Goal: Task Accomplishment & Management: Use online tool/utility

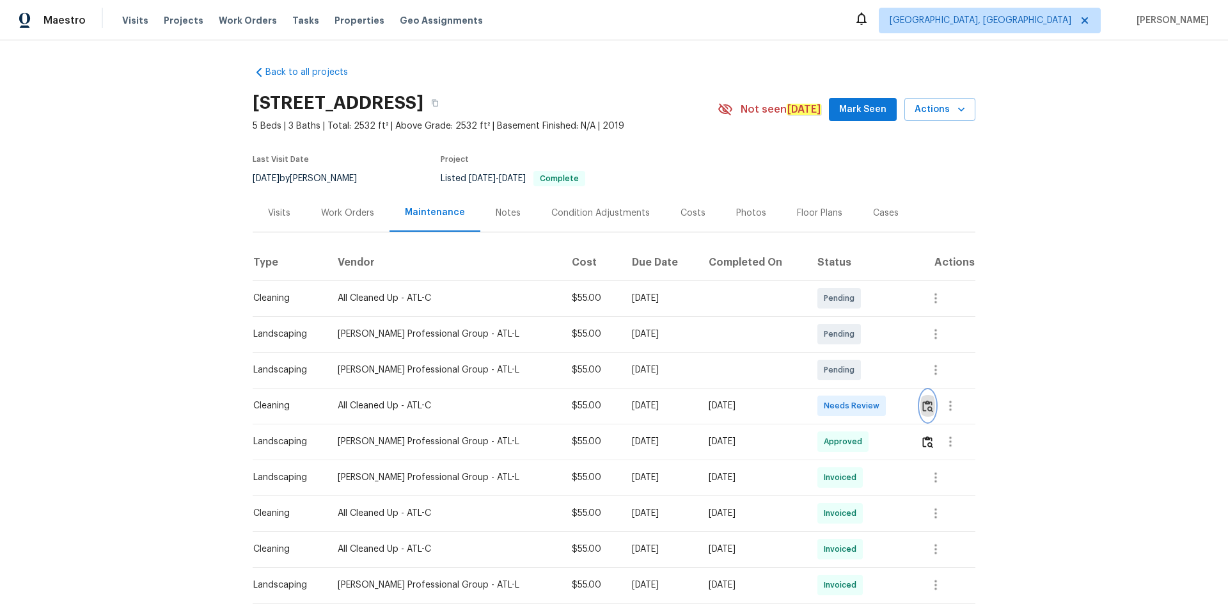
click at [927, 408] on img "button" at bounding box center [927, 406] width 11 height 12
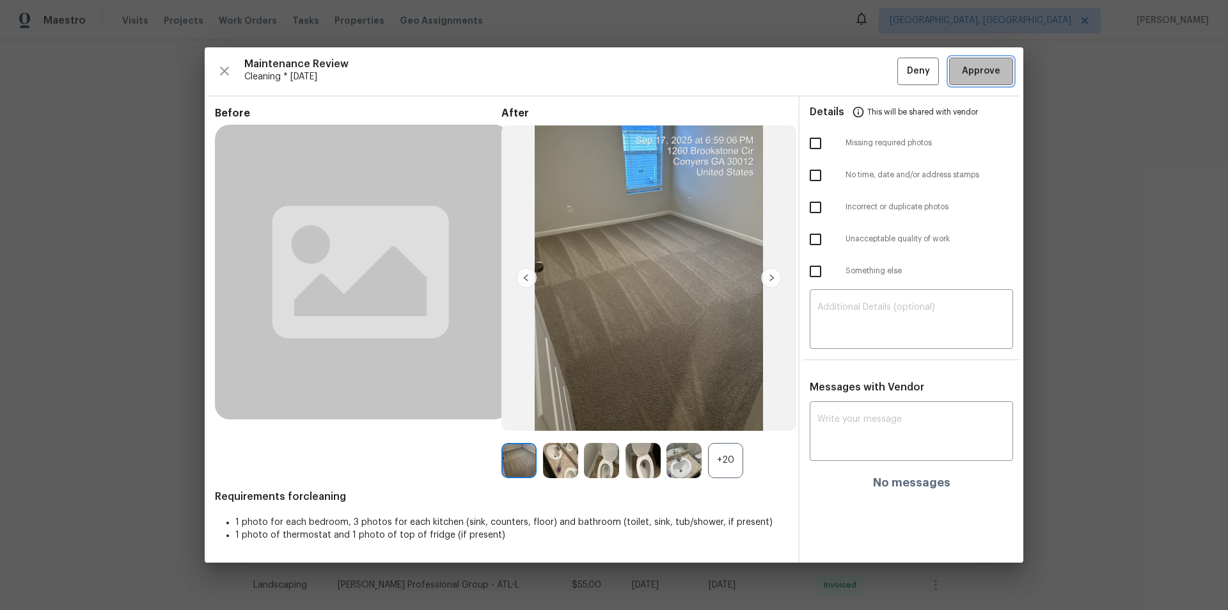
drag, startPoint x: 1000, startPoint y: 71, endPoint x: 1010, endPoint y: 120, distance: 49.7
click at [1000, 71] on span "Approve" at bounding box center [980, 71] width 43 height 16
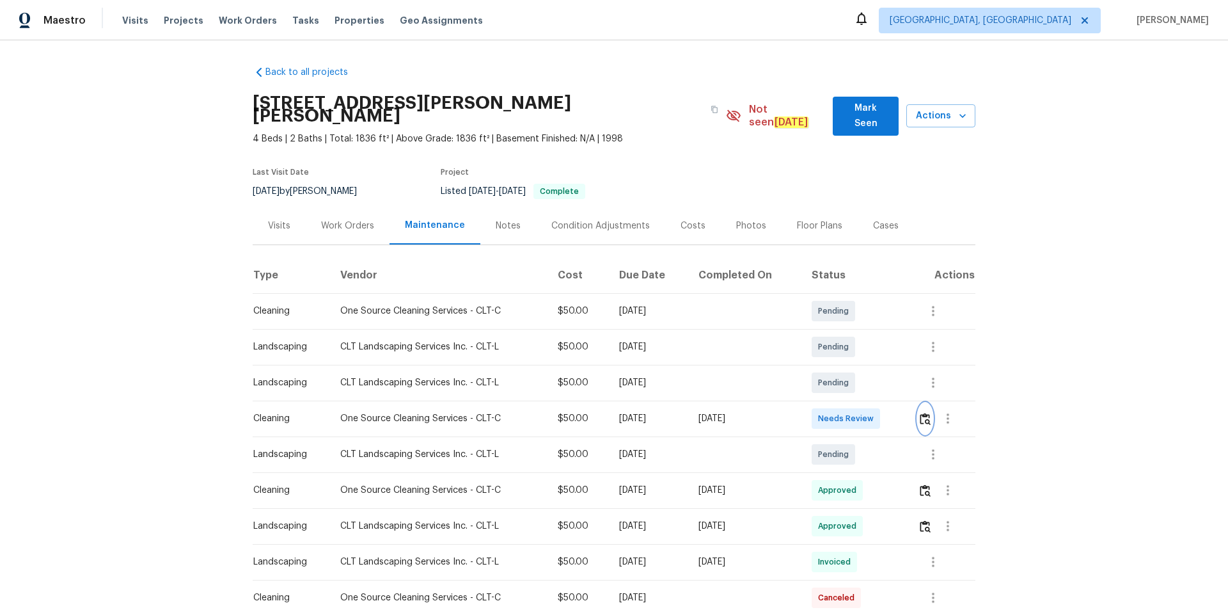
click at [925, 413] on img "button" at bounding box center [925, 419] width 11 height 12
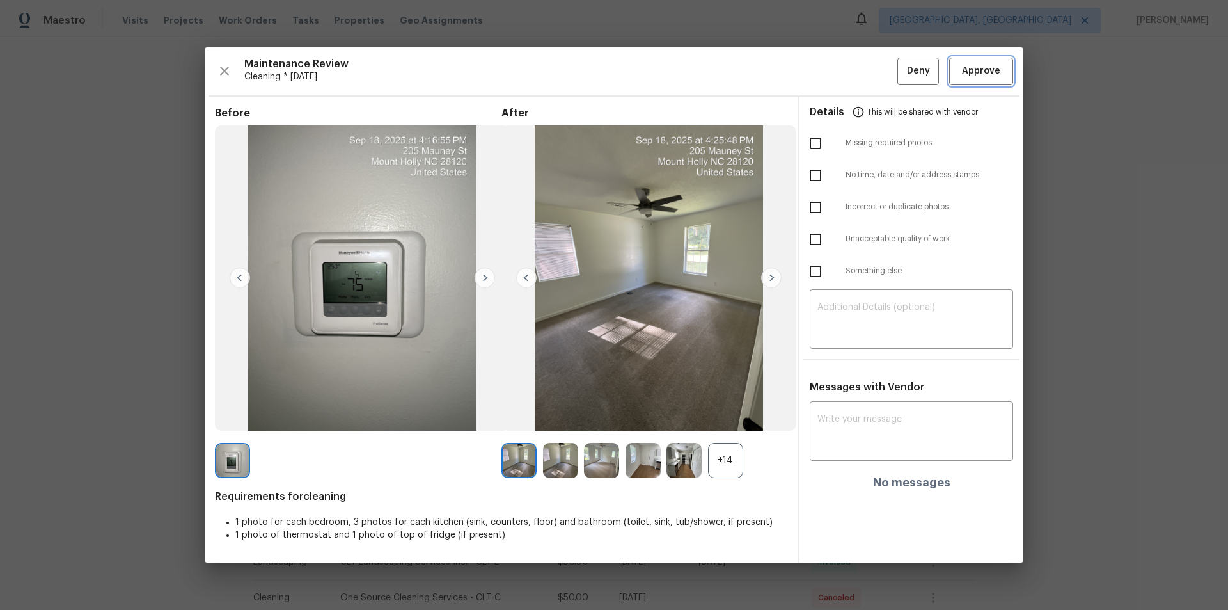
drag, startPoint x: 980, startPoint y: 77, endPoint x: 1001, endPoint y: 123, distance: 50.7
click at [982, 77] on span "Approve" at bounding box center [981, 71] width 38 height 16
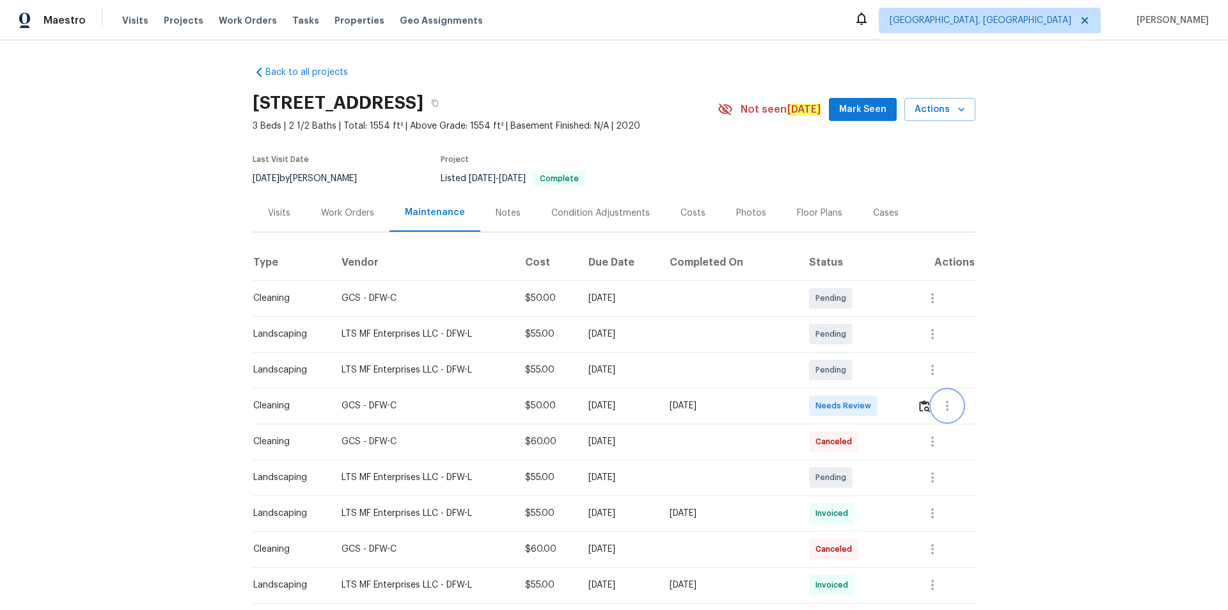
click at [932, 410] on button "button" at bounding box center [947, 405] width 31 height 31
click at [908, 409] on div at bounding box center [614, 305] width 1228 height 610
click at [919, 404] on img "button" at bounding box center [924, 406] width 11 height 12
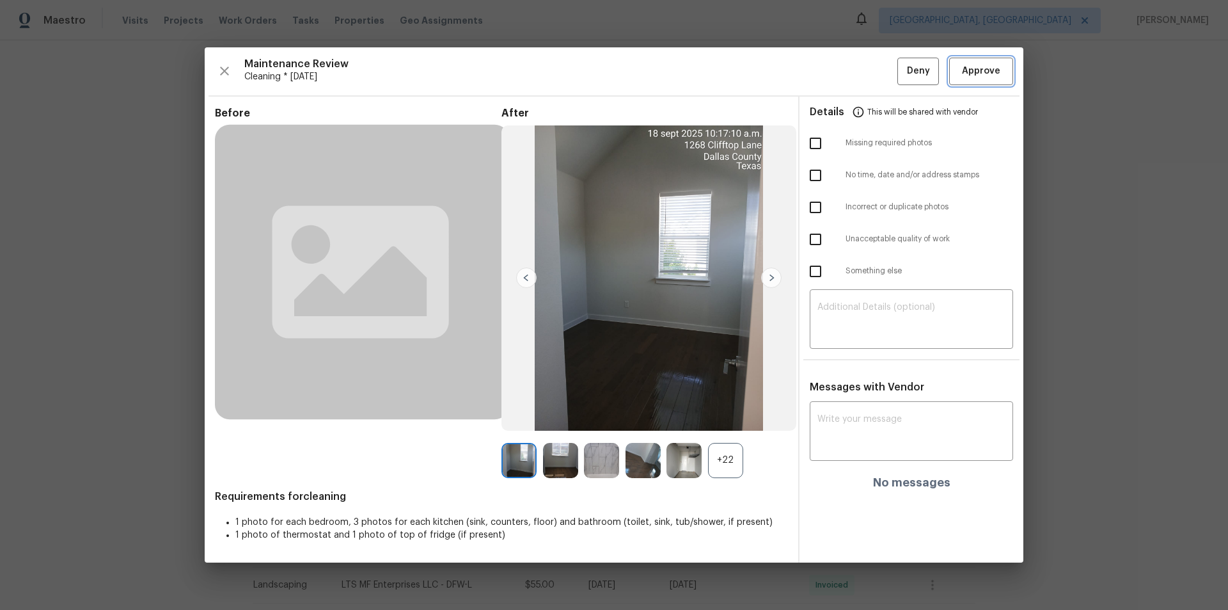
click at [989, 76] on span "Approve" at bounding box center [981, 71] width 38 height 16
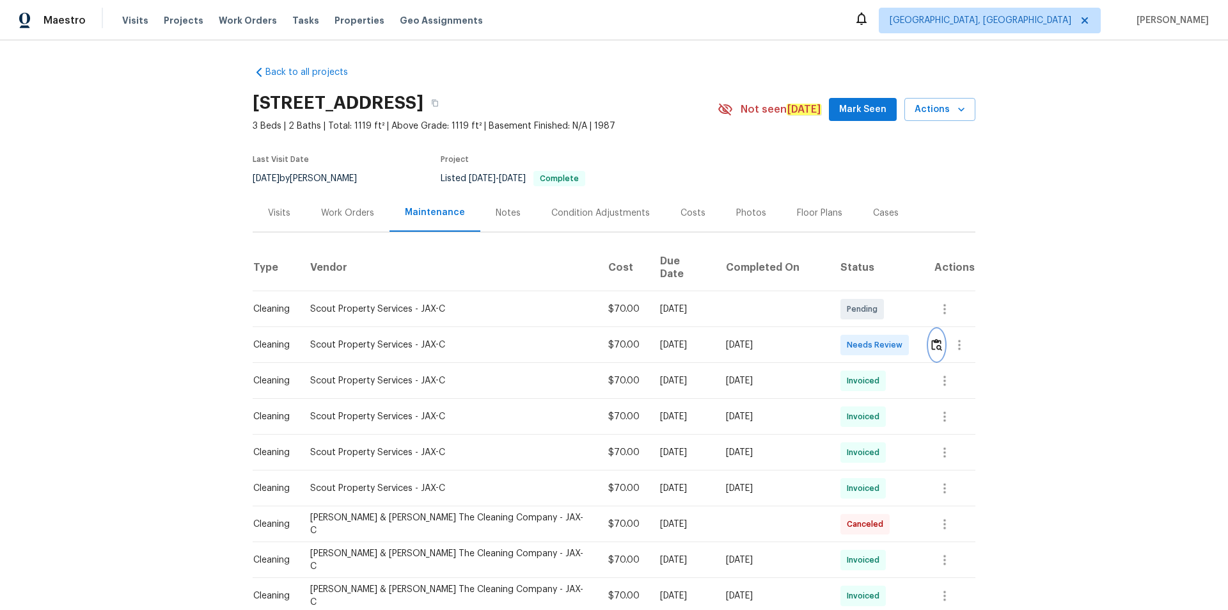
click at [873, 351] on img "button" at bounding box center [936, 344] width 11 height 12
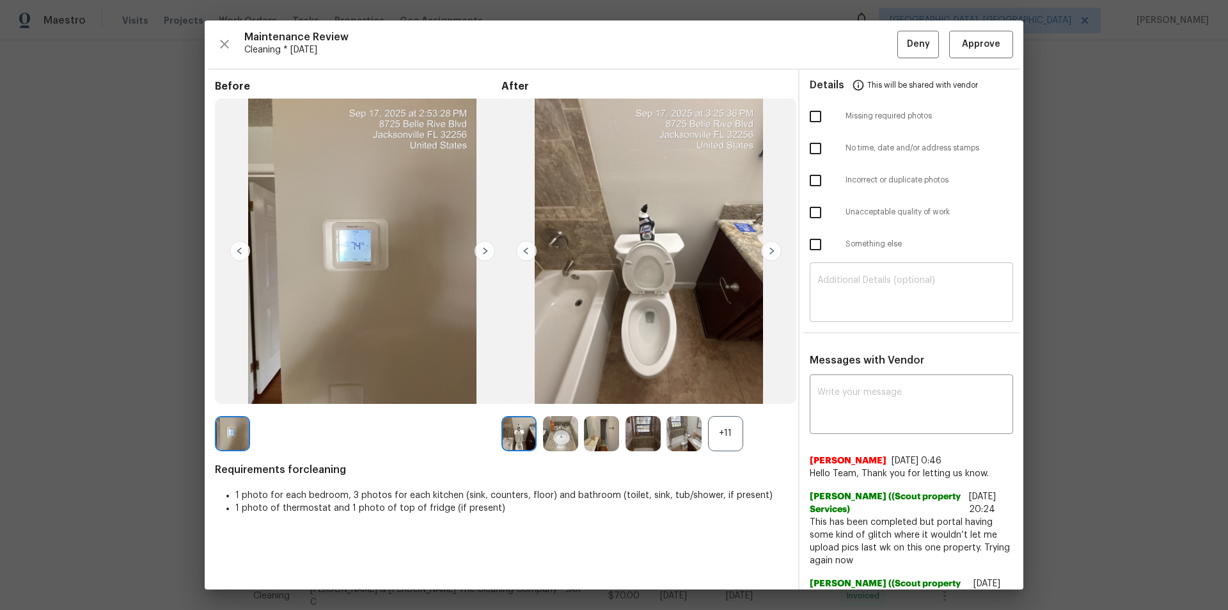
click at [873, 312] on div "​" at bounding box center [911, 293] width 203 height 56
paste textarea "Maintenance Audit Team: Hello! Unfortunately, this cleaning visit completed on …"
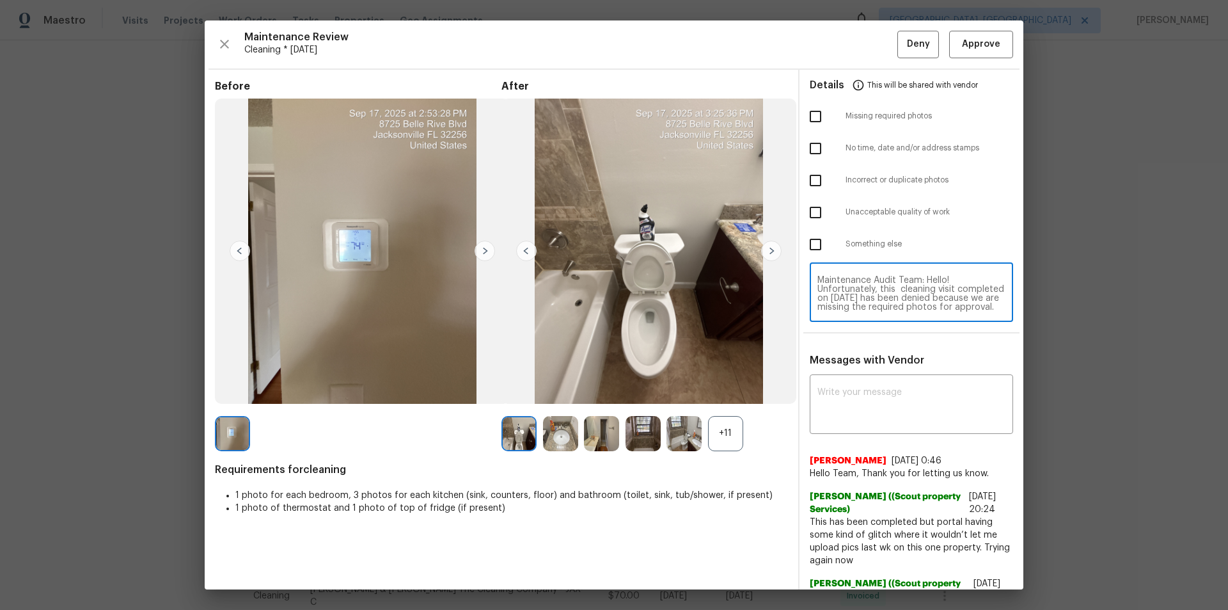
scroll to position [125, 0]
type textarea "Maintenance Audit Team: Hello! Unfortunately, this cleaning visit completed on …"
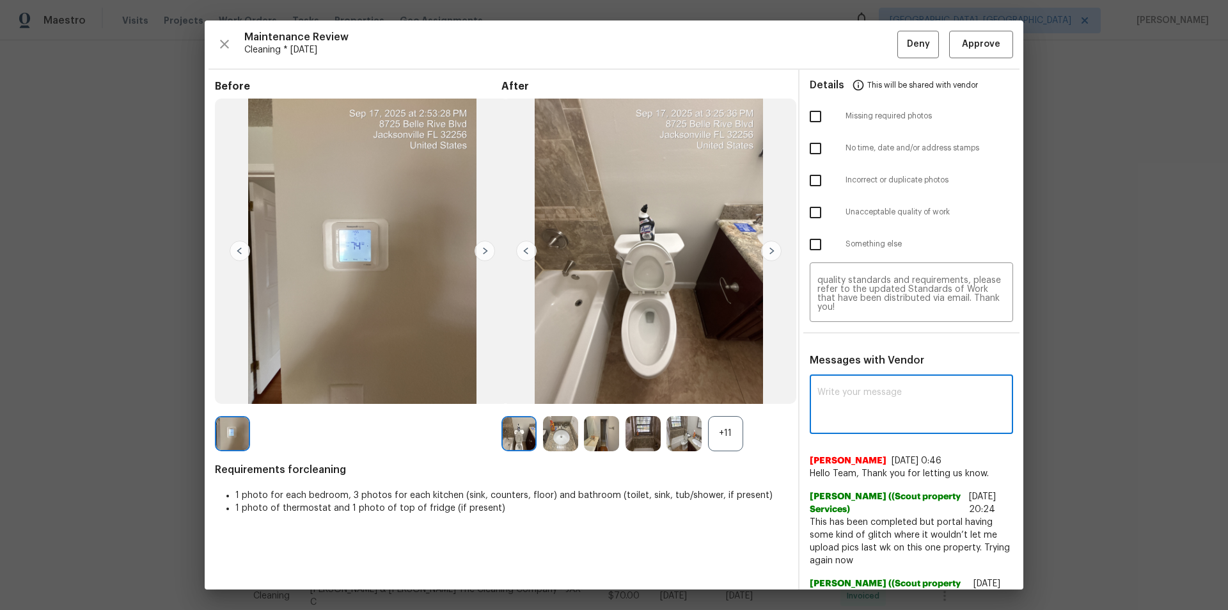
click at [873, 408] on textarea at bounding box center [911, 406] width 188 height 36
paste textarea "Maintenance Audit Team: Hello! Unfortunately, this cleaning visit completed on …"
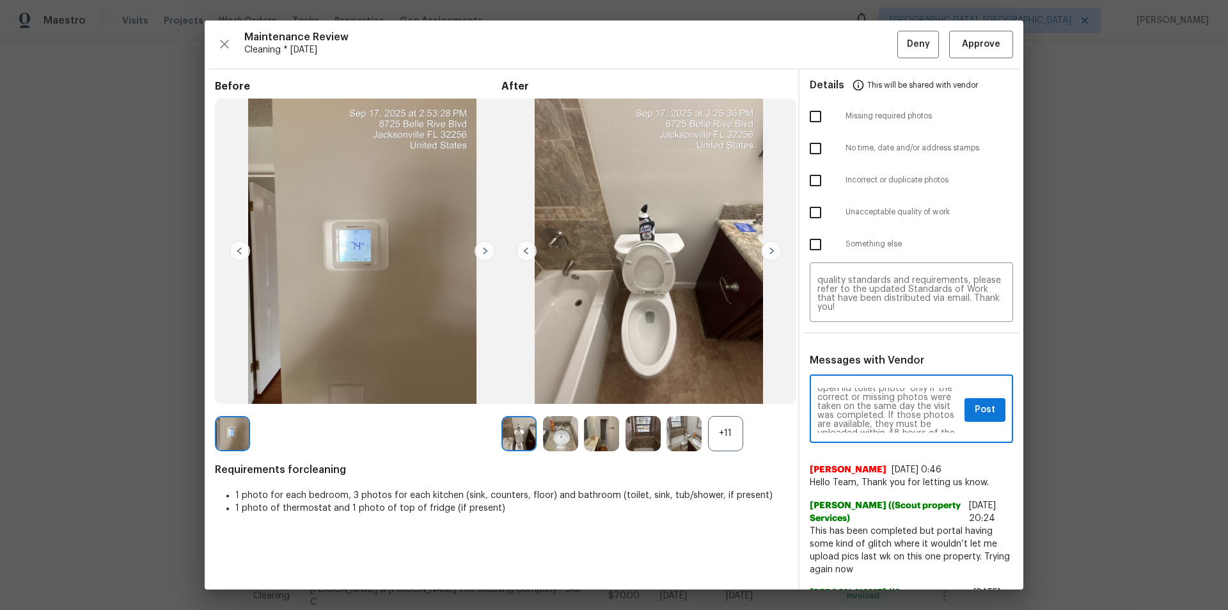
scroll to position [0, 0]
type textarea "Maintenance Audit Team: Hello! Unfortunately, this cleaning visit completed on …"
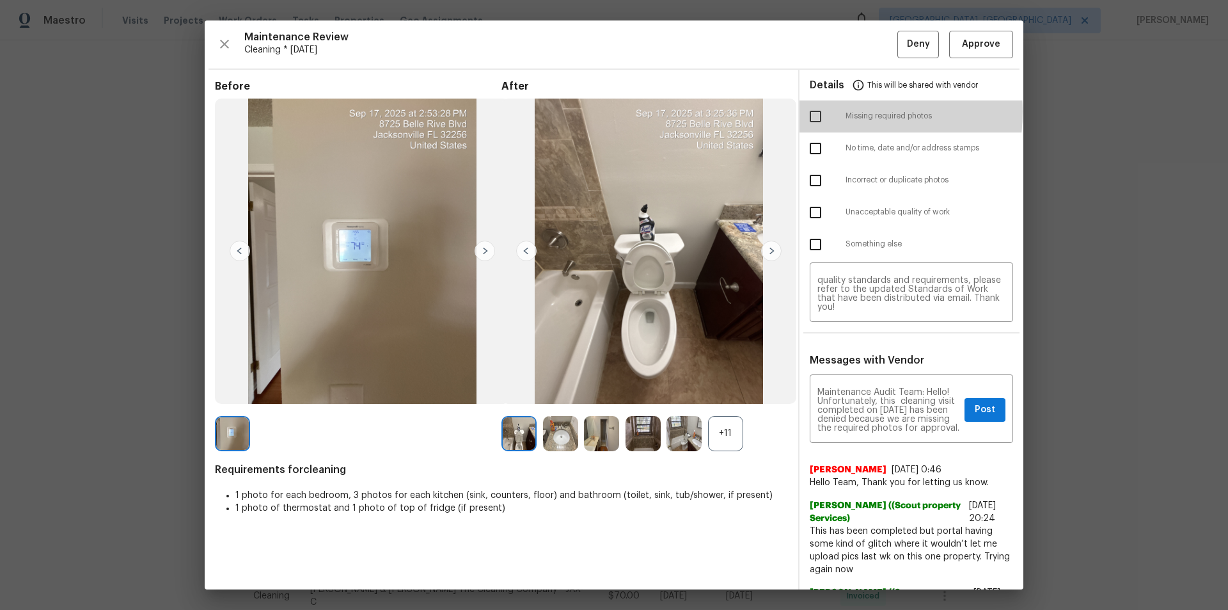
click at [816, 111] on input "checkbox" at bounding box center [815, 116] width 27 height 27
checkbox input "true"
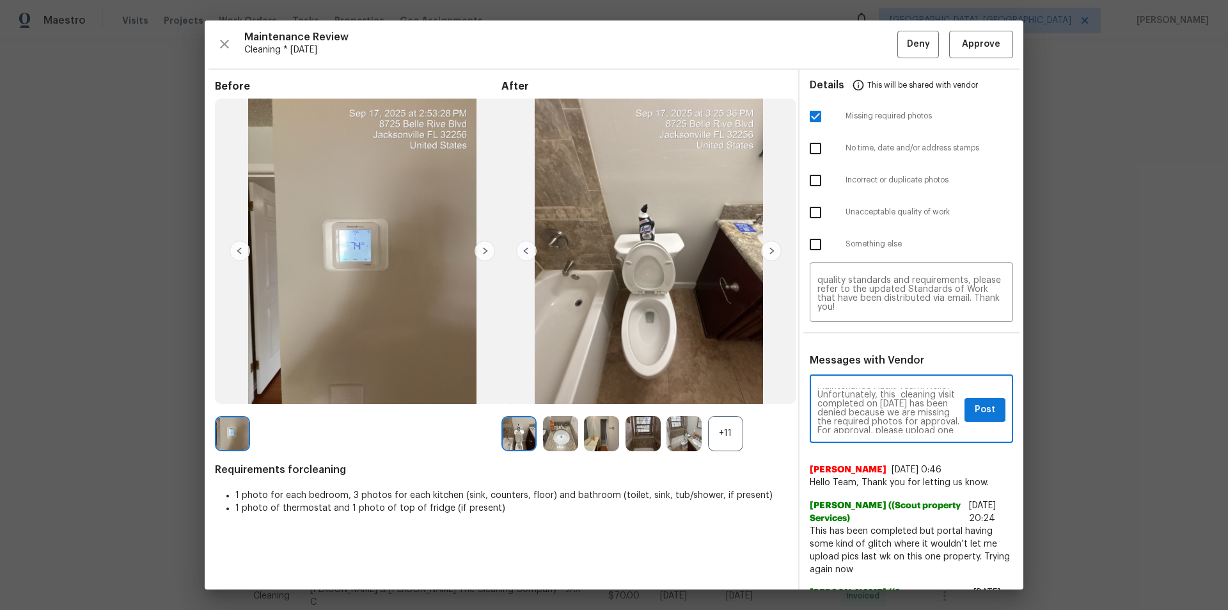
scroll to position [26, 0]
click at [873, 404] on span "Post" at bounding box center [985, 410] width 20 height 16
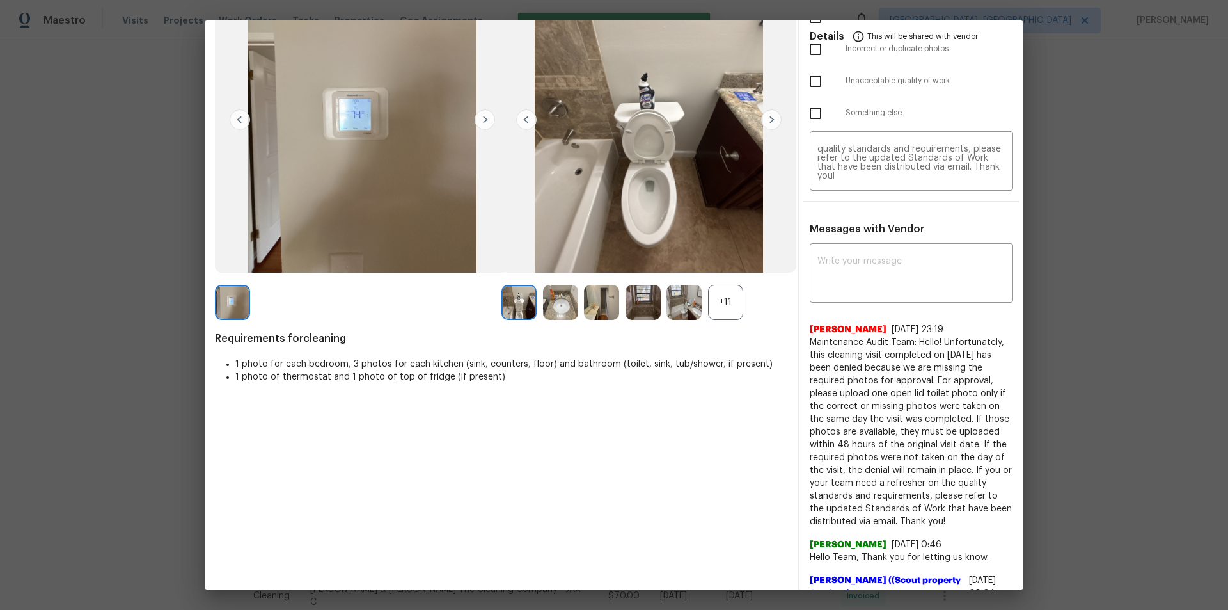
scroll to position [0, 0]
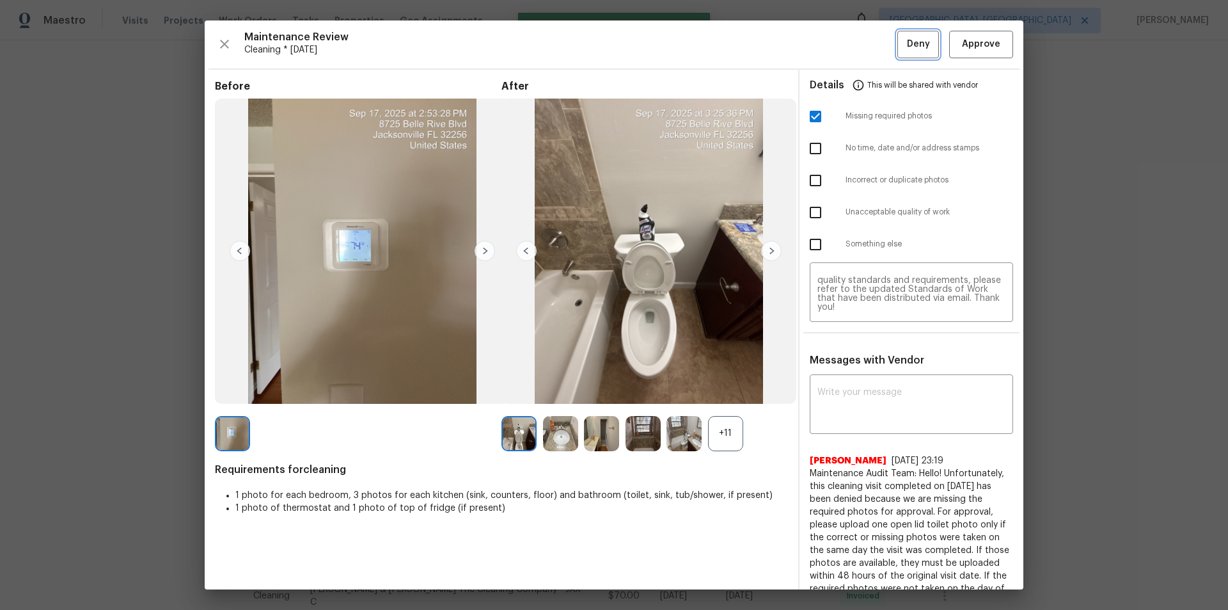
click at [873, 38] on button "Deny" at bounding box center [918, 45] width 42 height 28
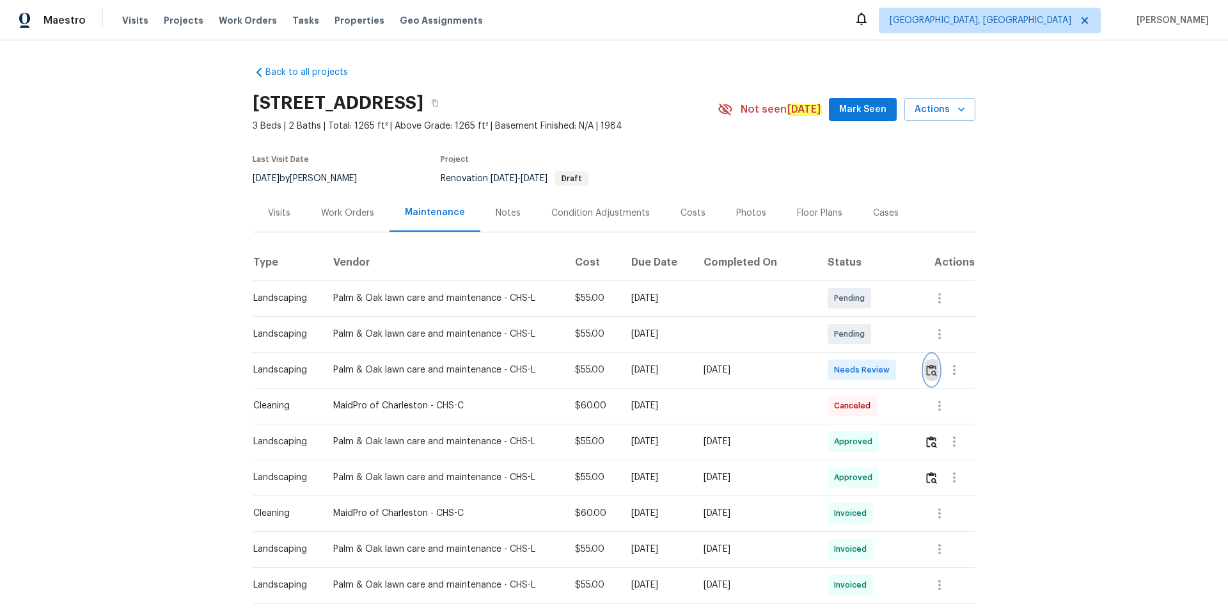
click at [873, 367] on img "button" at bounding box center [931, 370] width 11 height 12
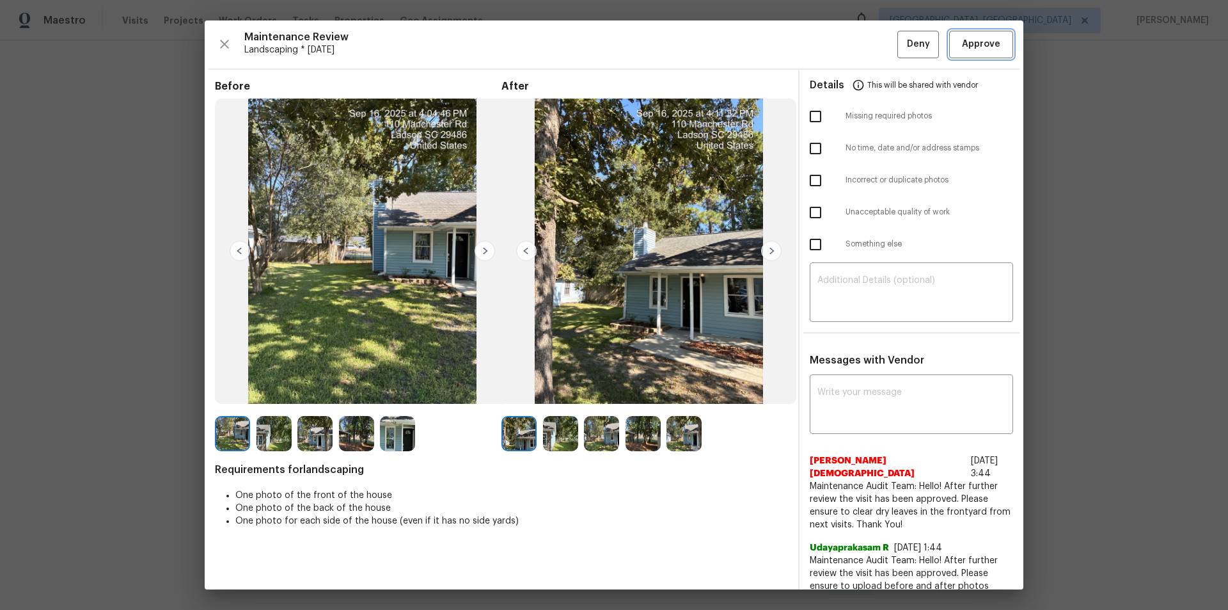
click at [873, 49] on button "Approve" at bounding box center [981, 45] width 64 height 28
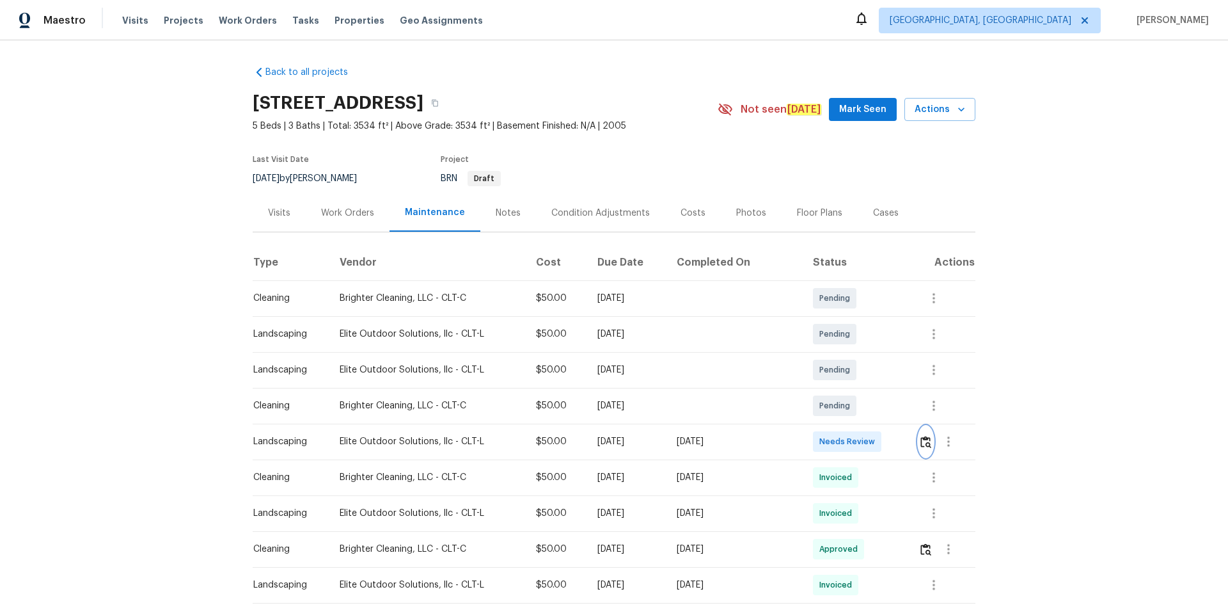
click at [873, 409] on button "button" at bounding box center [926, 441] width 15 height 31
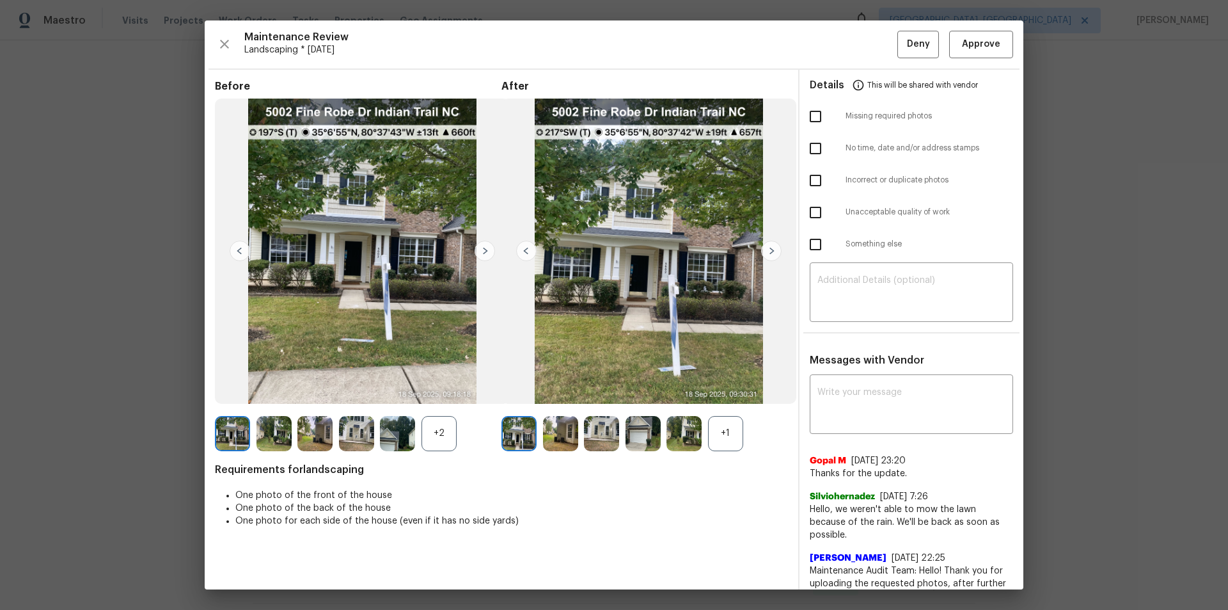
click at [482, 251] on img at bounding box center [485, 251] width 20 height 20
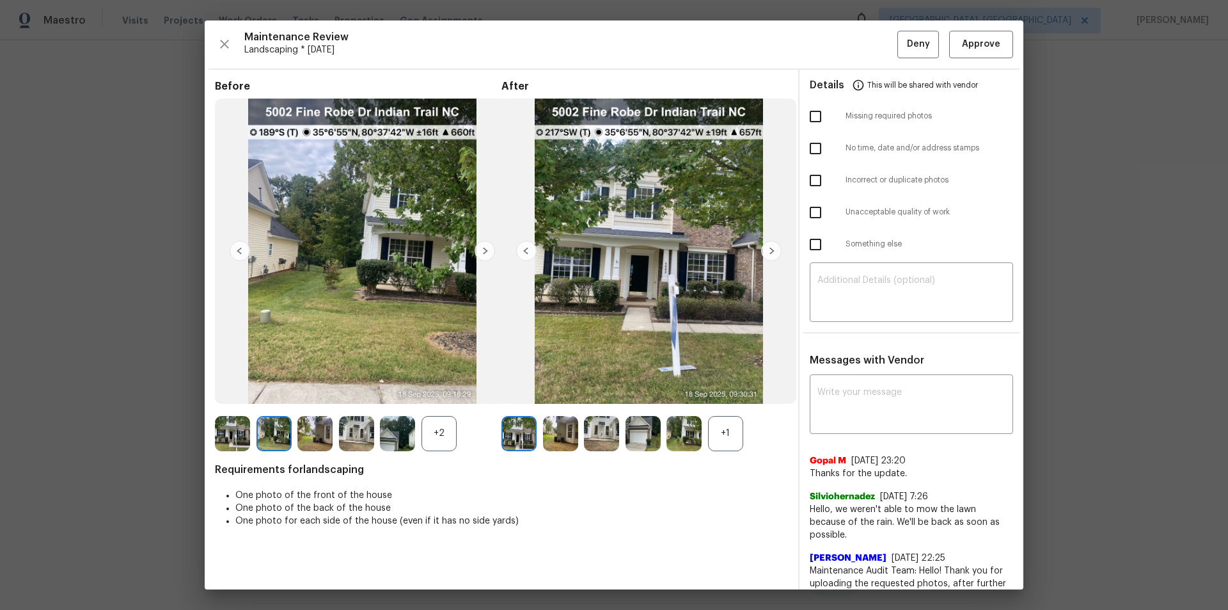
click at [482, 251] on img at bounding box center [485, 251] width 20 height 20
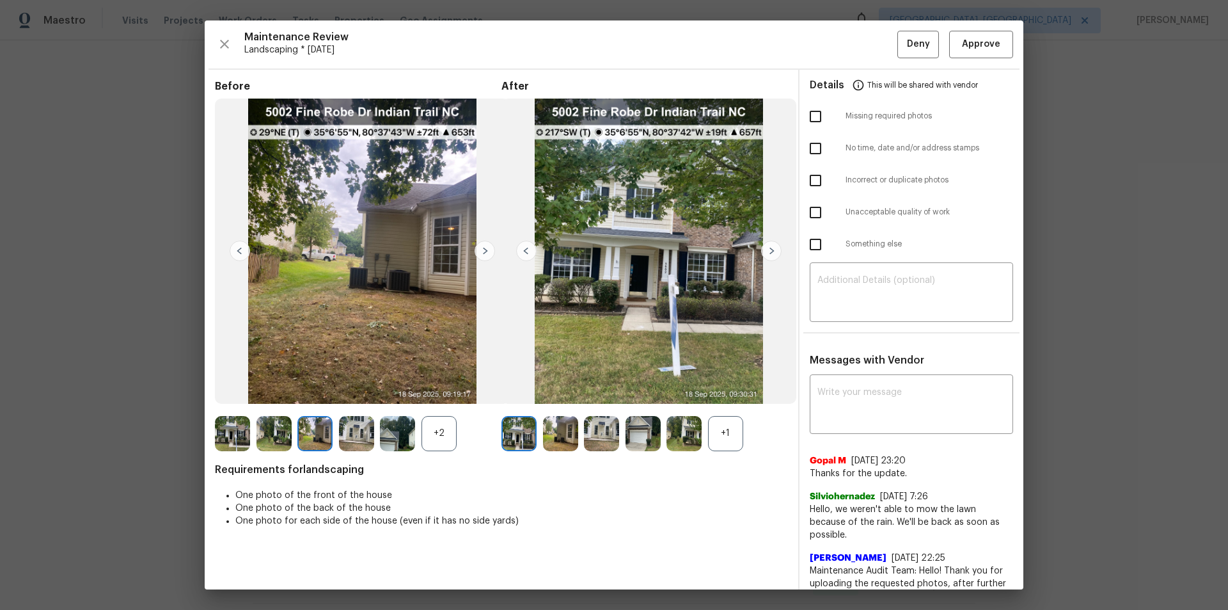
click at [482, 251] on img at bounding box center [485, 251] width 20 height 20
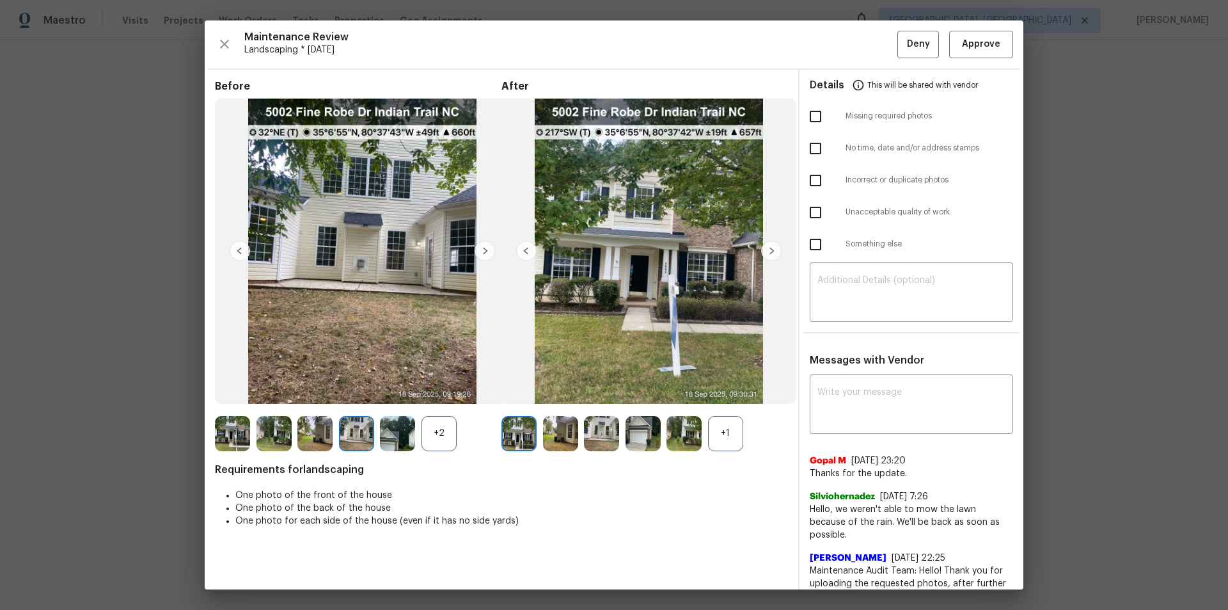
click at [482, 251] on img at bounding box center [485, 251] width 20 height 20
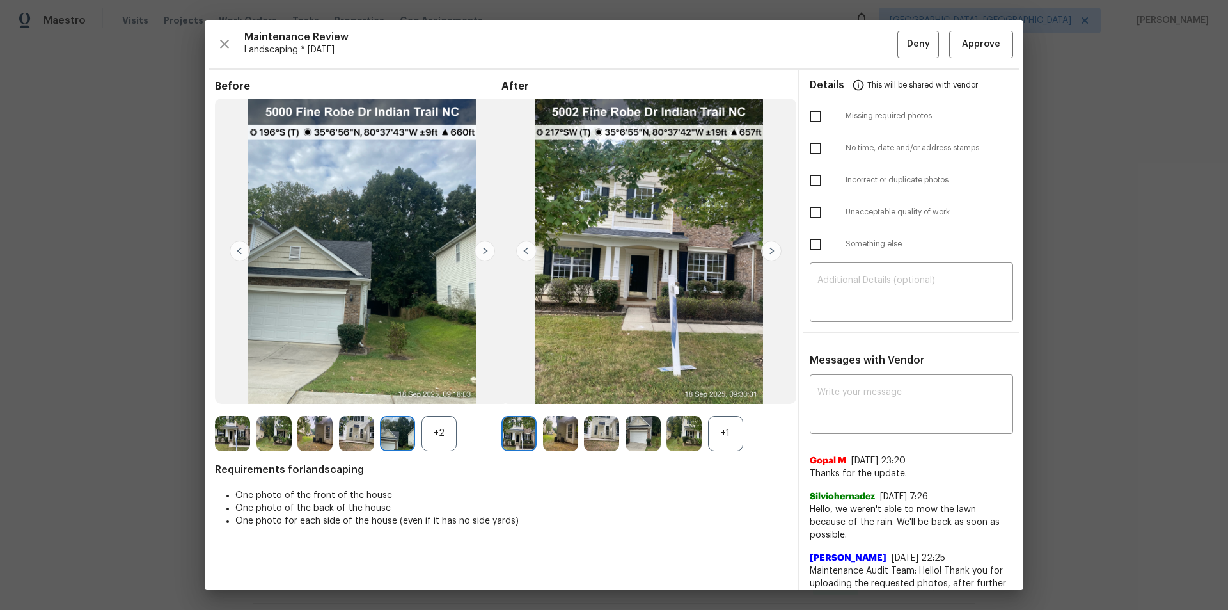
click at [482, 251] on img at bounding box center [485, 251] width 20 height 20
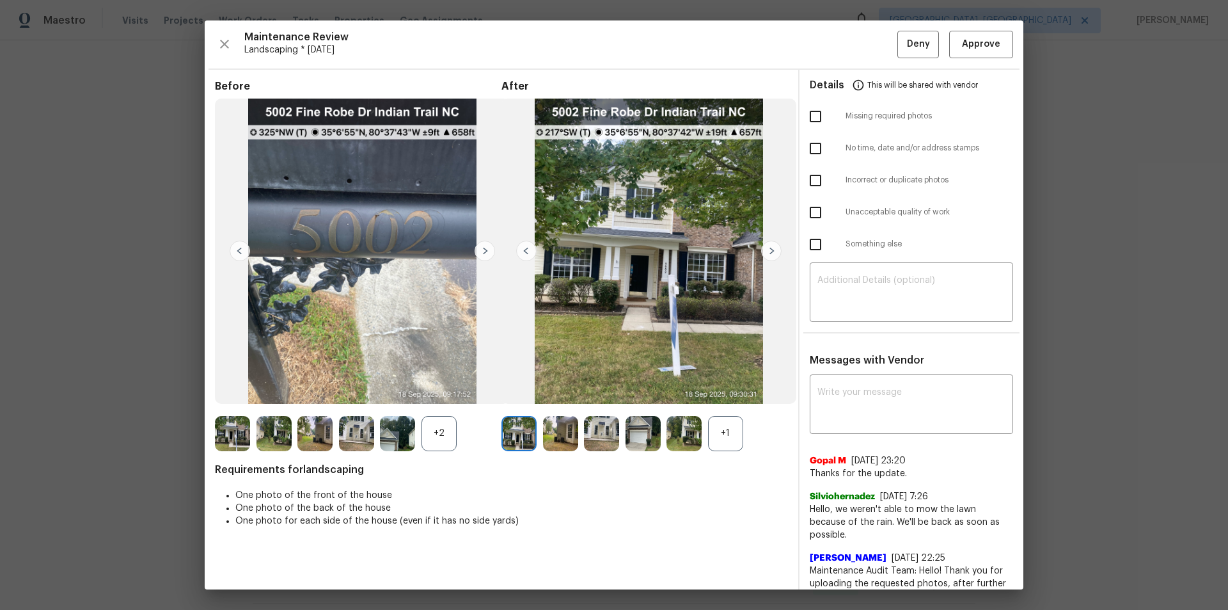
click at [482, 251] on img at bounding box center [485, 251] width 20 height 20
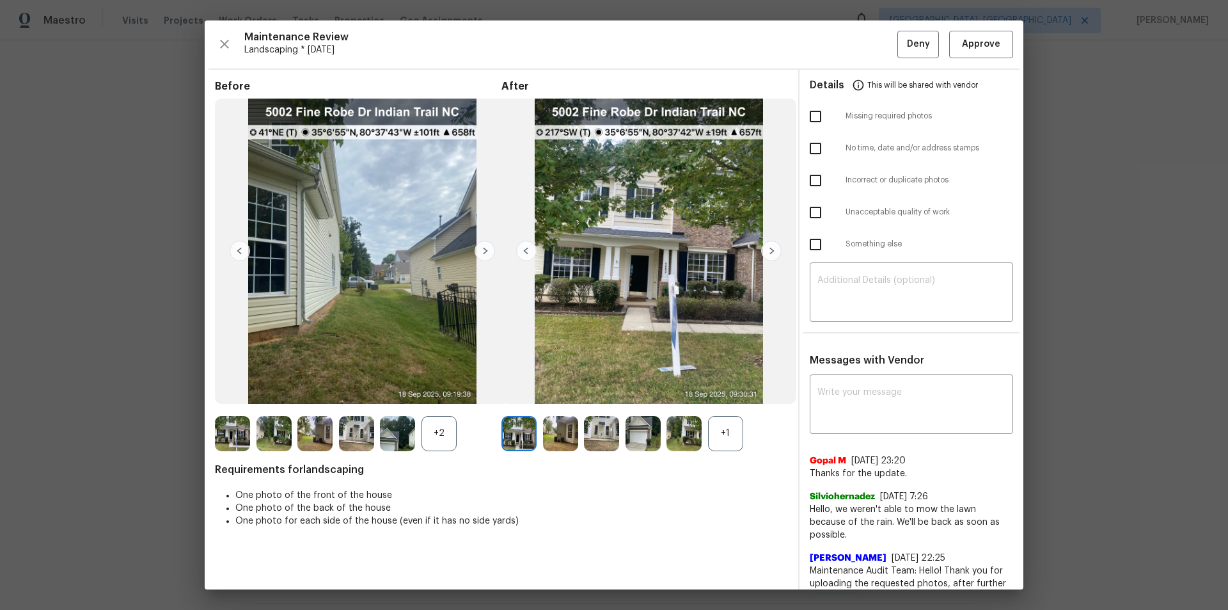
click at [482, 251] on img at bounding box center [485, 251] width 20 height 20
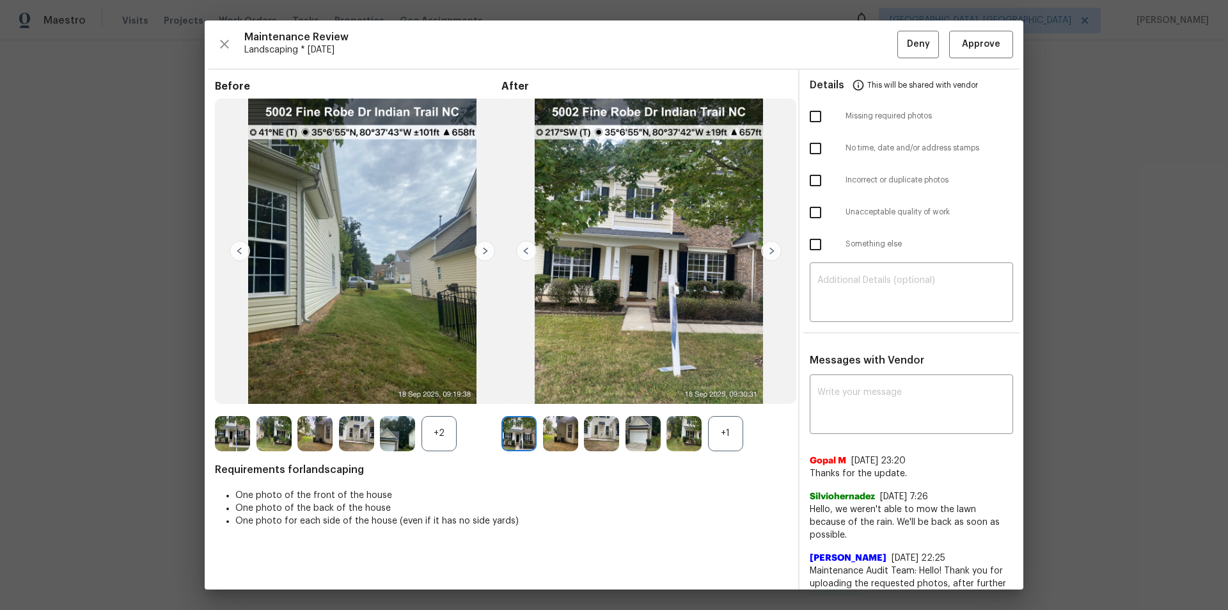
click at [482, 251] on img at bounding box center [485, 251] width 20 height 20
click at [763, 250] on img at bounding box center [771, 251] width 20 height 20
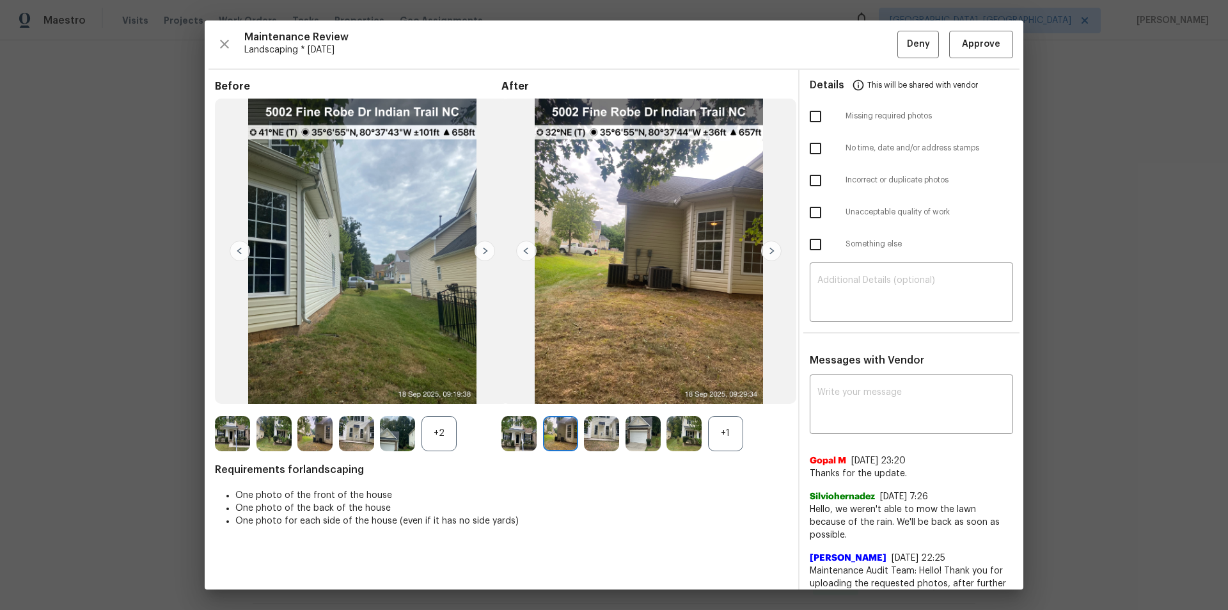
click at [764, 250] on img at bounding box center [771, 251] width 20 height 20
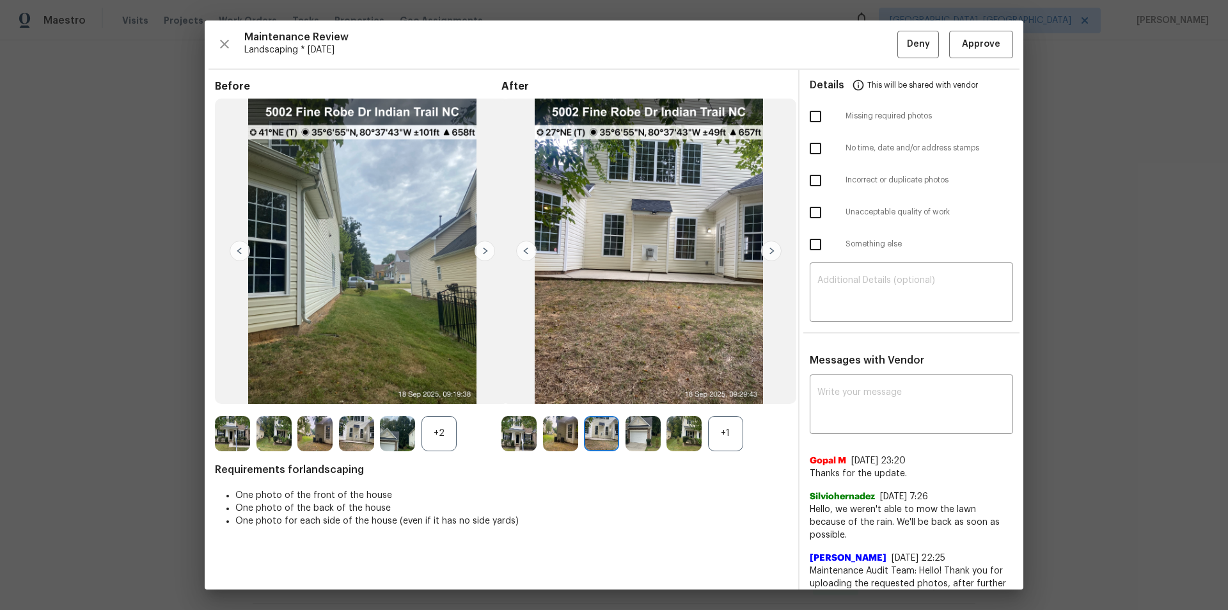
click at [769, 250] on img at bounding box center [771, 251] width 20 height 20
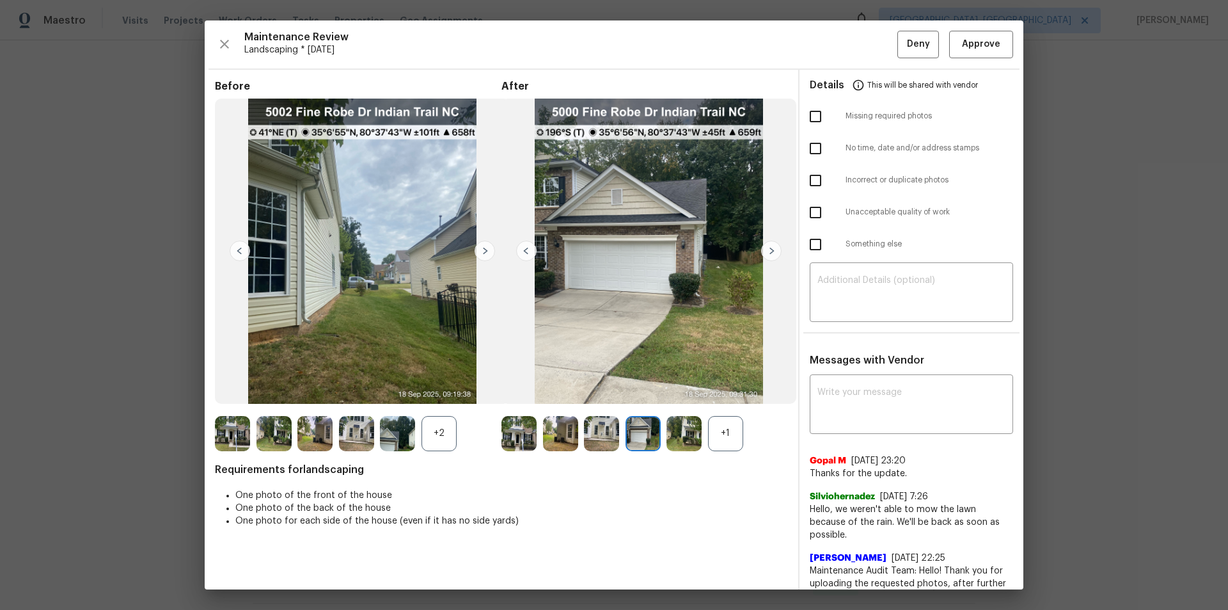
click at [769, 250] on img at bounding box center [771, 251] width 20 height 20
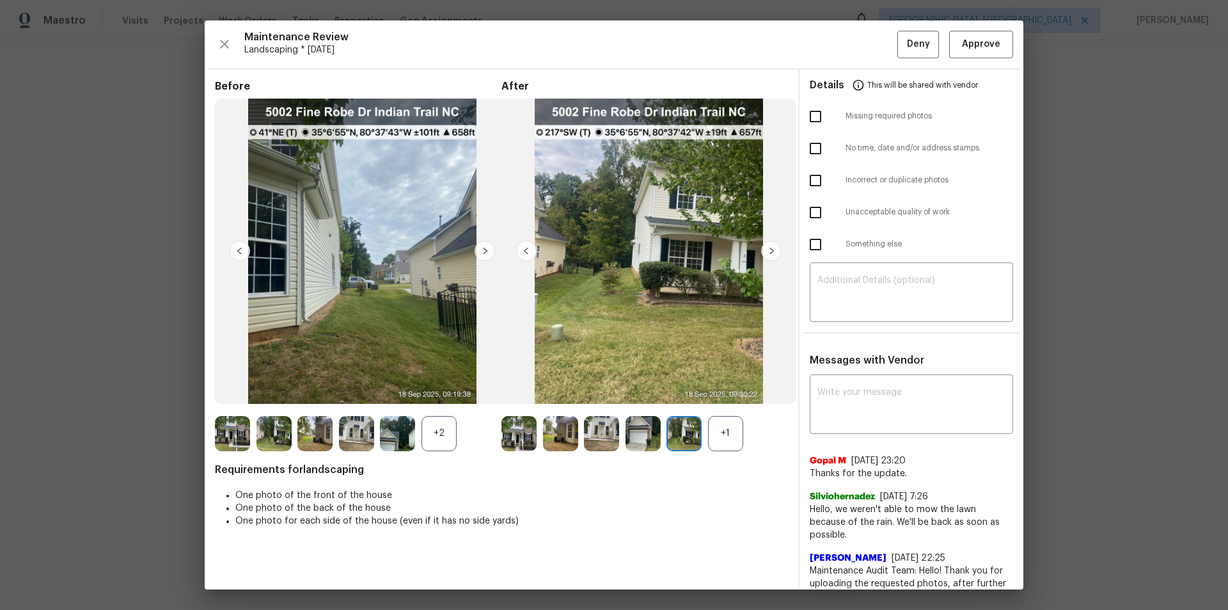
click at [769, 250] on img at bounding box center [771, 251] width 20 height 20
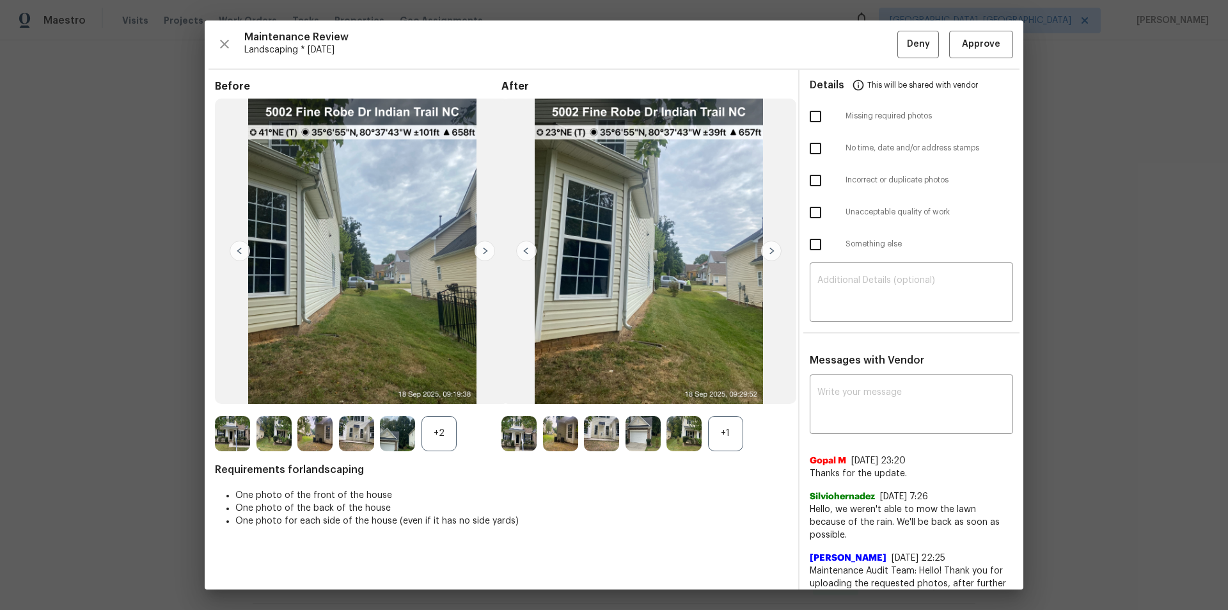
click at [769, 250] on img at bounding box center [771, 251] width 20 height 20
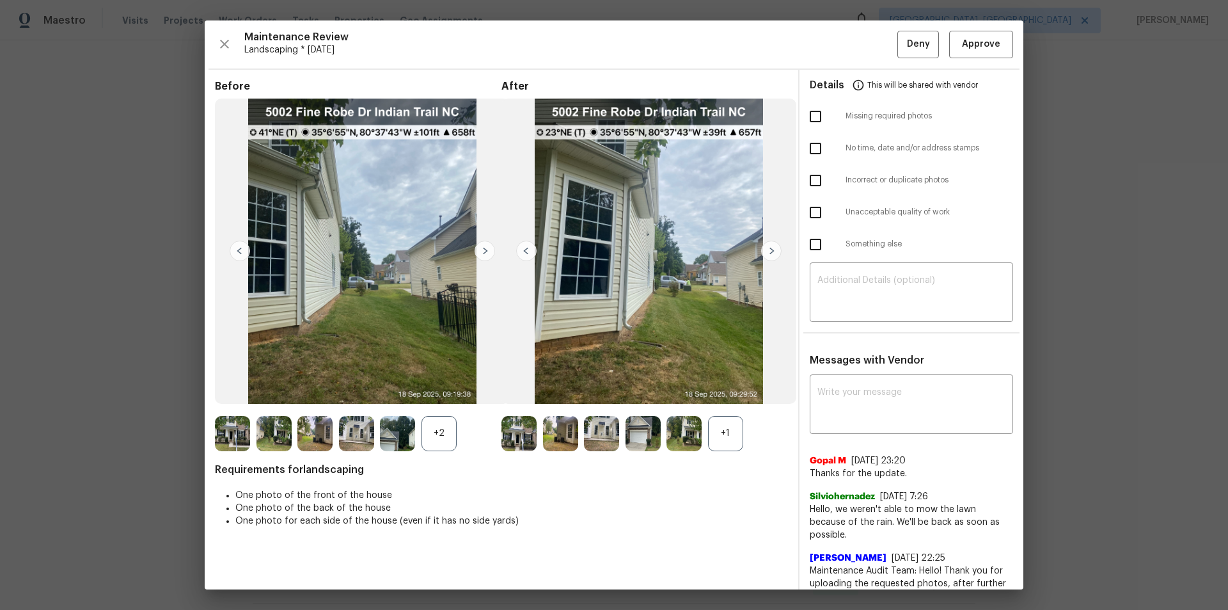
click at [527, 250] on img at bounding box center [526, 251] width 20 height 20
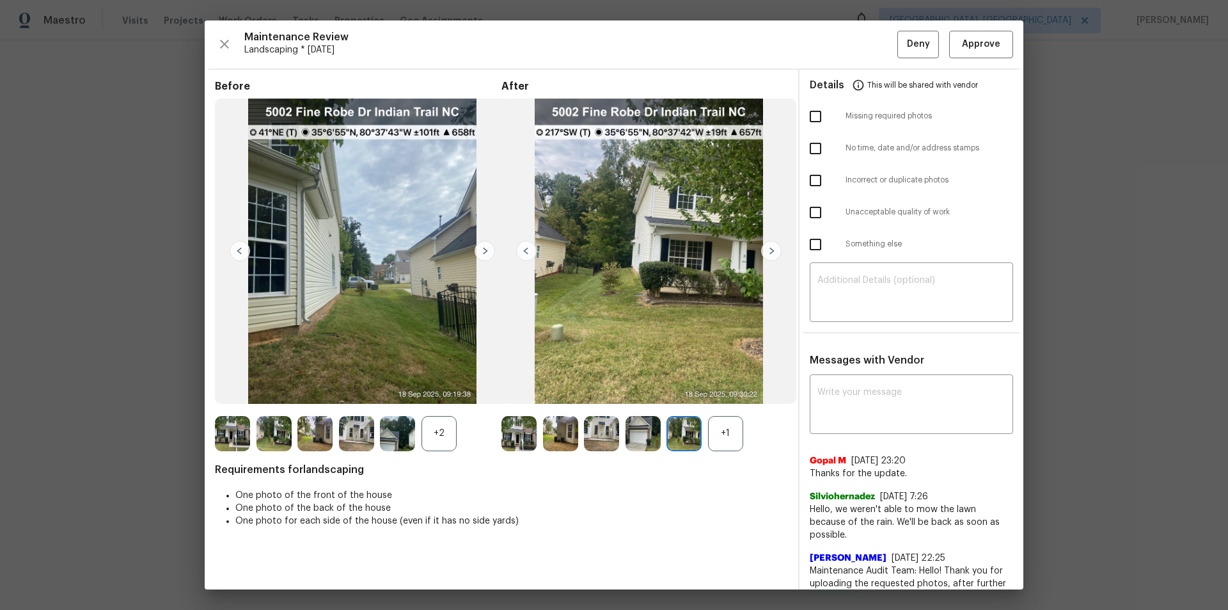
click at [527, 250] on img at bounding box center [526, 251] width 20 height 20
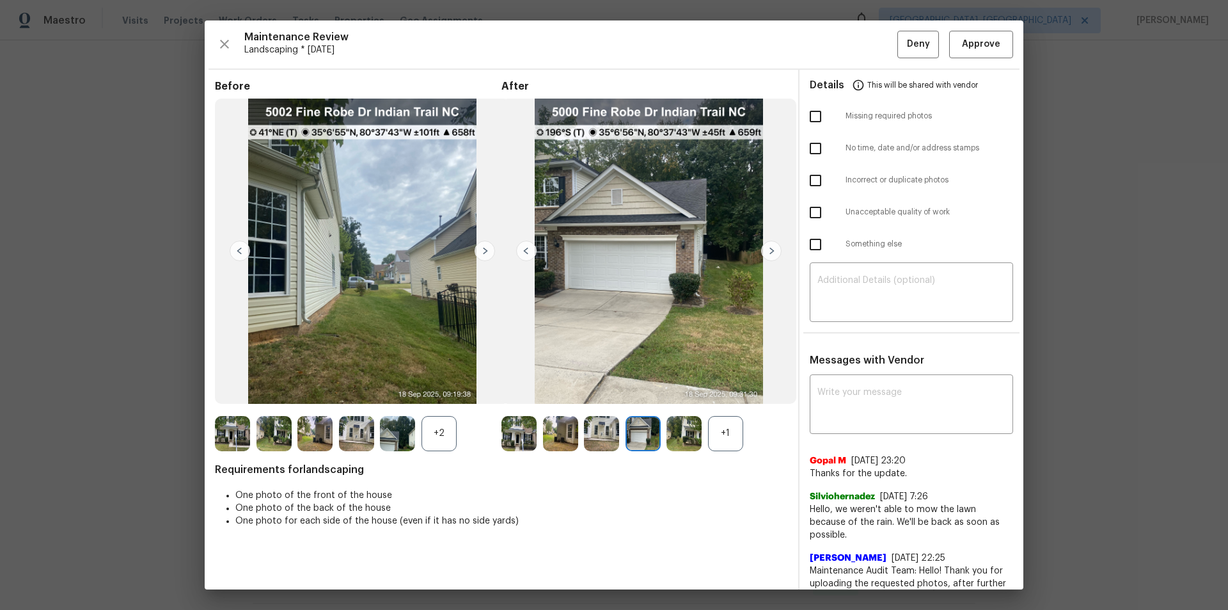
click at [527, 250] on img at bounding box center [526, 251] width 20 height 20
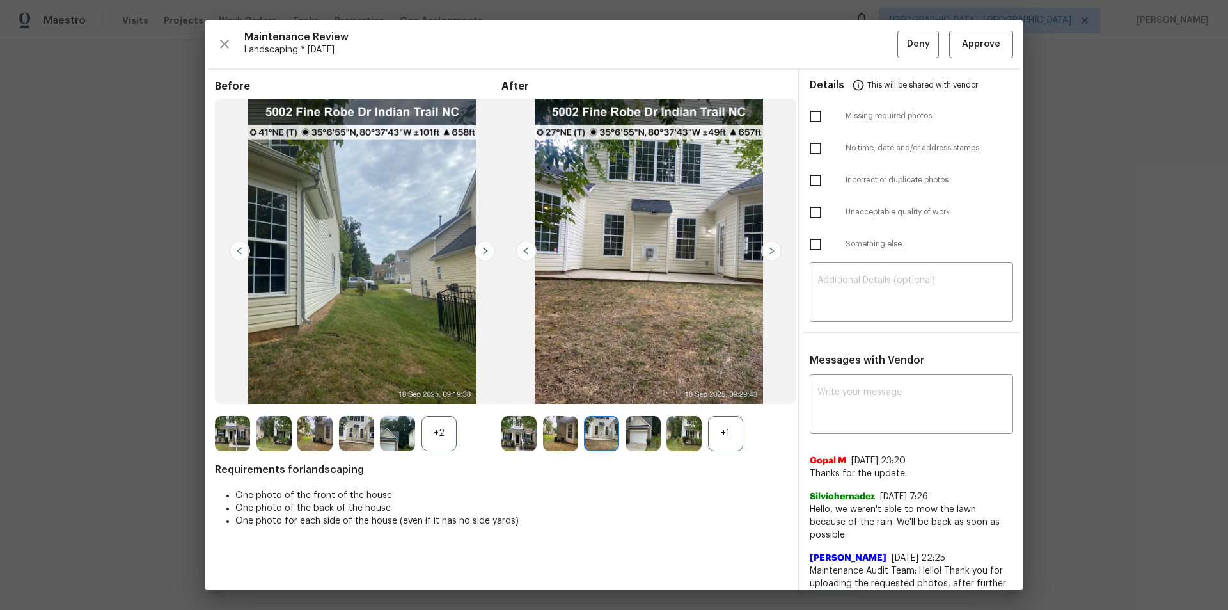
click at [527, 250] on img at bounding box center [526, 251] width 20 height 20
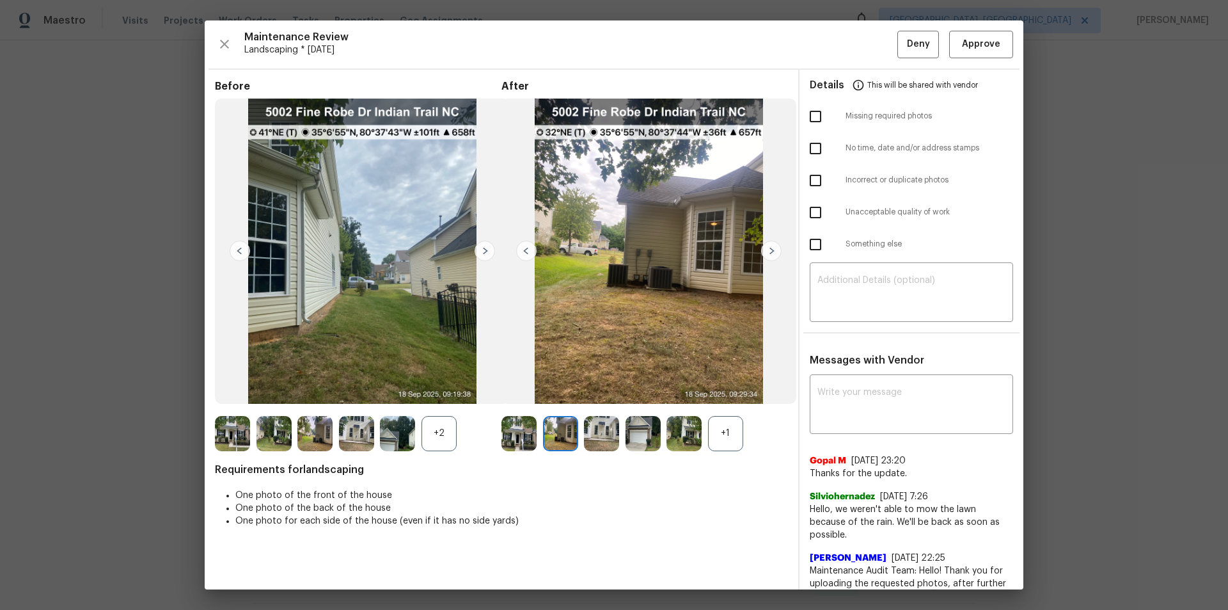
click at [527, 250] on img at bounding box center [526, 251] width 20 height 20
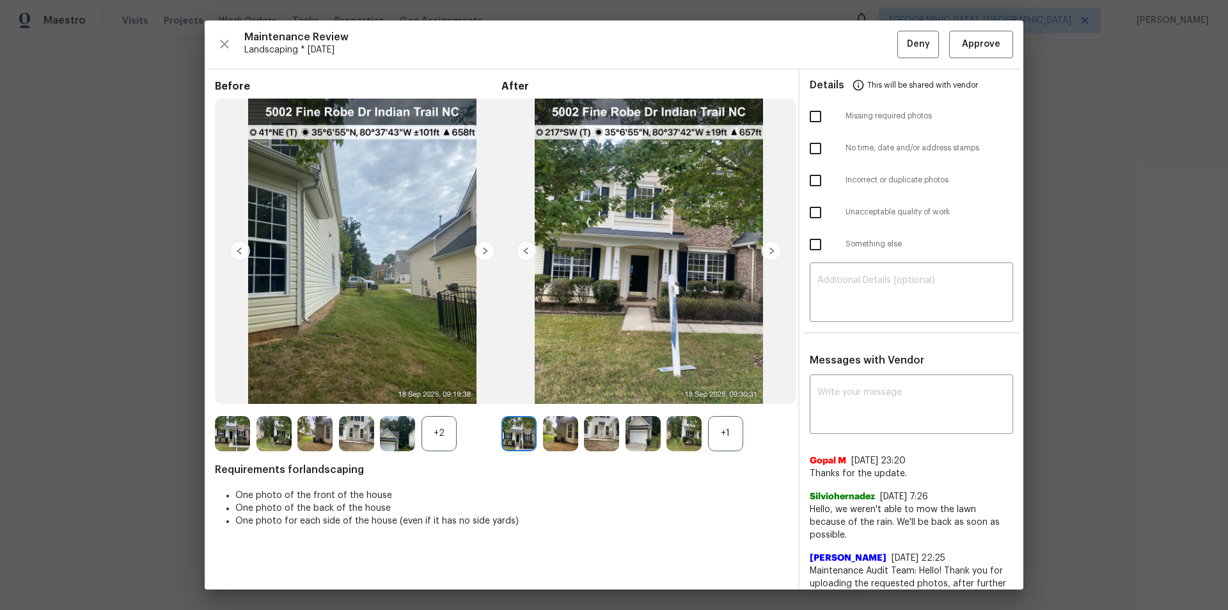
click at [527, 250] on img at bounding box center [526, 251] width 20 height 20
click at [873, 42] on span "Approve" at bounding box center [980, 44] width 43 height 16
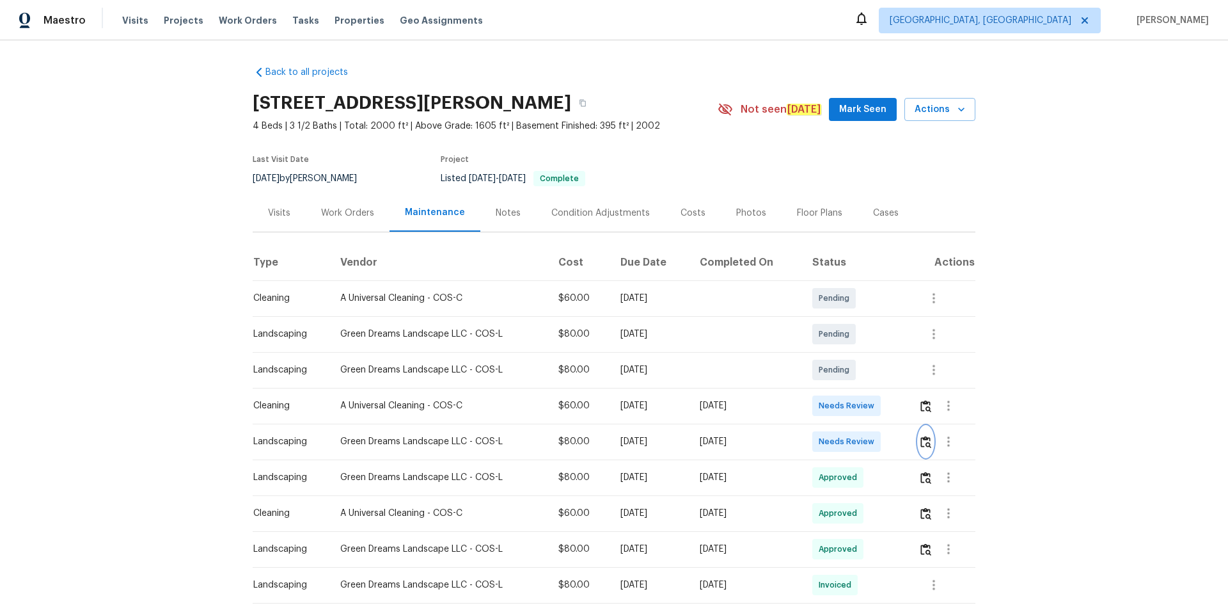
click at [873, 409] on button "button" at bounding box center [926, 441] width 15 height 31
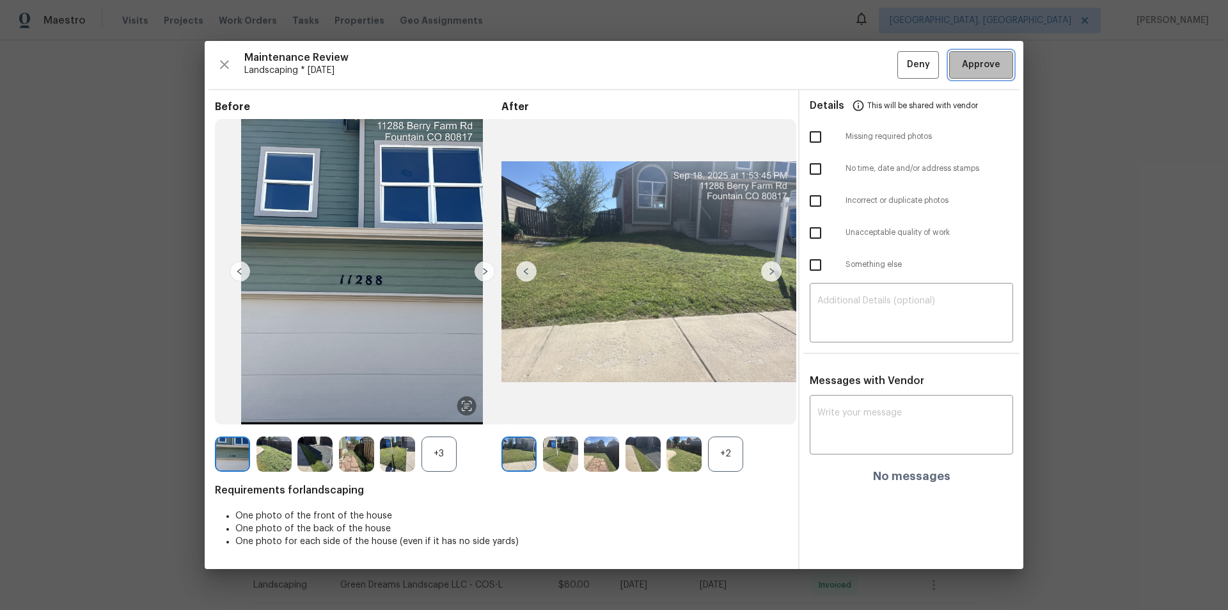
drag, startPoint x: 995, startPoint y: 67, endPoint x: 1017, endPoint y: 140, distance: 76.7
click at [873, 67] on span "Approve" at bounding box center [981, 65] width 38 height 16
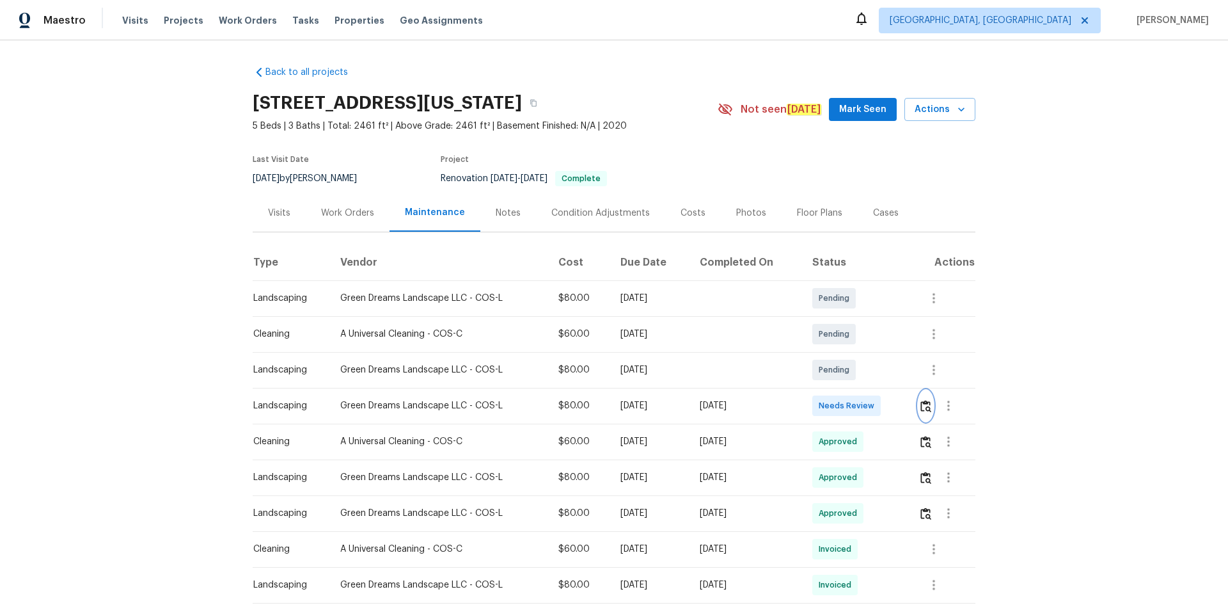
click at [873, 402] on img "button" at bounding box center [925, 406] width 11 height 12
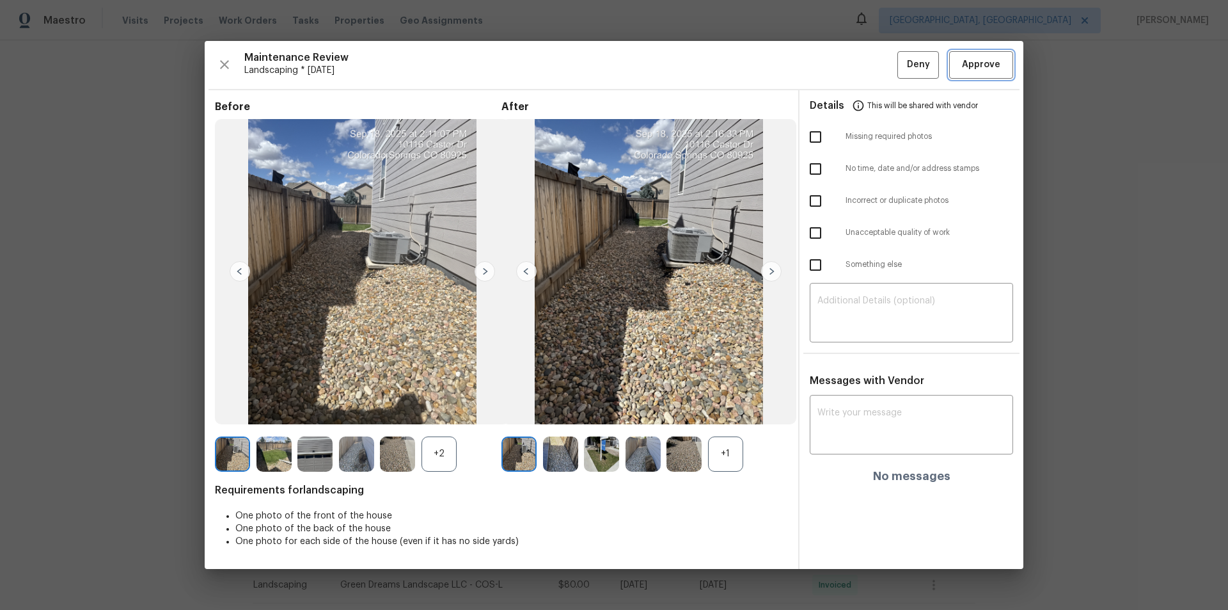
click at [873, 59] on span "Approve" at bounding box center [981, 65] width 38 height 16
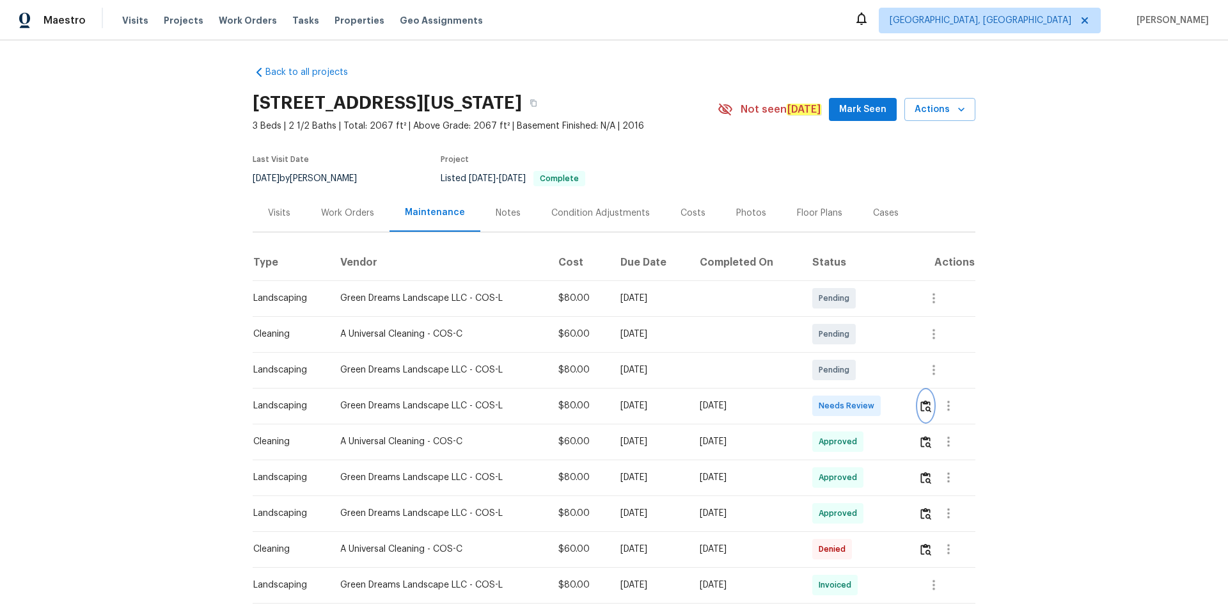
click at [873, 405] on img "button" at bounding box center [925, 406] width 11 height 12
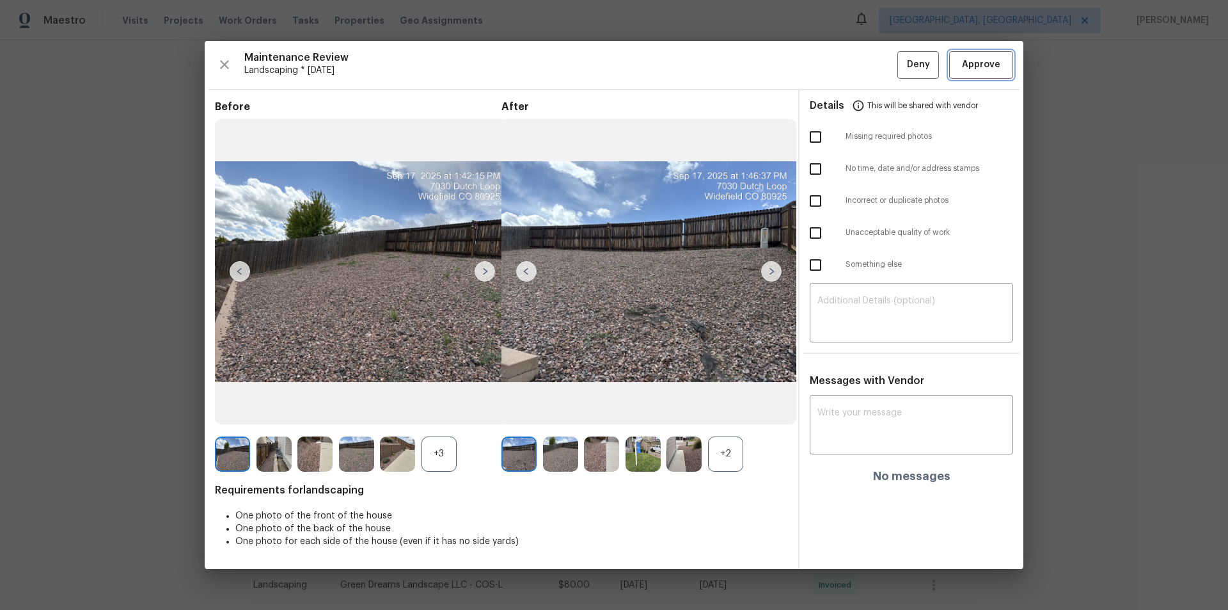
click at [873, 63] on span "Approve" at bounding box center [981, 65] width 38 height 16
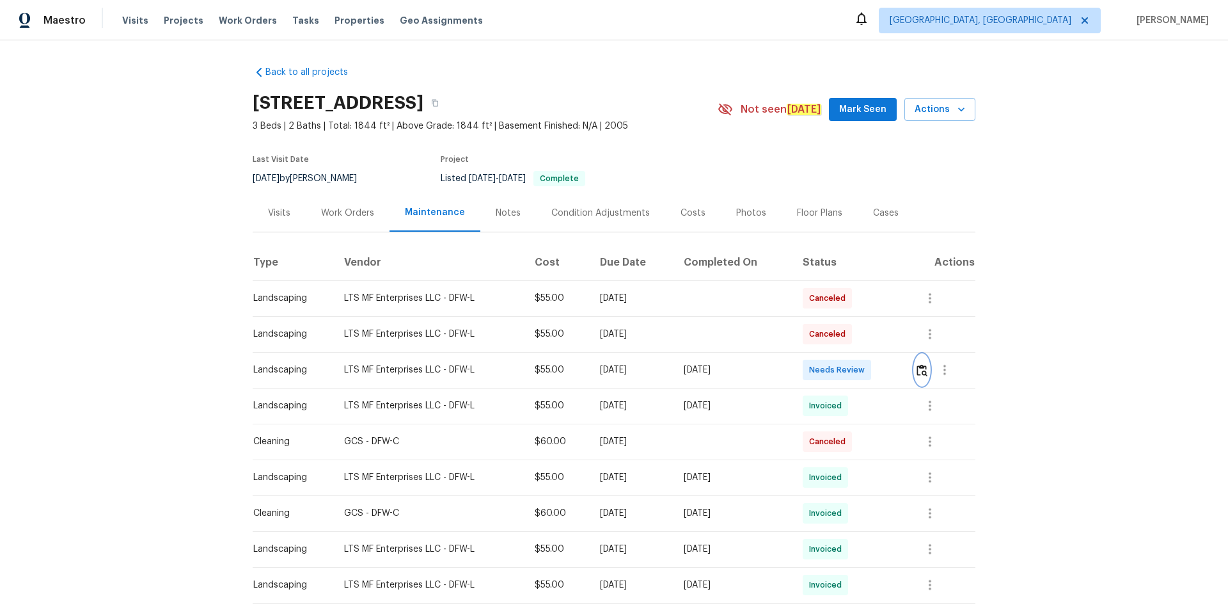
click at [873, 364] on img "button" at bounding box center [922, 370] width 11 height 12
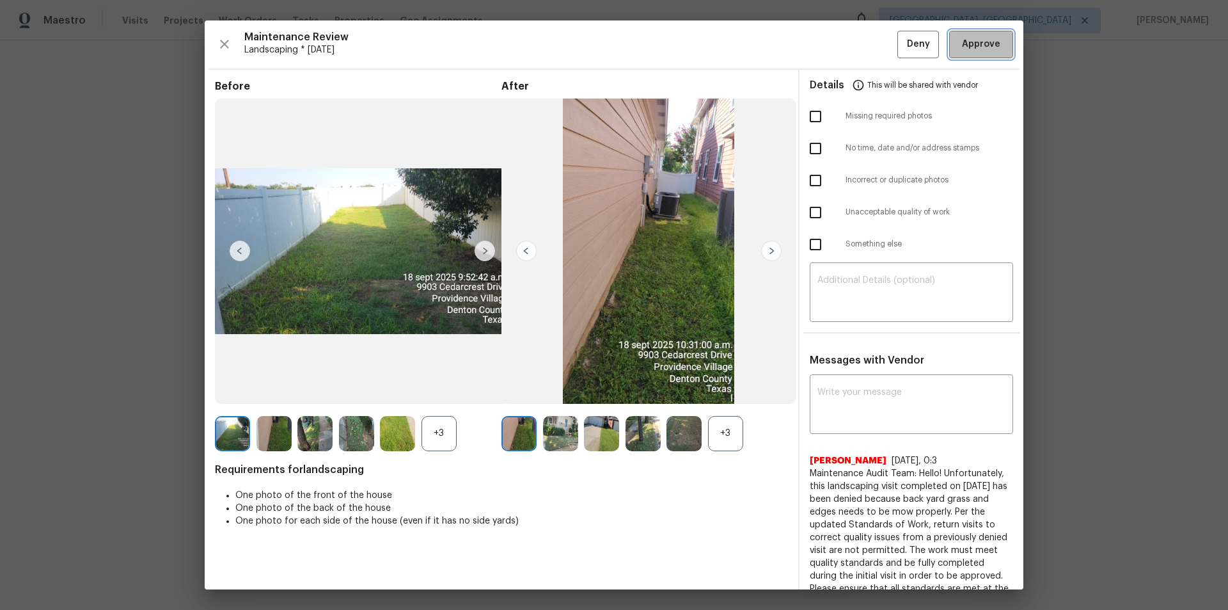
click at [873, 49] on button "Approve" at bounding box center [981, 45] width 64 height 28
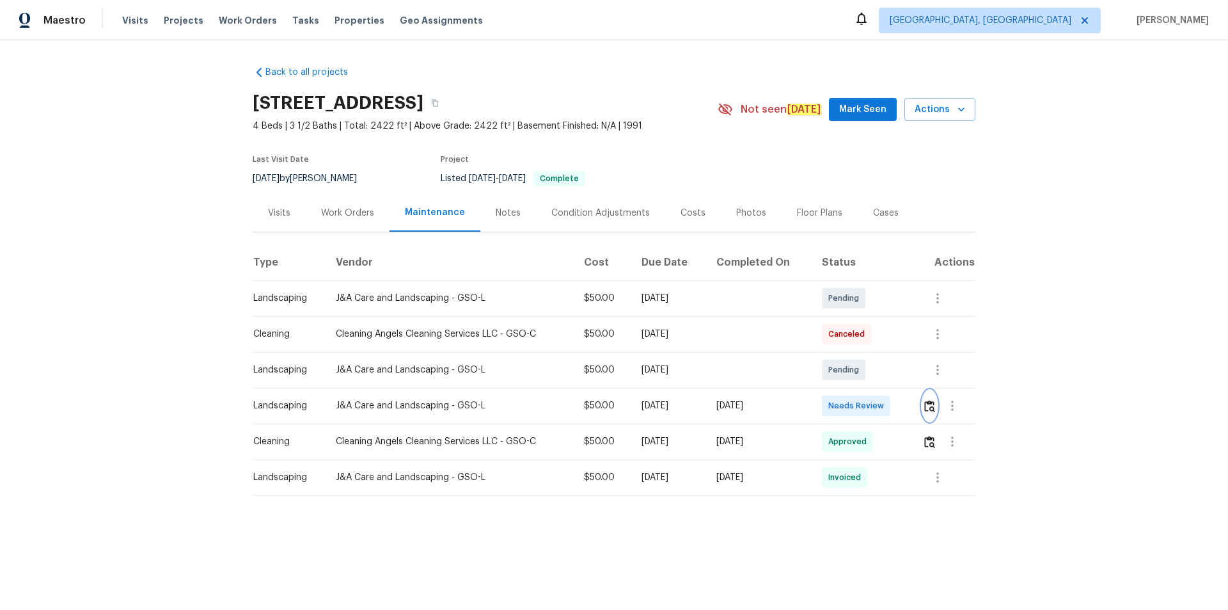
click at [873, 402] on img "button" at bounding box center [929, 406] width 11 height 12
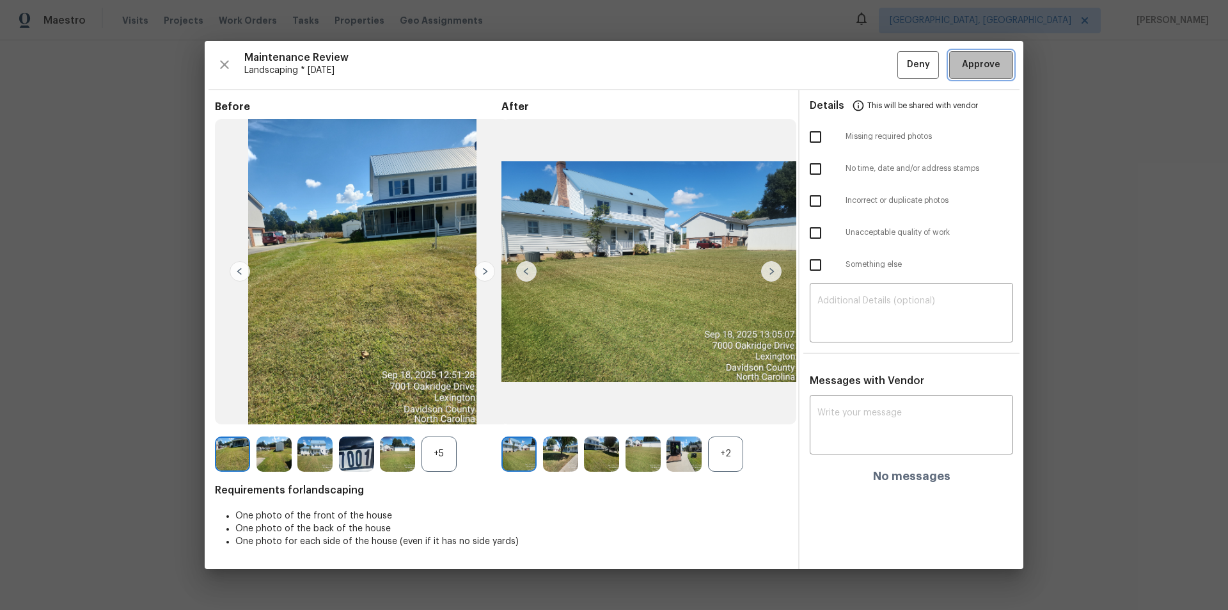
click at [873, 77] on button "Approve" at bounding box center [981, 65] width 64 height 28
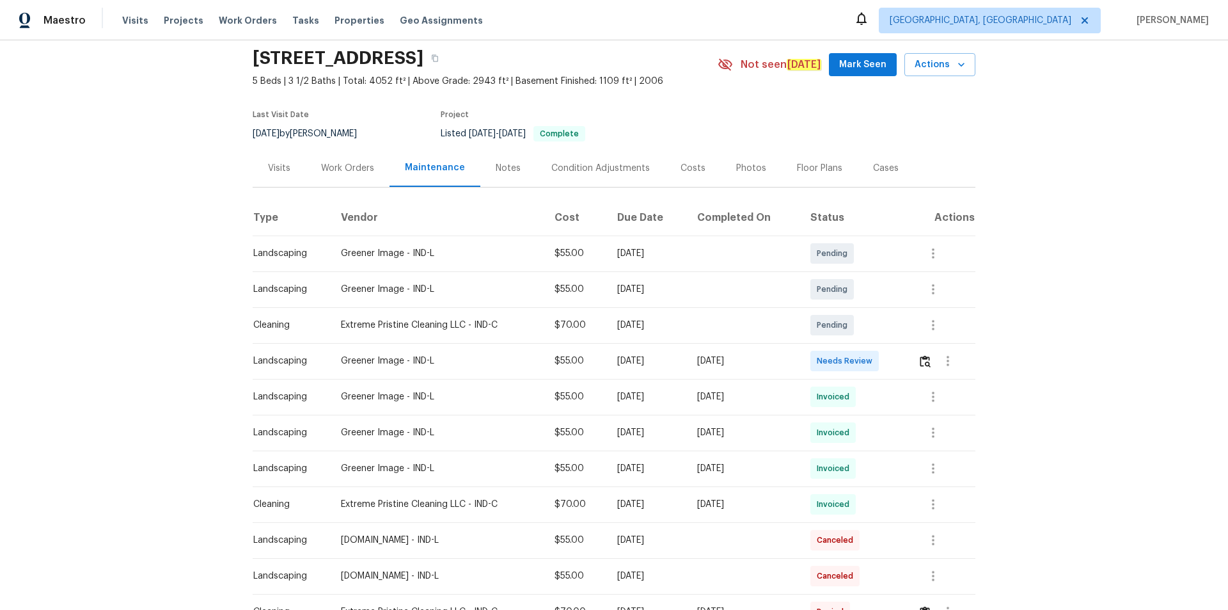
scroll to position [64, 0]
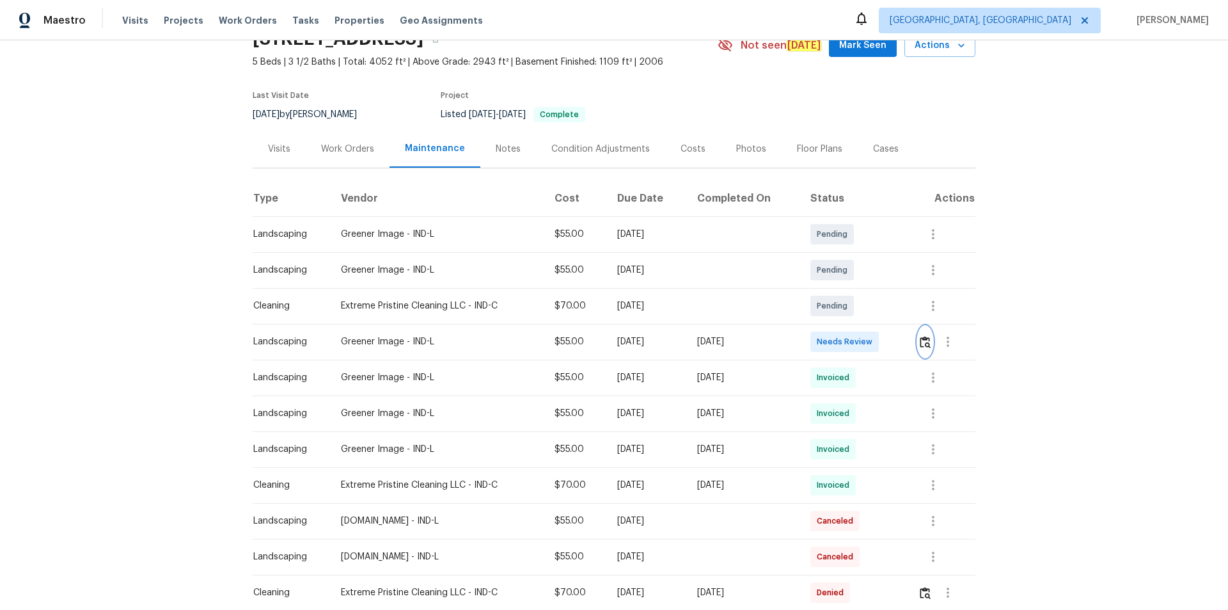
click at [873, 344] on img "button" at bounding box center [925, 342] width 11 height 12
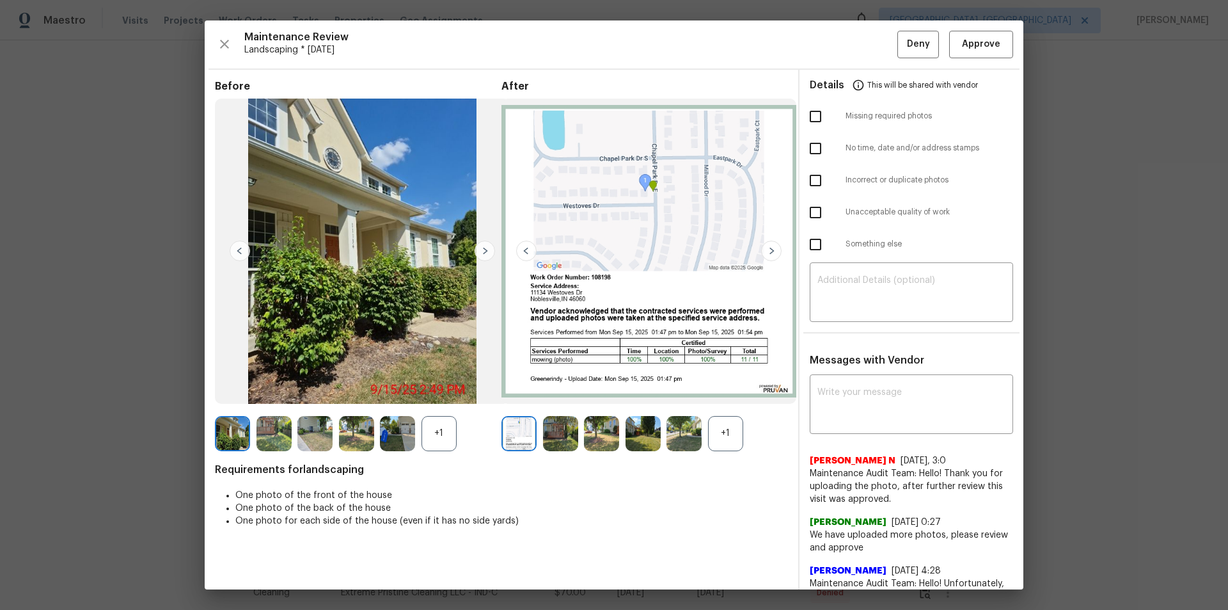
click at [484, 248] on img at bounding box center [485, 251] width 20 height 20
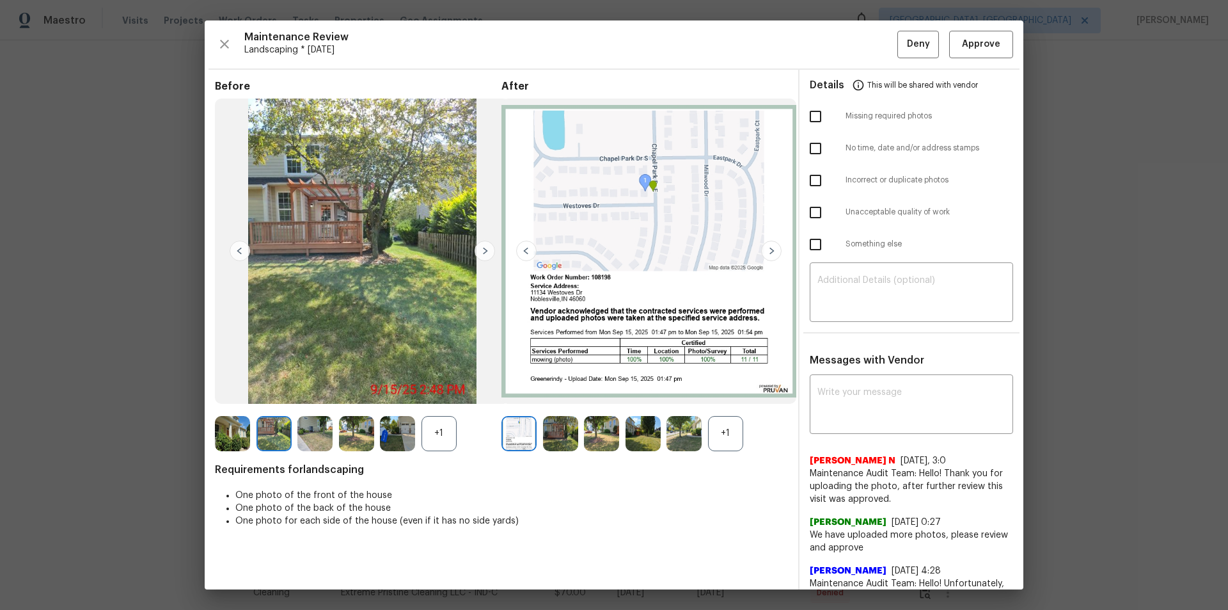
click at [484, 248] on img at bounding box center [485, 251] width 20 height 20
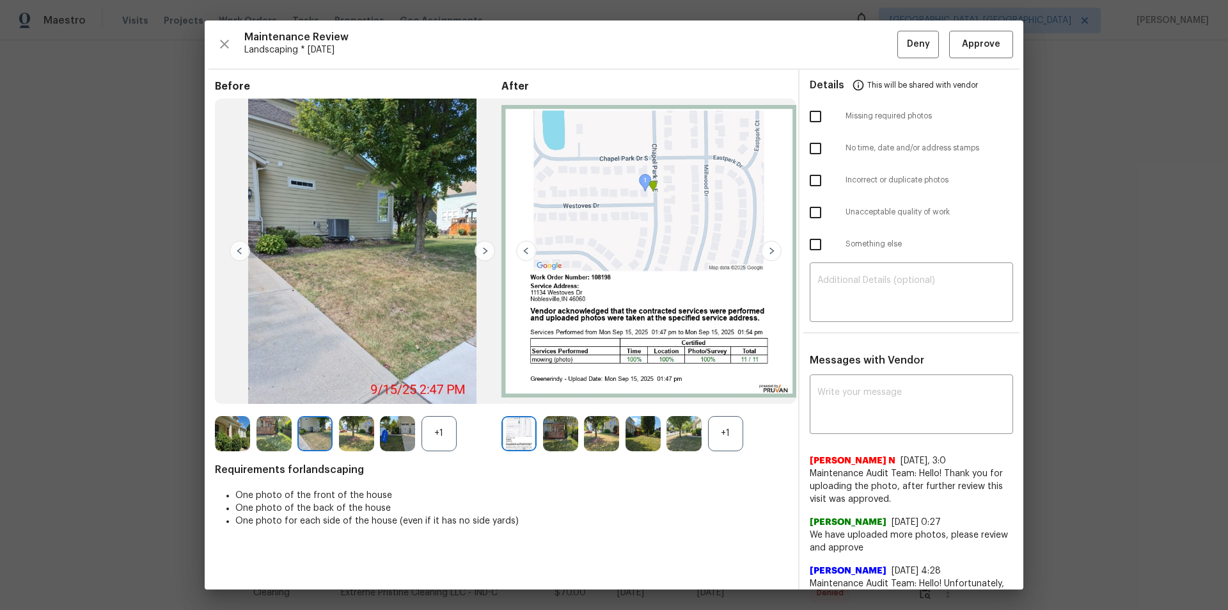
click at [484, 248] on img at bounding box center [485, 251] width 20 height 20
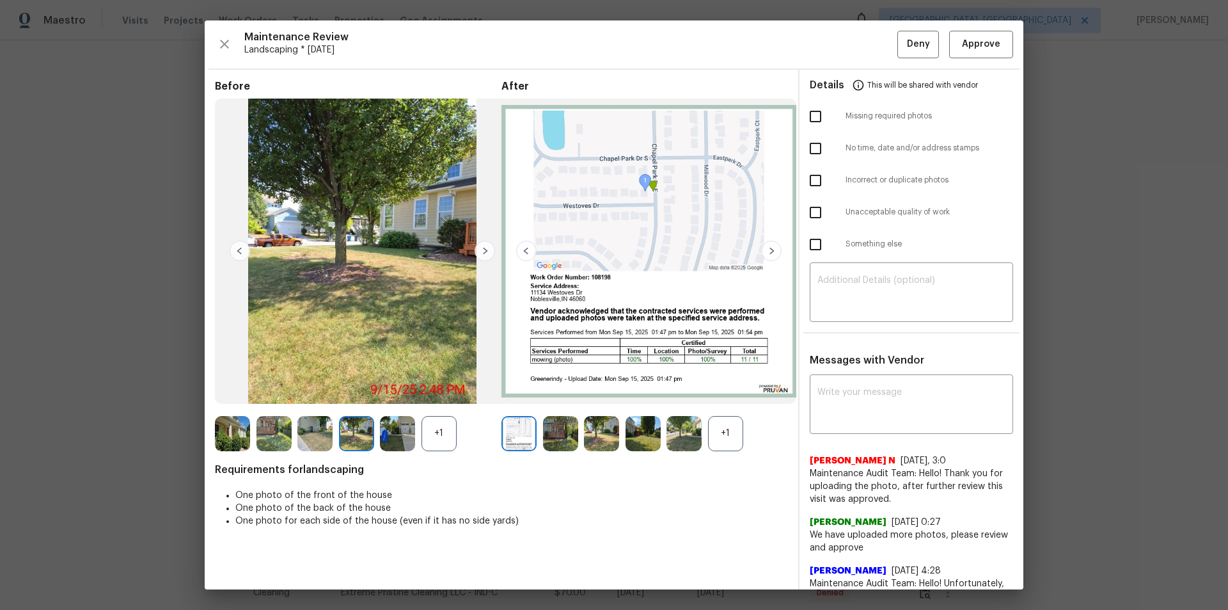
click at [484, 248] on img at bounding box center [485, 251] width 20 height 20
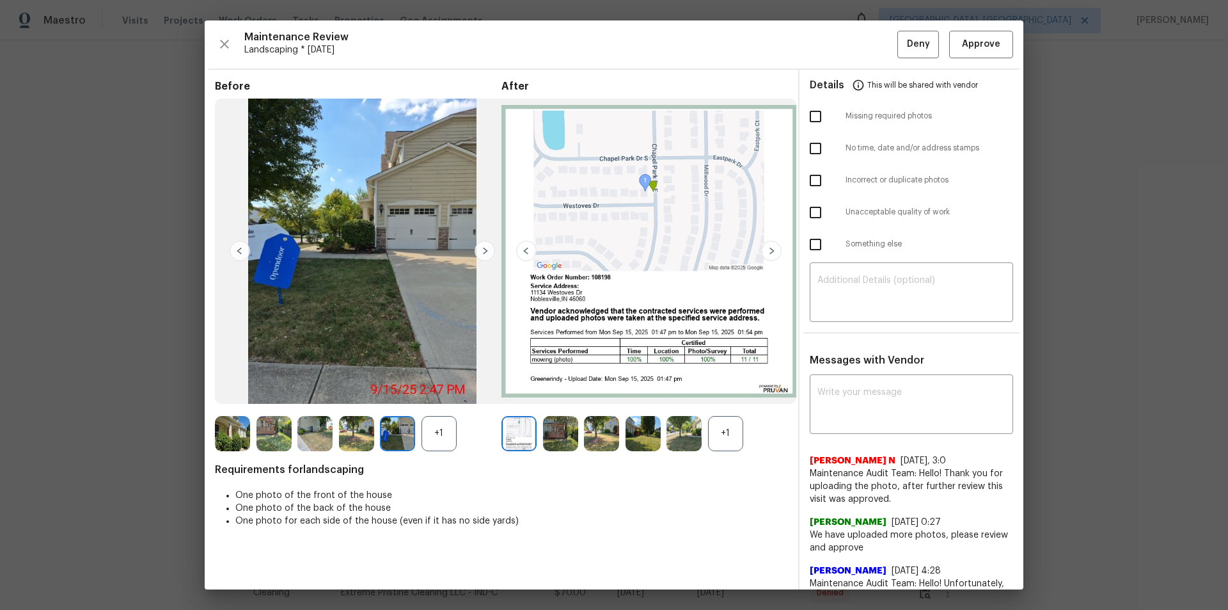
click at [484, 248] on img at bounding box center [485, 251] width 20 height 20
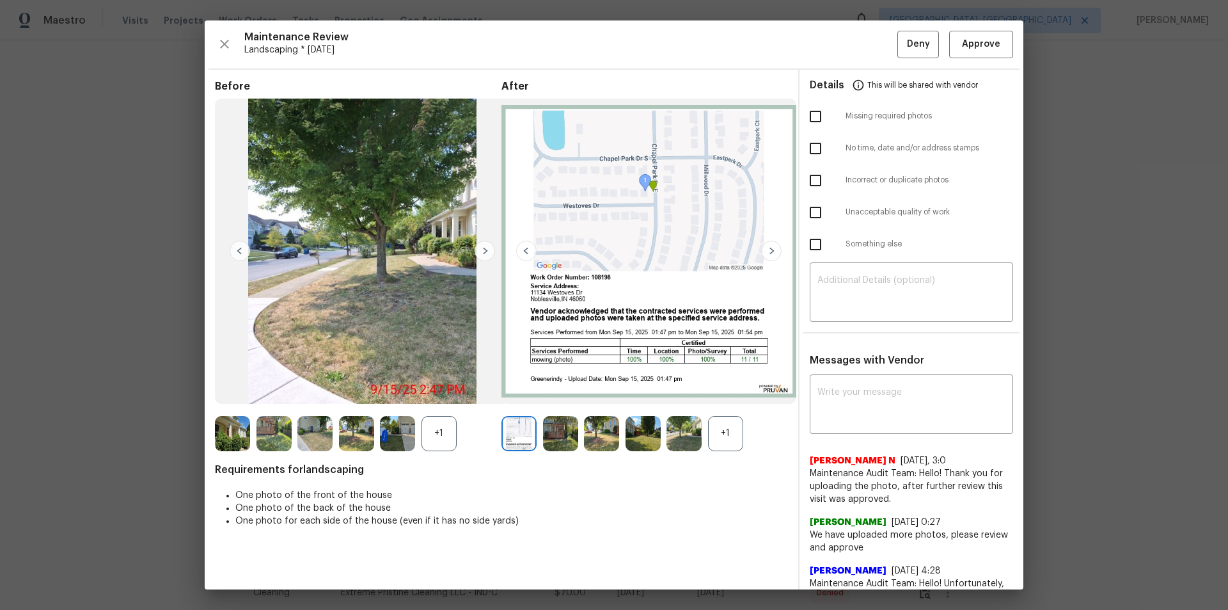
click at [484, 248] on img at bounding box center [485, 251] width 20 height 20
click at [234, 244] on img at bounding box center [240, 251] width 20 height 20
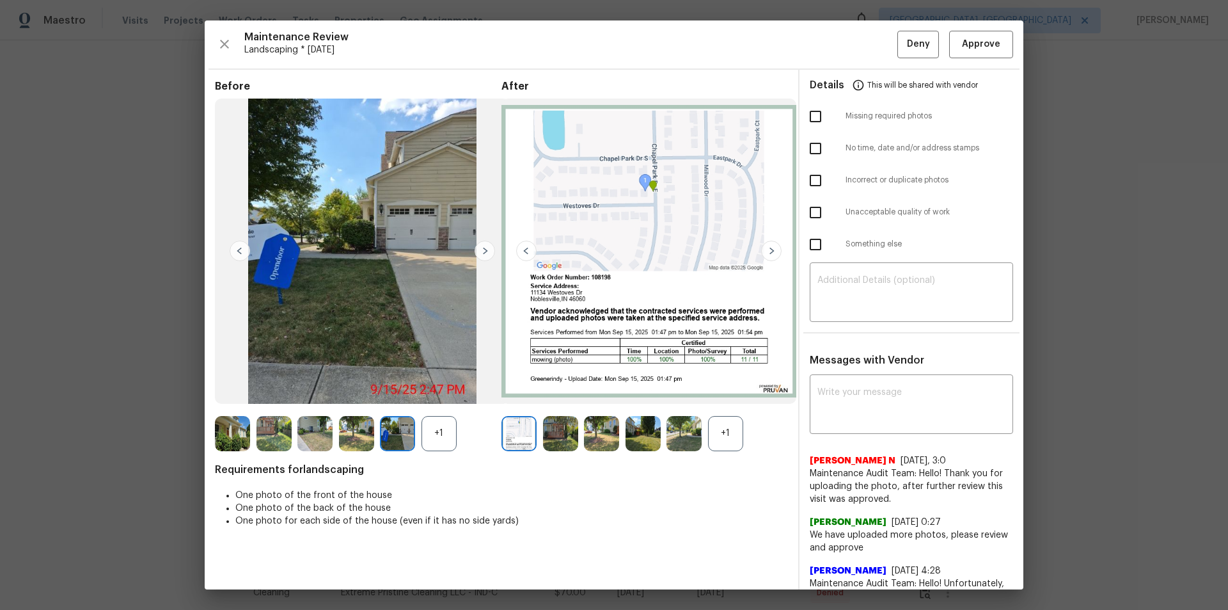
click at [233, 248] on img at bounding box center [240, 251] width 20 height 20
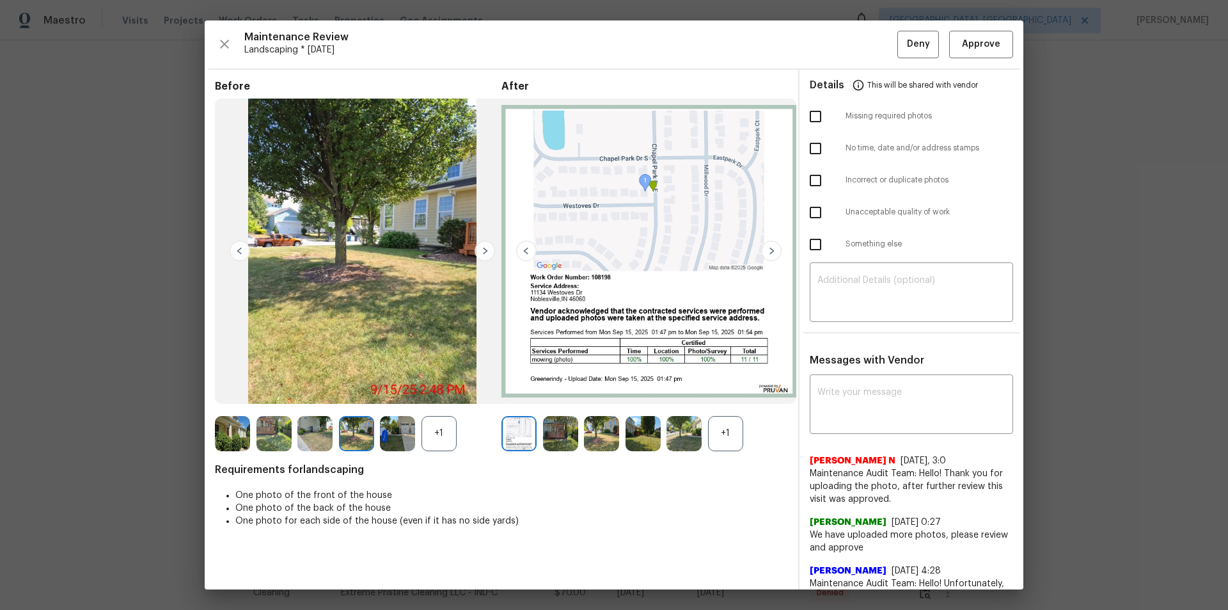
click at [369, 254] on img at bounding box center [362, 251] width 295 height 305
drag, startPoint x: 249, startPoint y: 248, endPoint x: 238, endPoint y: 249, distance: 11.6
click at [249, 248] on img at bounding box center [240, 251] width 20 height 20
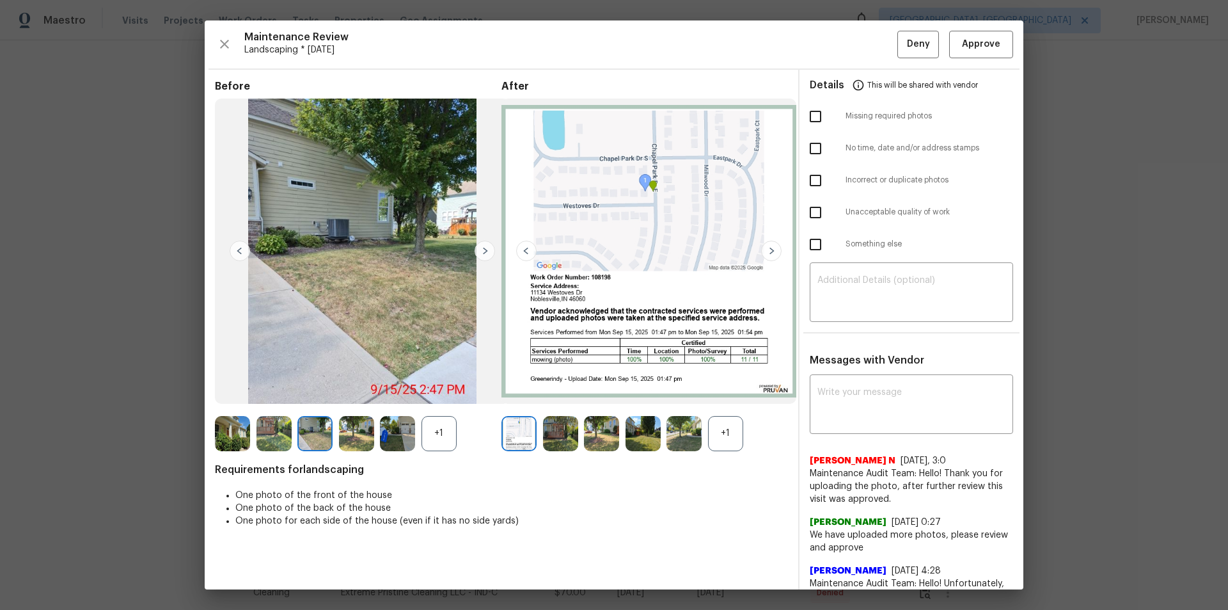
click at [238, 249] on img at bounding box center [240, 251] width 20 height 20
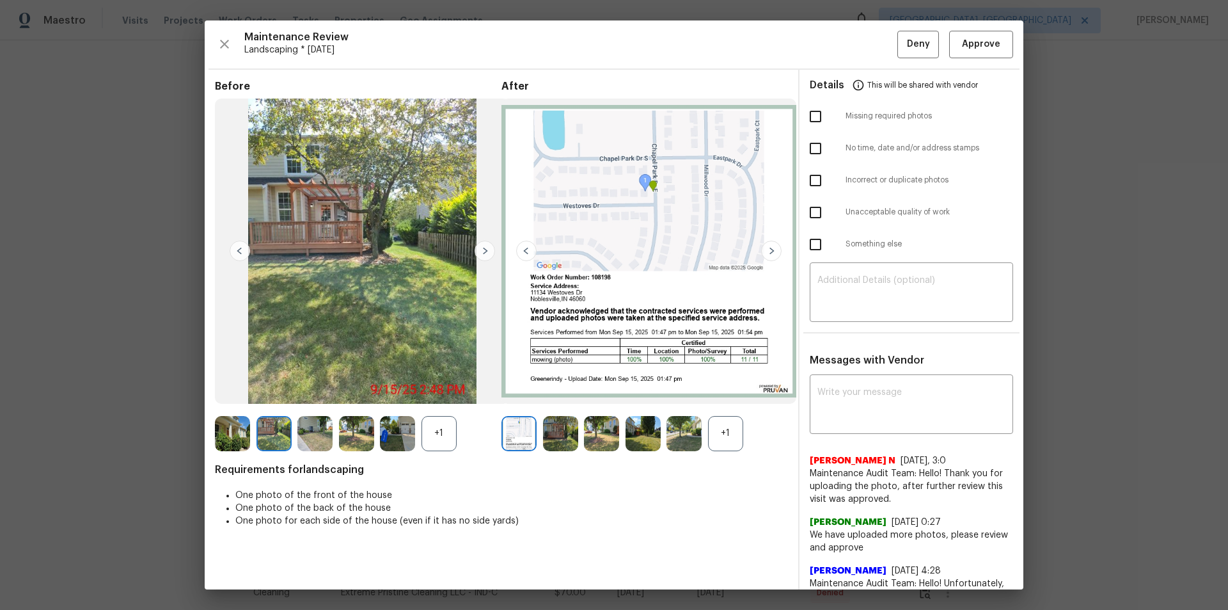
click at [238, 249] on img at bounding box center [240, 251] width 20 height 20
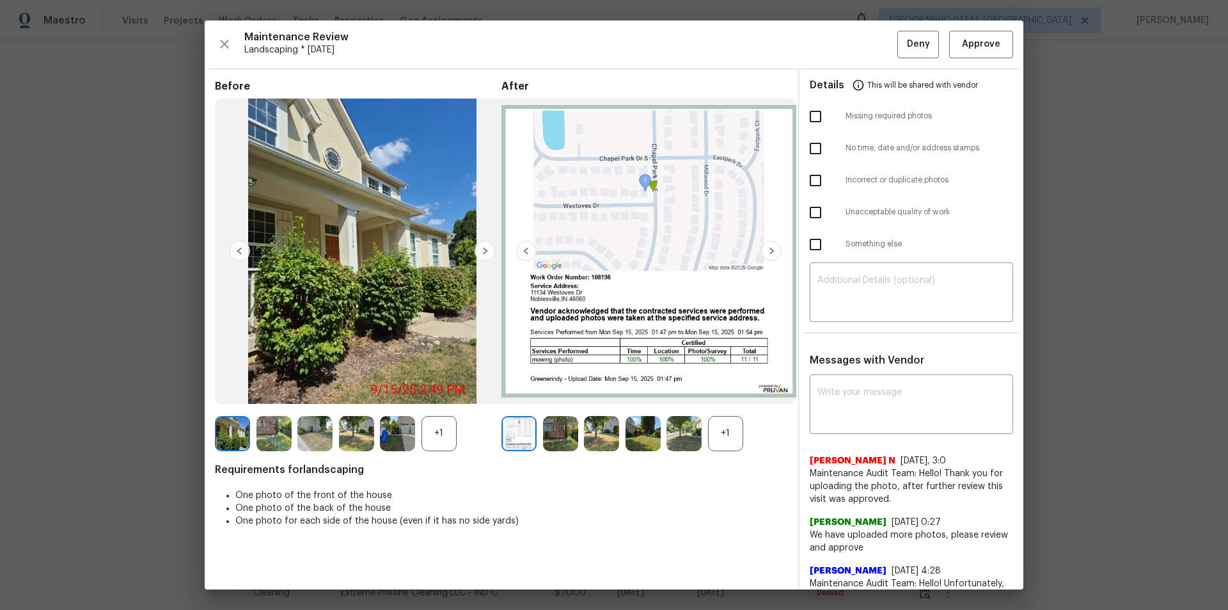
click at [238, 249] on img at bounding box center [240, 251] width 20 height 20
click at [773, 245] on img at bounding box center [771, 251] width 20 height 20
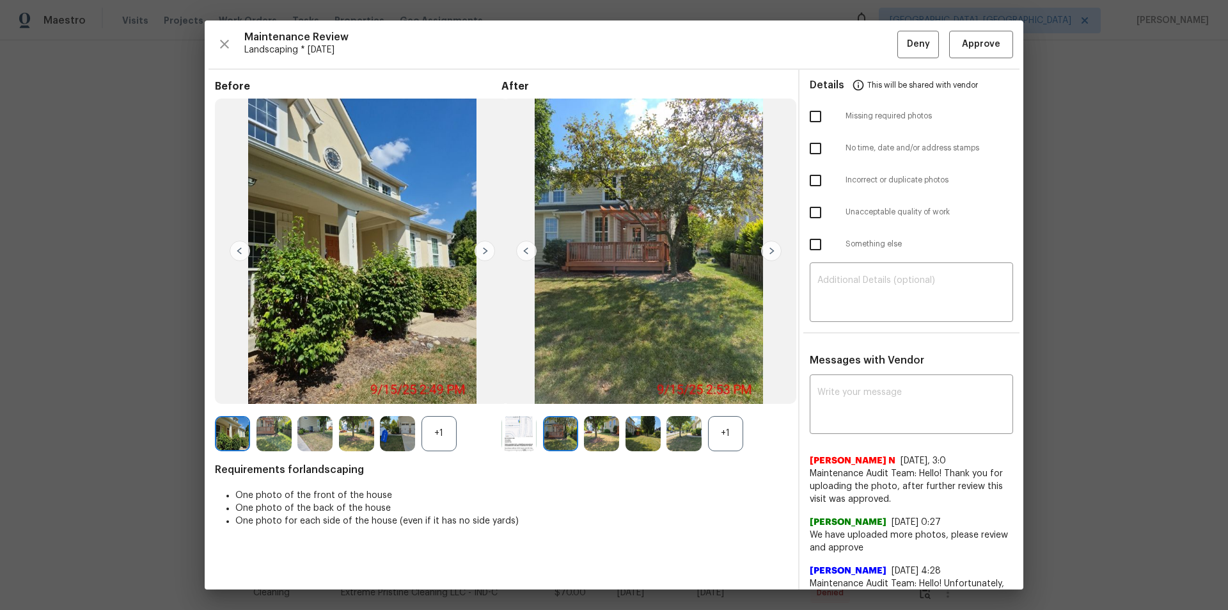
click at [766, 249] on img at bounding box center [771, 251] width 20 height 20
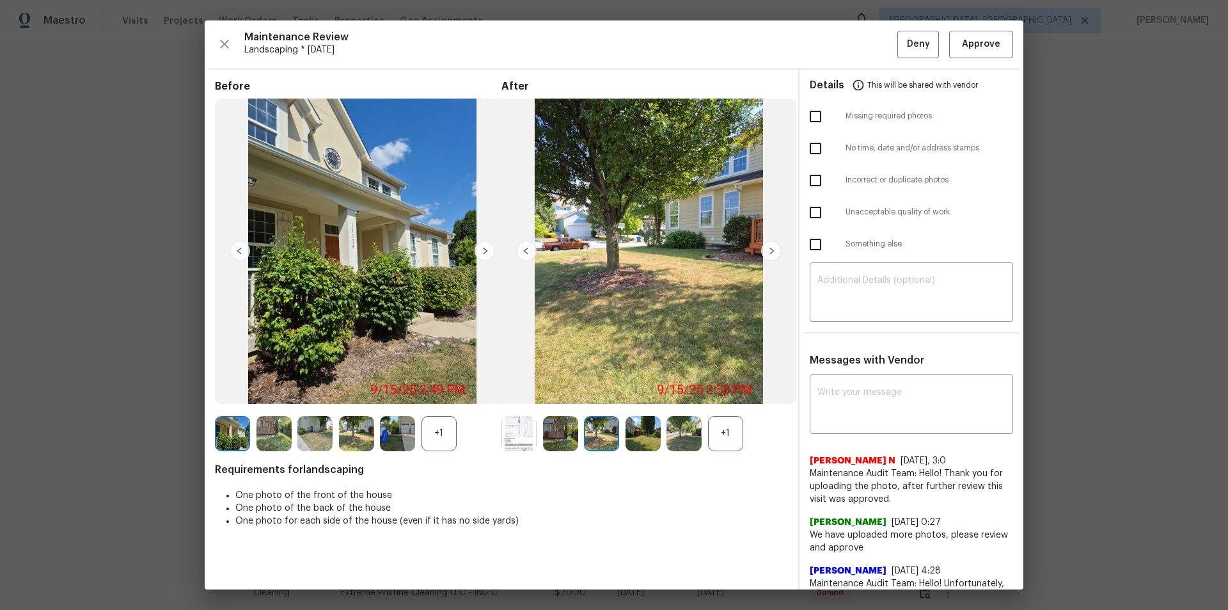
click at [765, 250] on img at bounding box center [771, 251] width 20 height 20
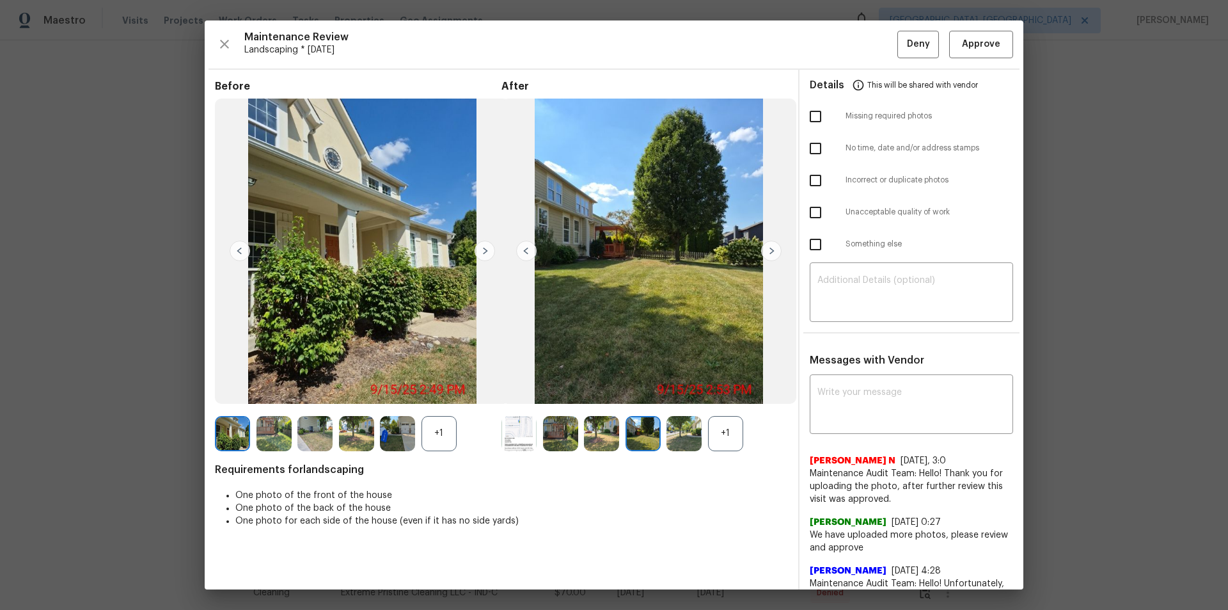
click at [765, 250] on img at bounding box center [771, 251] width 20 height 20
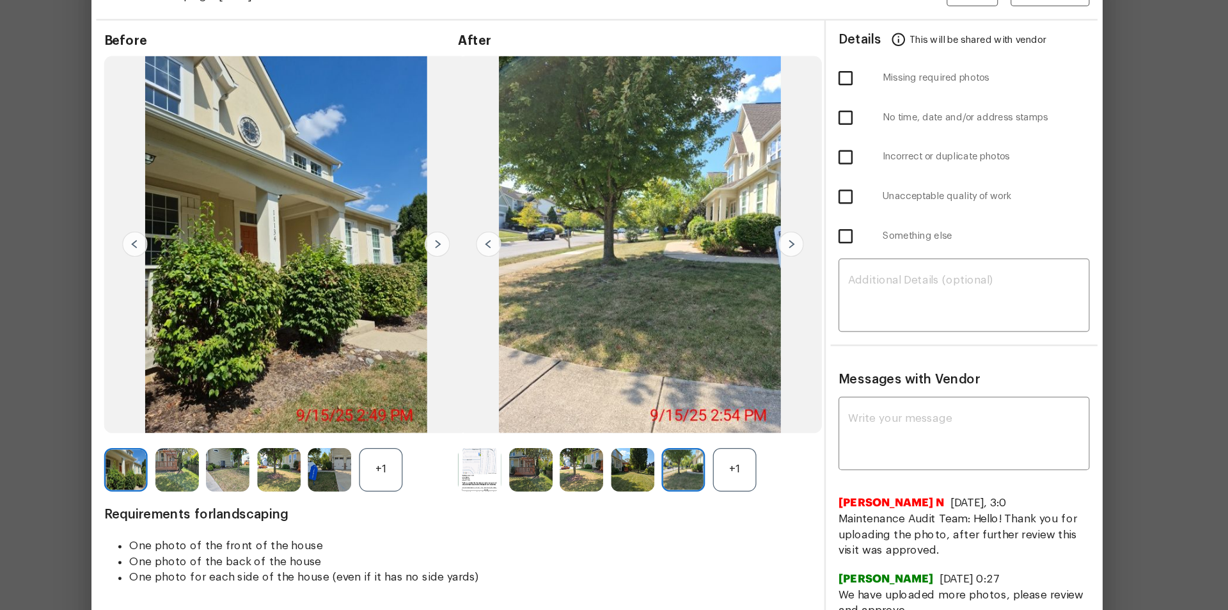
click at [481, 252] on img at bounding box center [485, 251] width 20 height 20
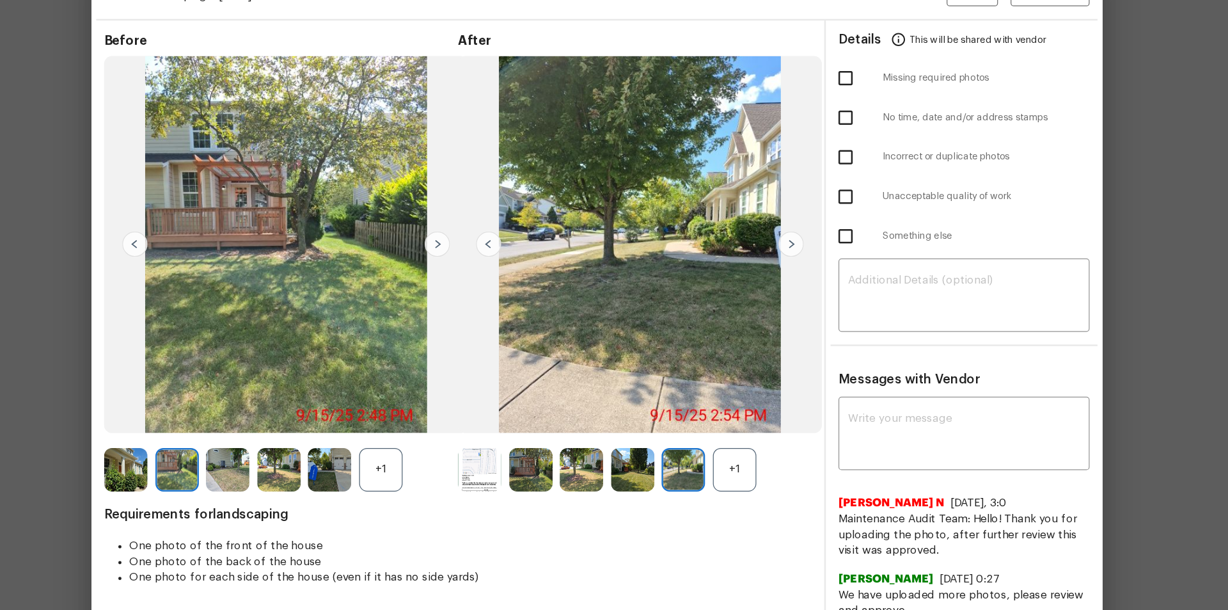
click at [485, 252] on img at bounding box center [485, 251] width 20 height 20
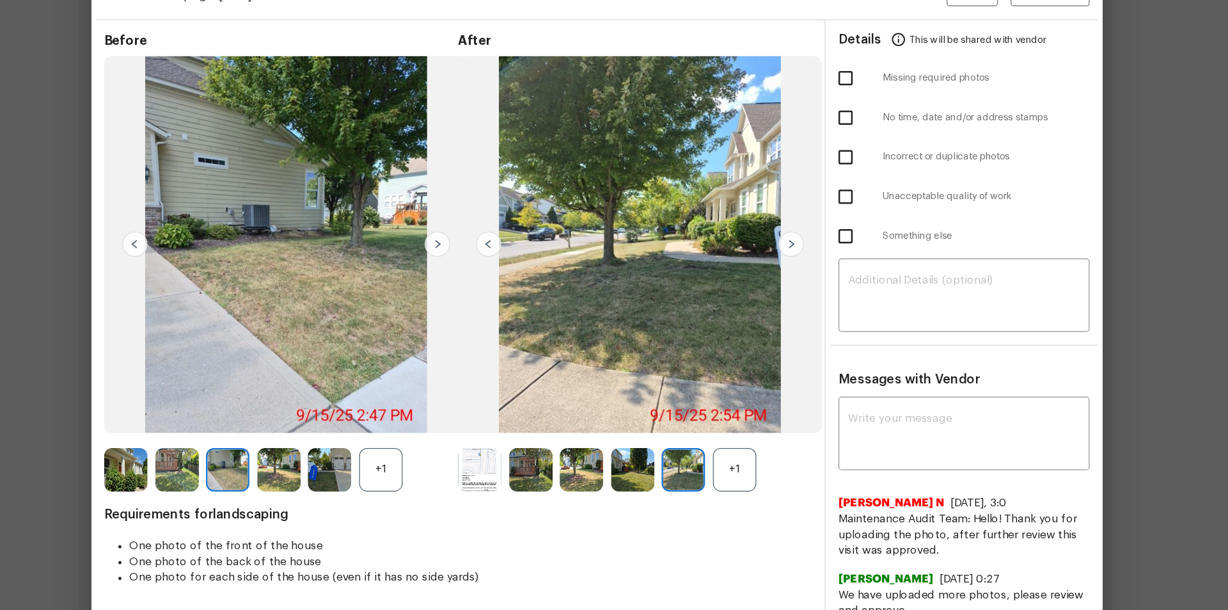
click at [477, 249] on img at bounding box center [485, 251] width 20 height 20
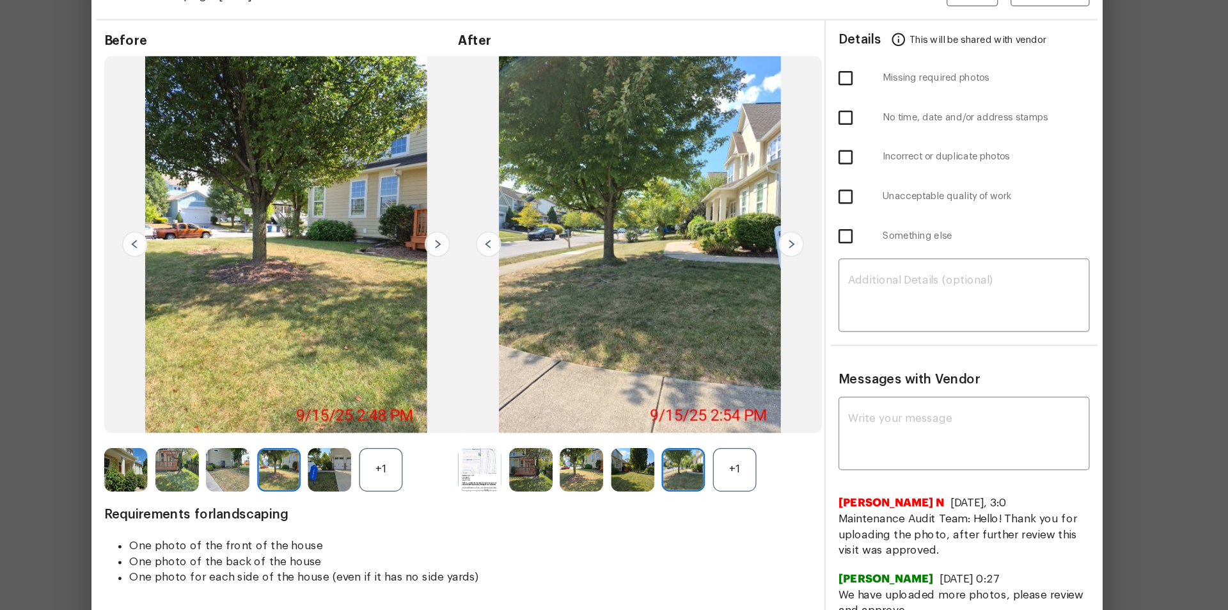
click at [477, 249] on img at bounding box center [485, 251] width 20 height 20
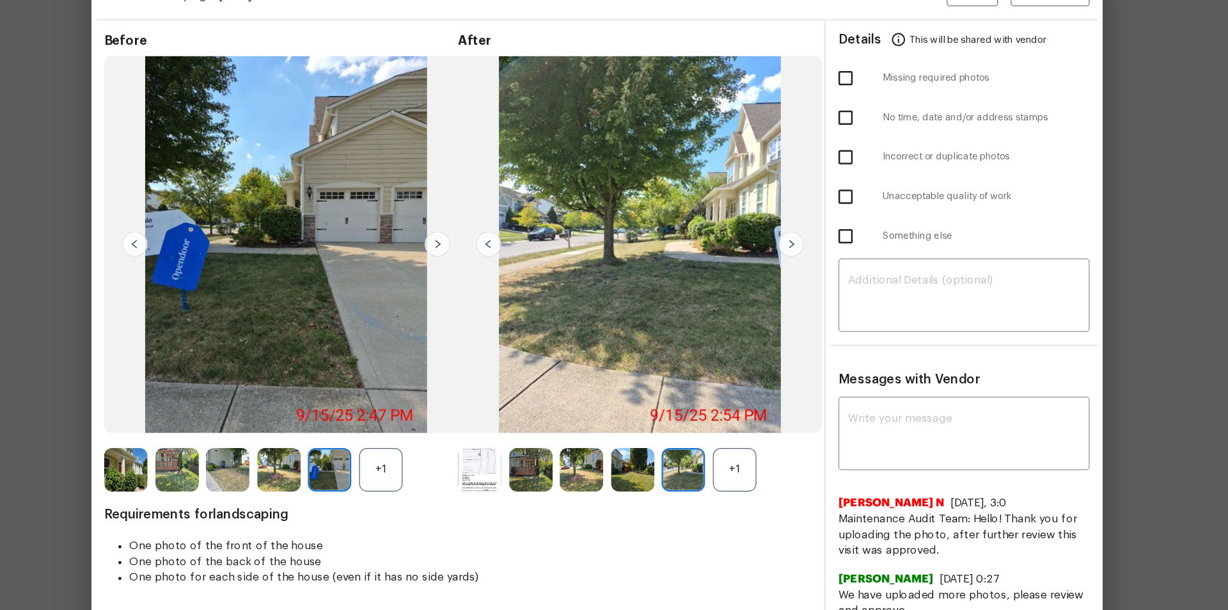
click at [477, 249] on img at bounding box center [485, 251] width 20 height 20
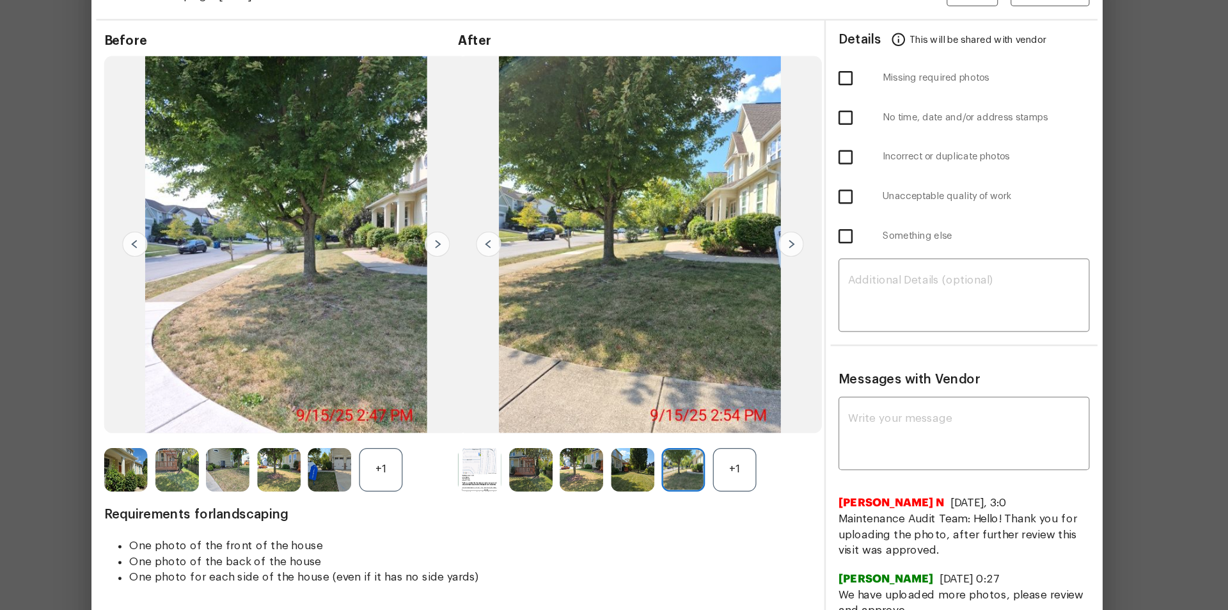
click at [477, 249] on img at bounding box center [485, 251] width 20 height 20
click at [479, 249] on img at bounding box center [485, 251] width 20 height 20
click at [484, 251] on img at bounding box center [485, 251] width 20 height 20
click at [486, 251] on img at bounding box center [485, 251] width 20 height 20
click at [487, 252] on img at bounding box center [485, 251] width 20 height 20
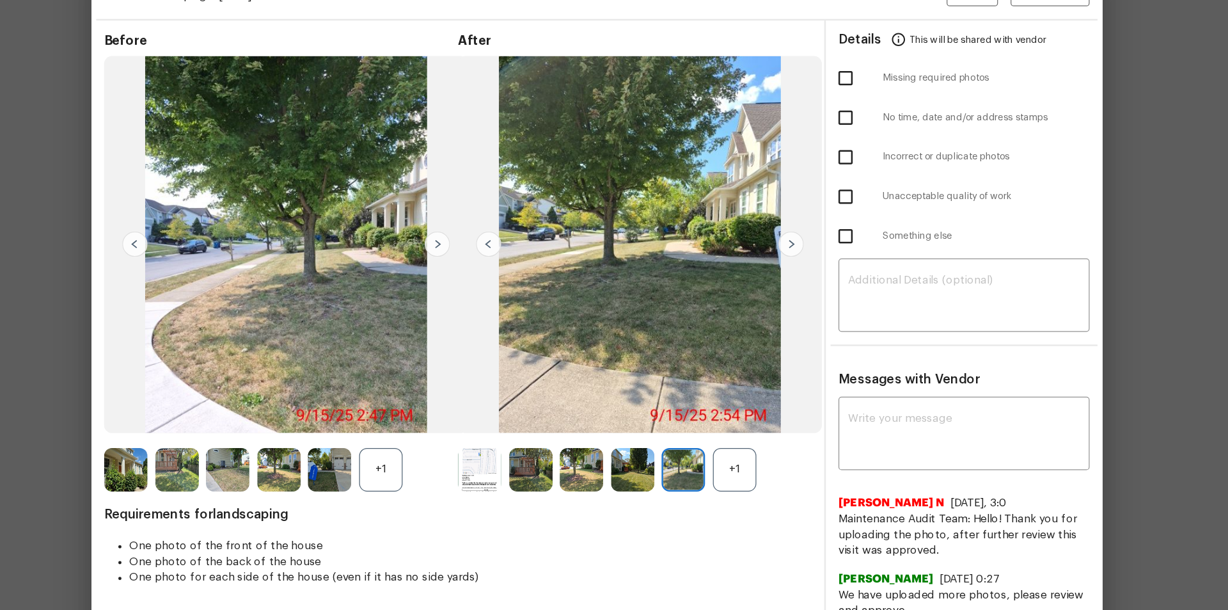
click at [484, 252] on img at bounding box center [485, 251] width 20 height 20
click at [242, 409] on img at bounding box center [232, 433] width 35 height 35
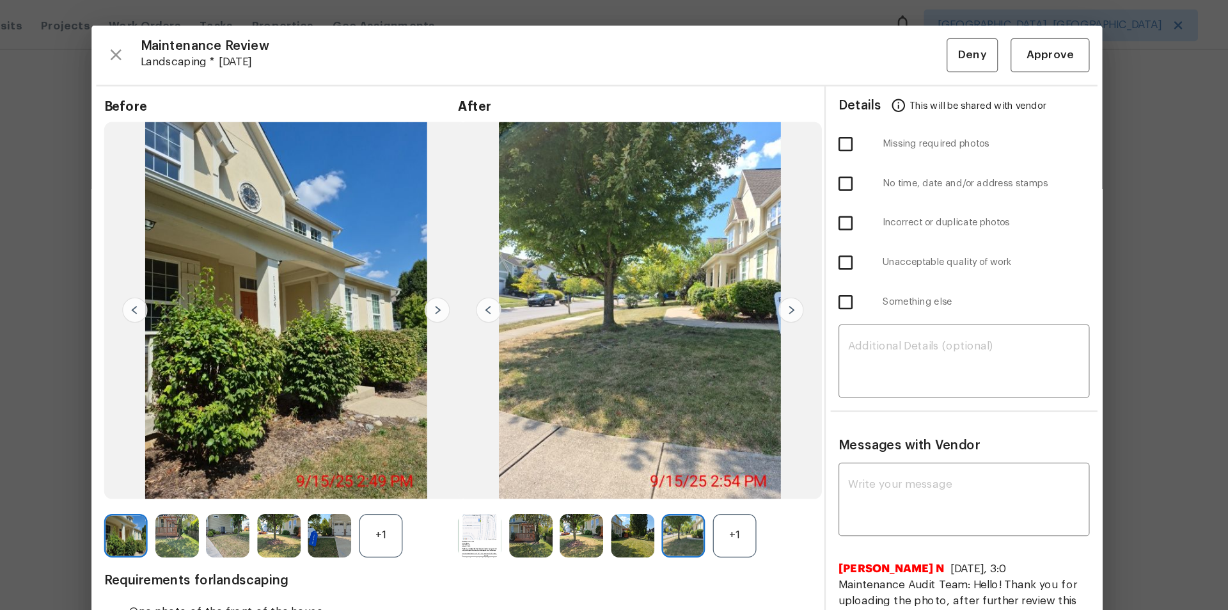
click at [766, 246] on img at bounding box center [771, 251] width 20 height 20
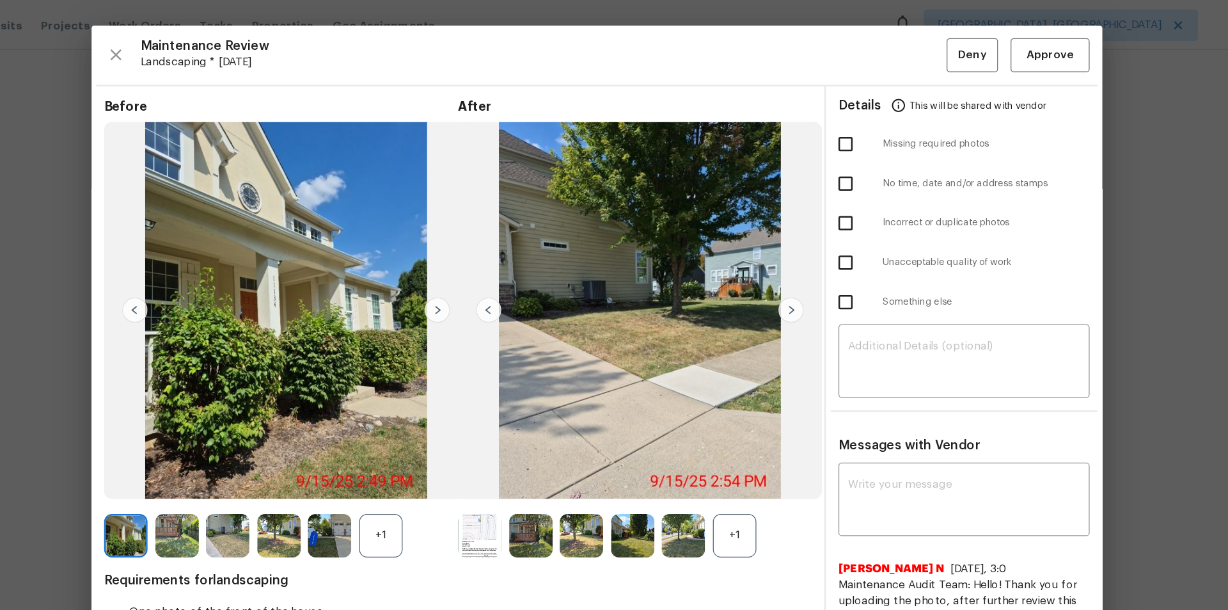
click at [768, 249] on img at bounding box center [771, 251] width 20 height 20
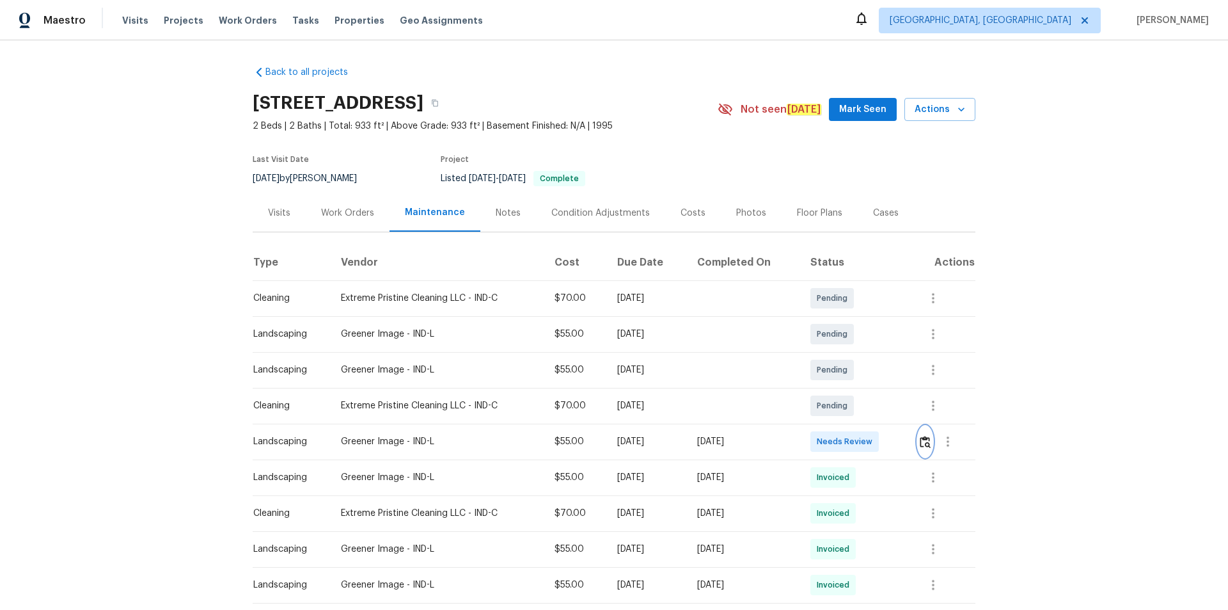
click at [873, 409] on img "button" at bounding box center [925, 442] width 11 height 12
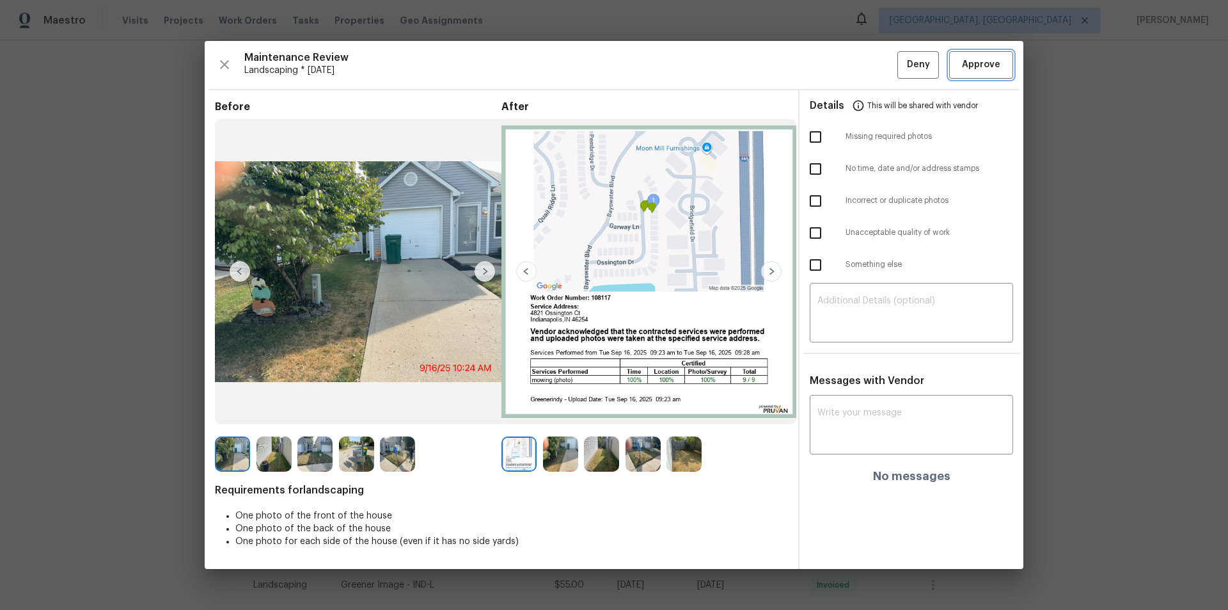
click at [873, 70] on span "Approve" at bounding box center [981, 65] width 38 height 16
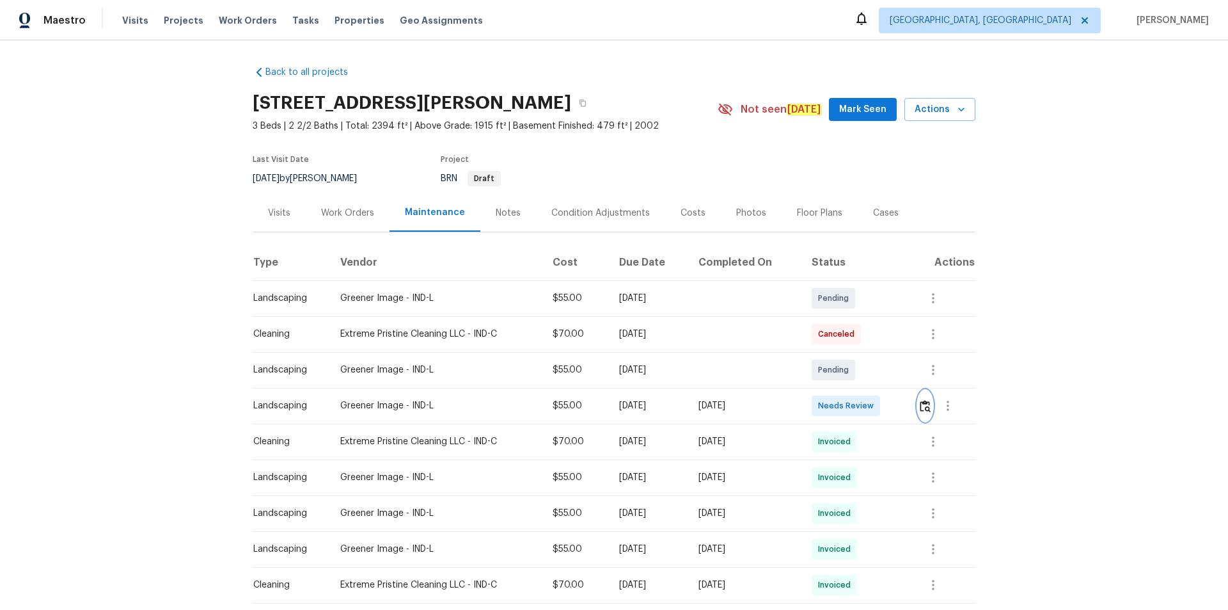
click at [918, 409] on button "button" at bounding box center [925, 405] width 15 height 31
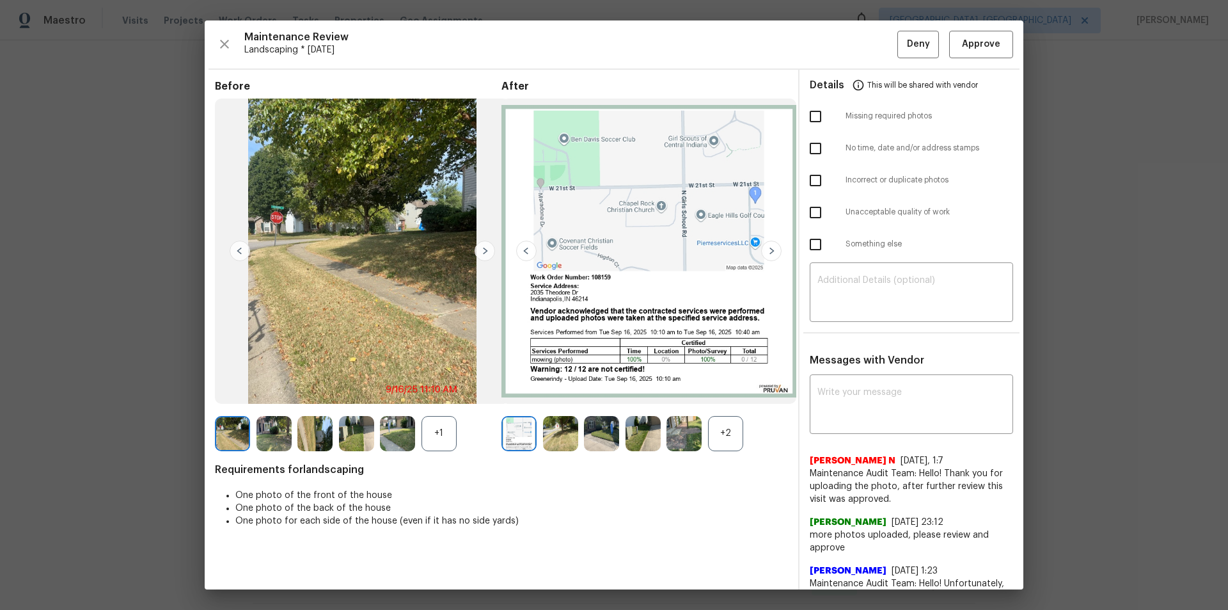
click at [480, 249] on img at bounding box center [485, 251] width 20 height 20
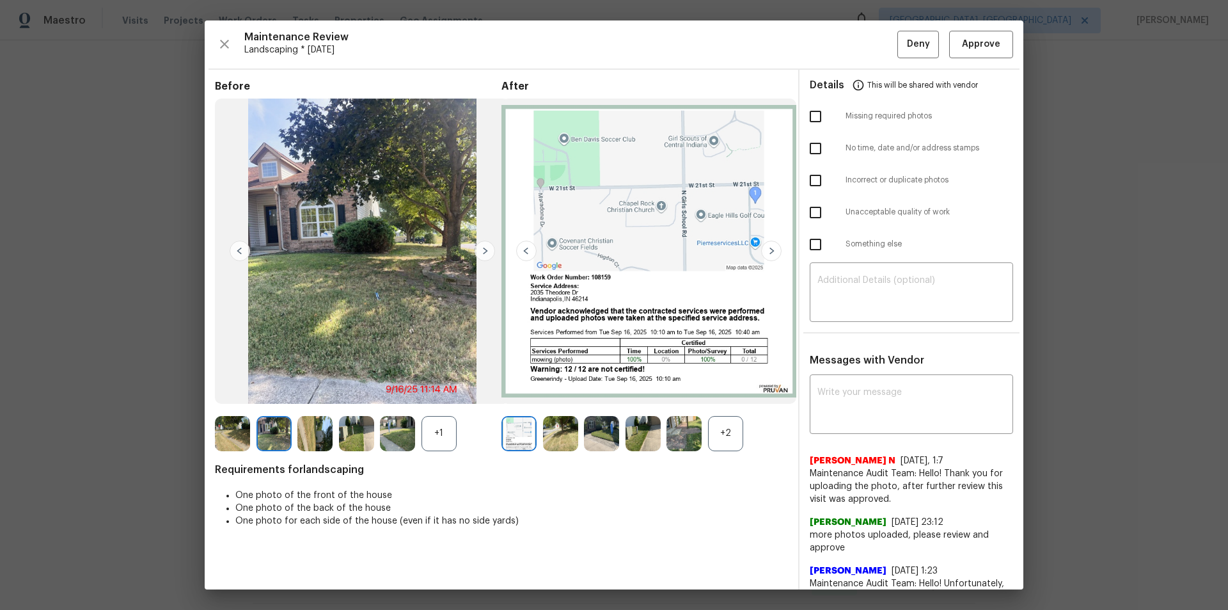
click at [480, 249] on img at bounding box center [485, 251] width 20 height 20
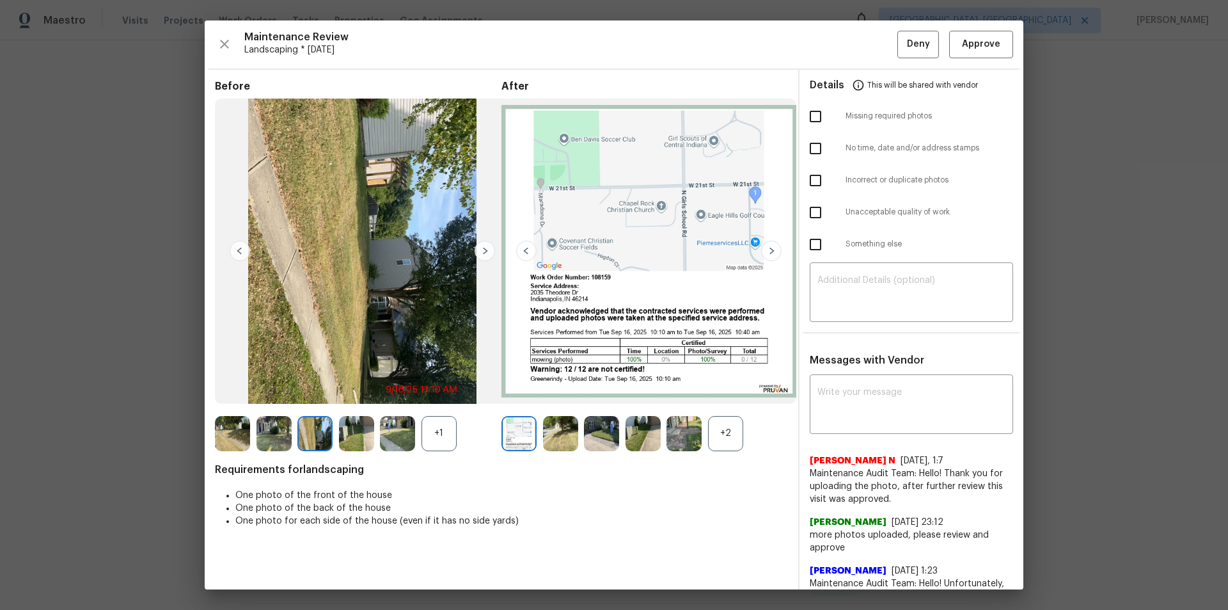
click at [480, 249] on img at bounding box center [485, 251] width 20 height 20
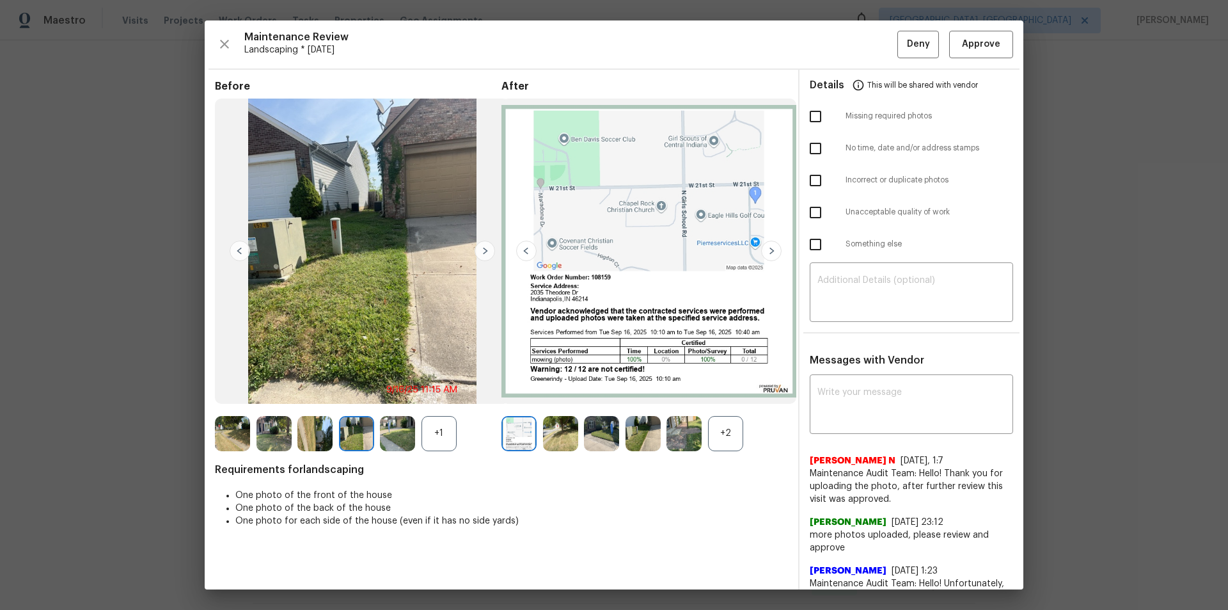
click at [480, 249] on img at bounding box center [485, 251] width 20 height 20
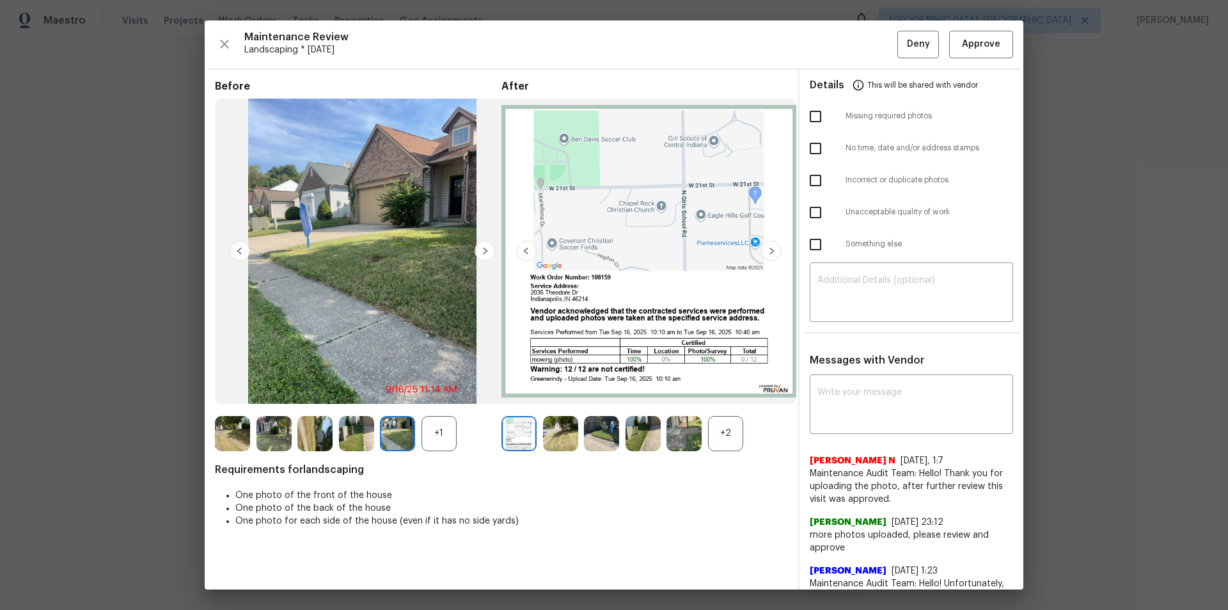
click at [480, 249] on img at bounding box center [485, 251] width 20 height 20
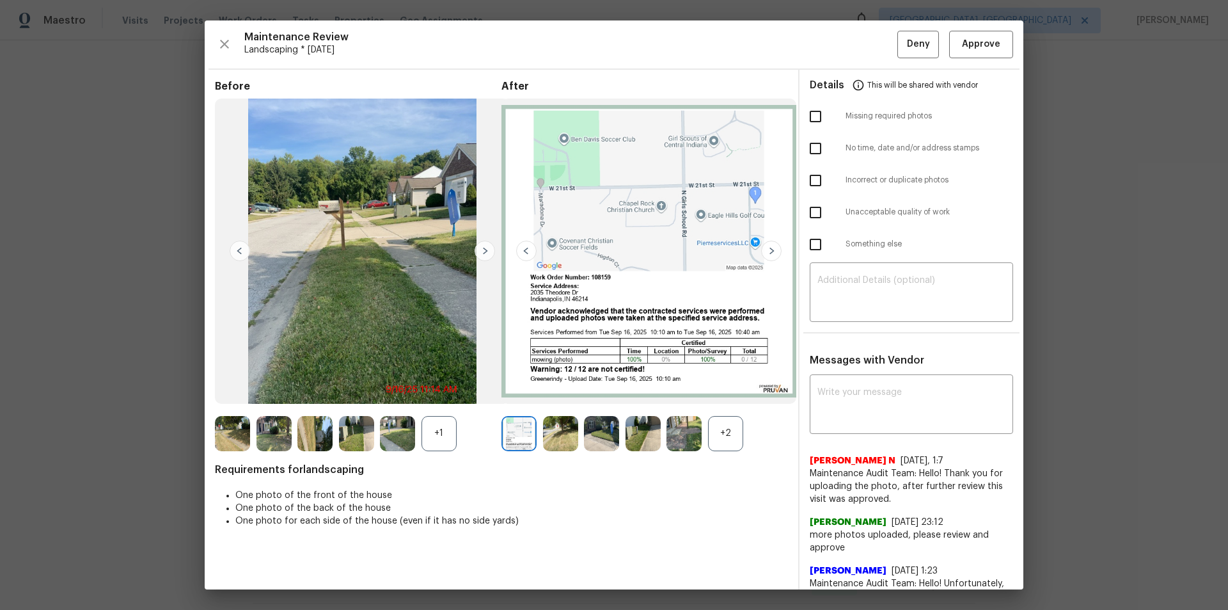
click at [480, 249] on img at bounding box center [485, 251] width 20 height 20
click at [240, 254] on img at bounding box center [240, 251] width 20 height 20
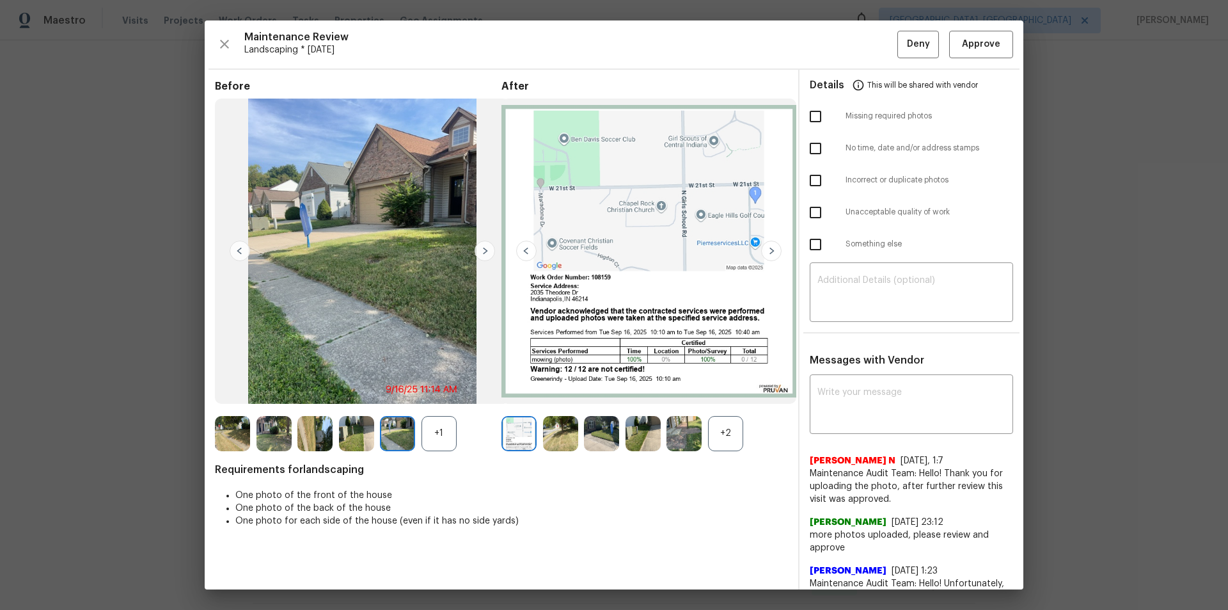
click at [240, 254] on img at bounding box center [240, 251] width 20 height 20
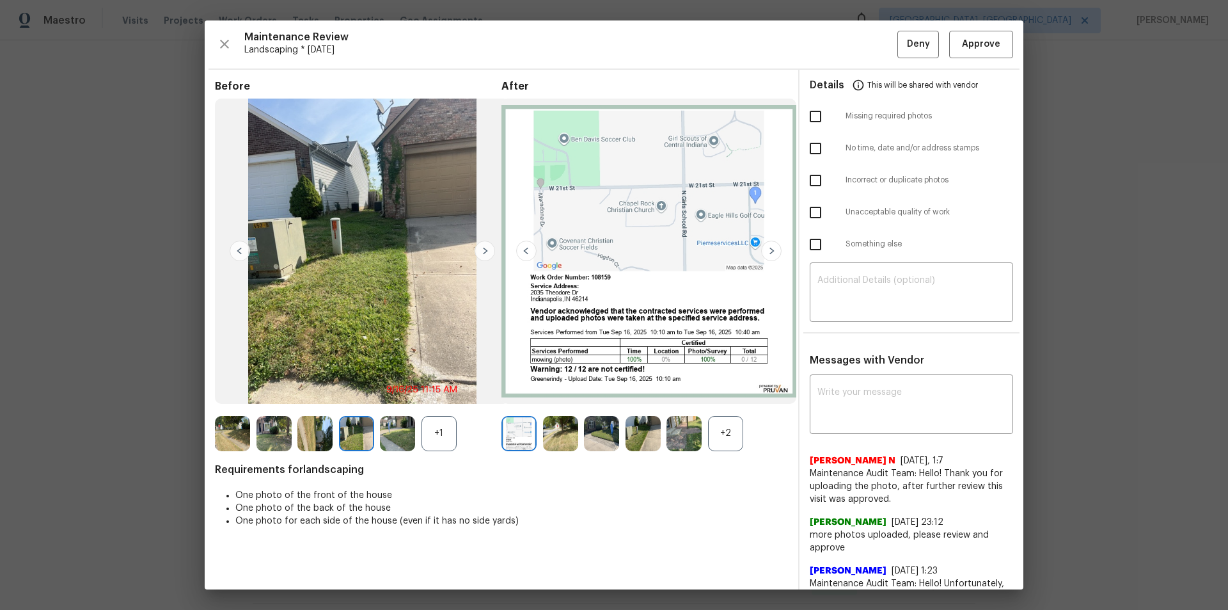
click at [245, 256] on img at bounding box center [240, 251] width 20 height 20
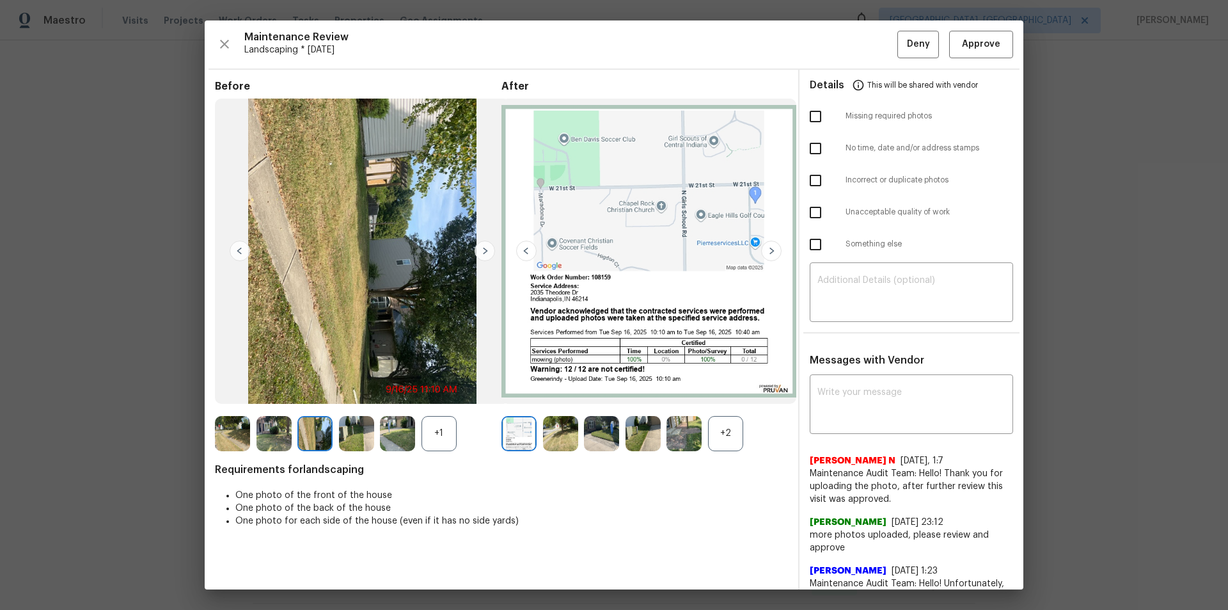
click at [245, 256] on img at bounding box center [240, 251] width 20 height 20
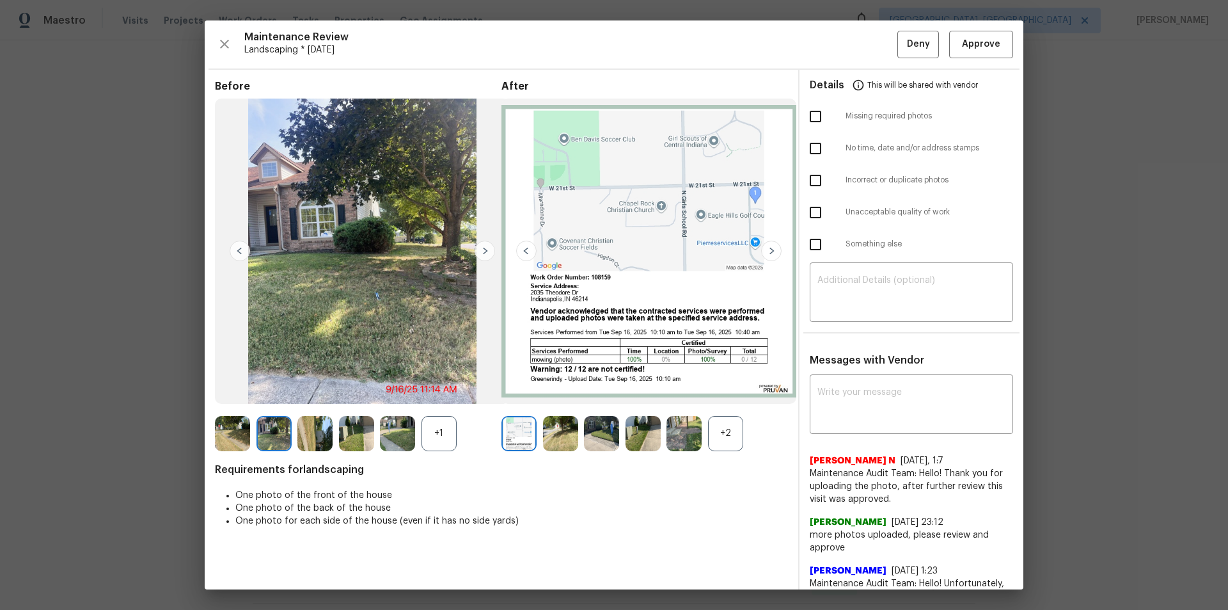
click at [245, 256] on img at bounding box center [240, 251] width 20 height 20
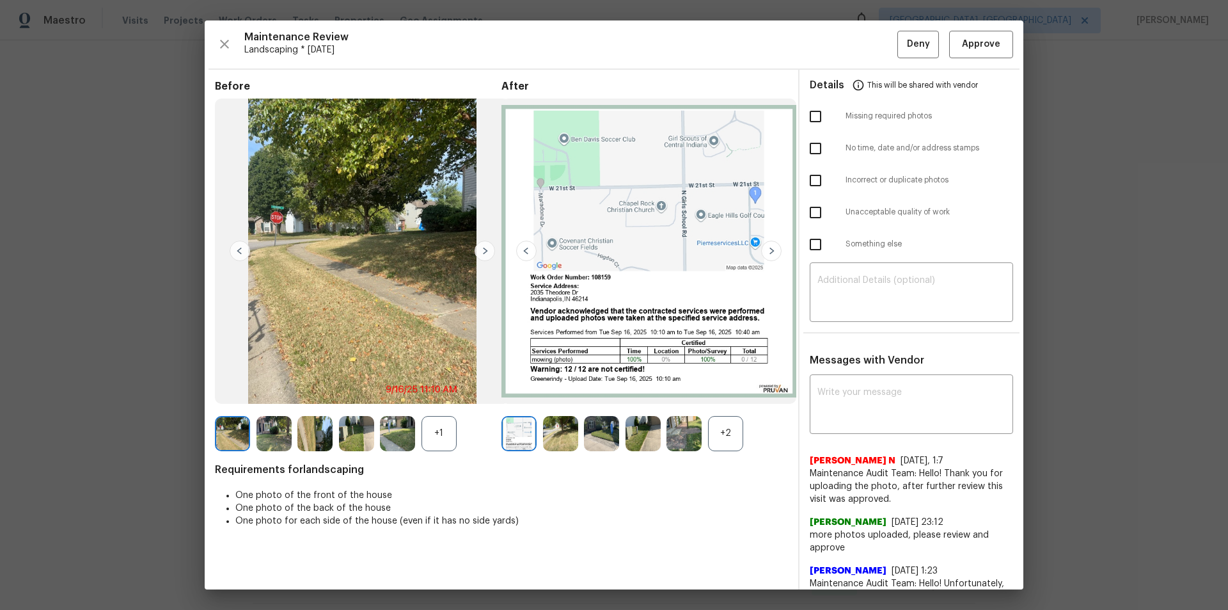
click at [245, 256] on img at bounding box center [240, 251] width 20 height 20
click at [480, 256] on img at bounding box center [485, 251] width 20 height 20
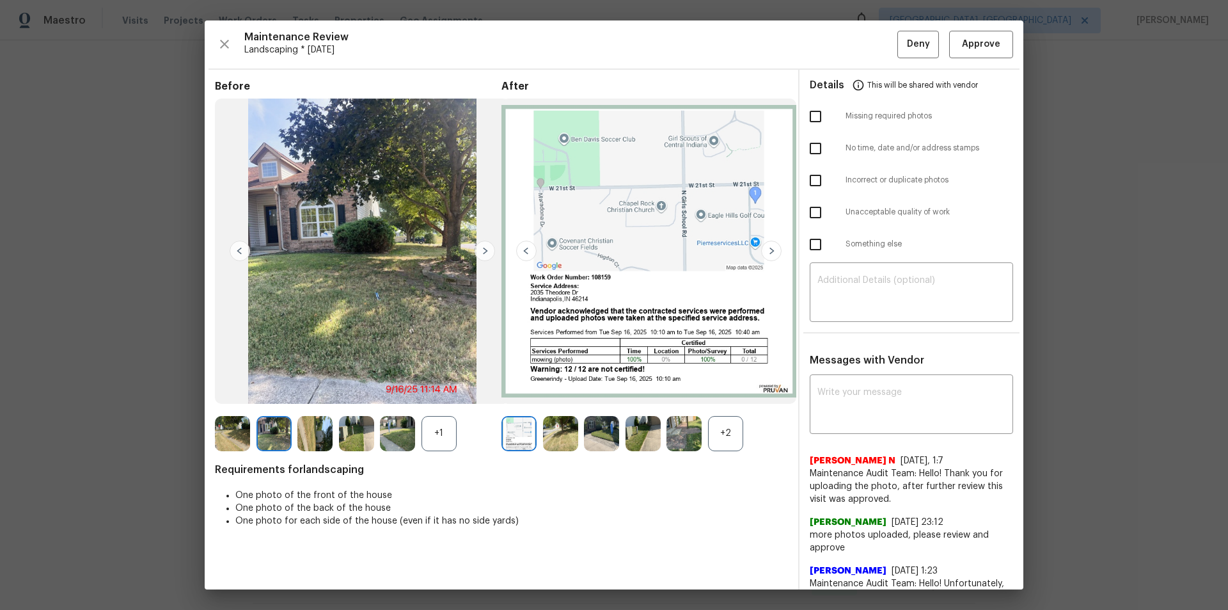
click at [480, 256] on img at bounding box center [485, 251] width 20 height 20
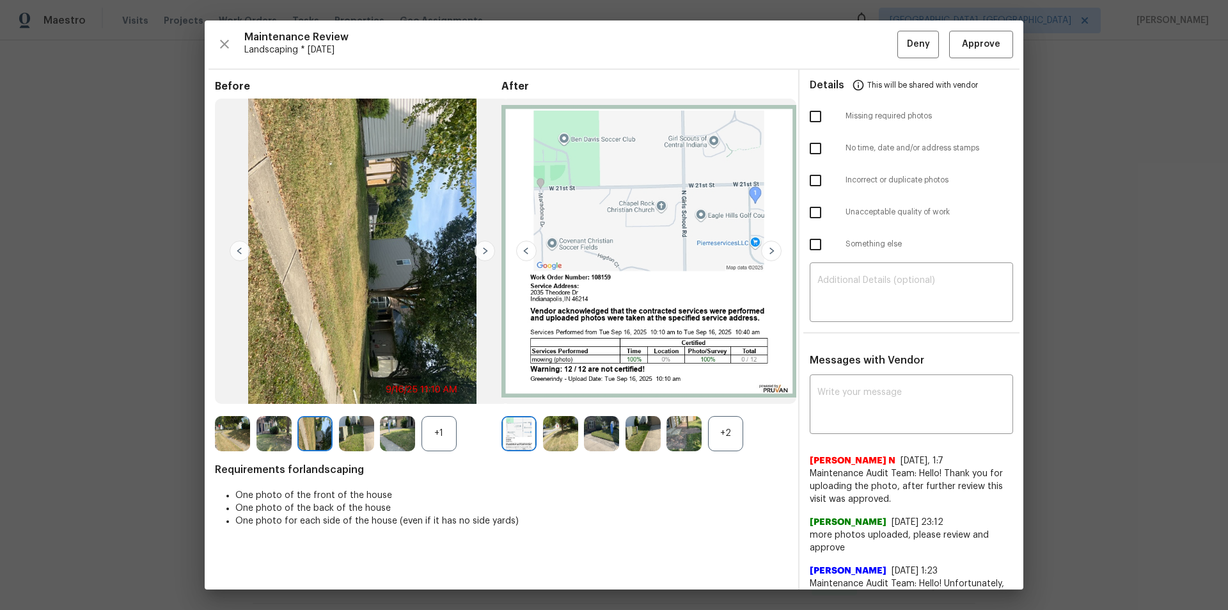
click at [480, 256] on img at bounding box center [485, 251] width 20 height 20
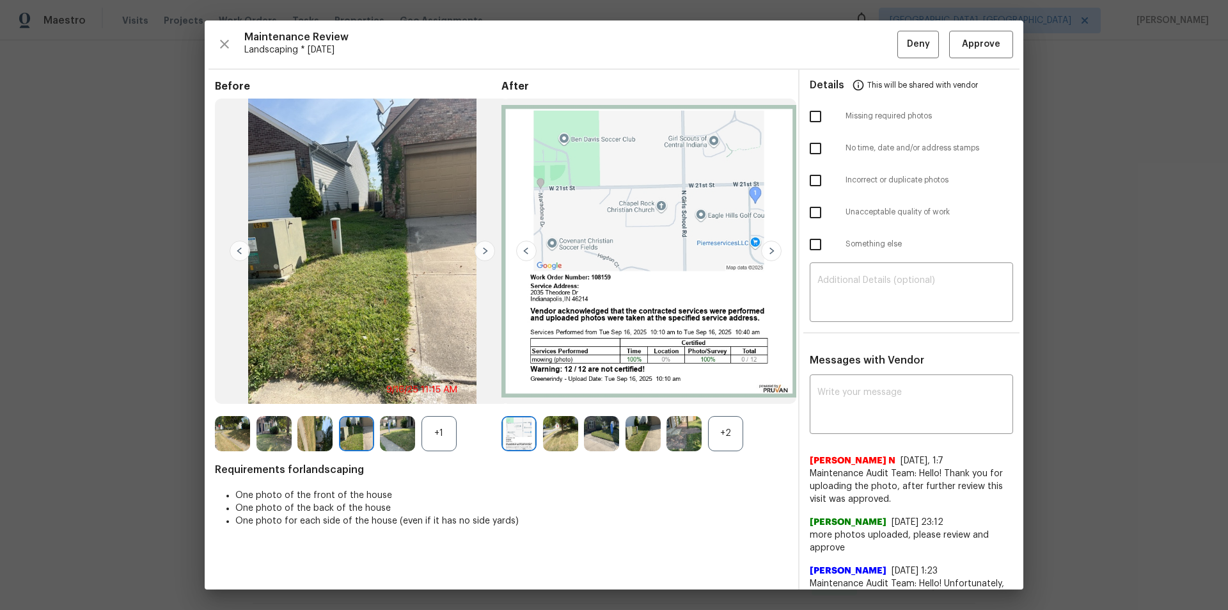
click at [480, 256] on img at bounding box center [485, 251] width 20 height 20
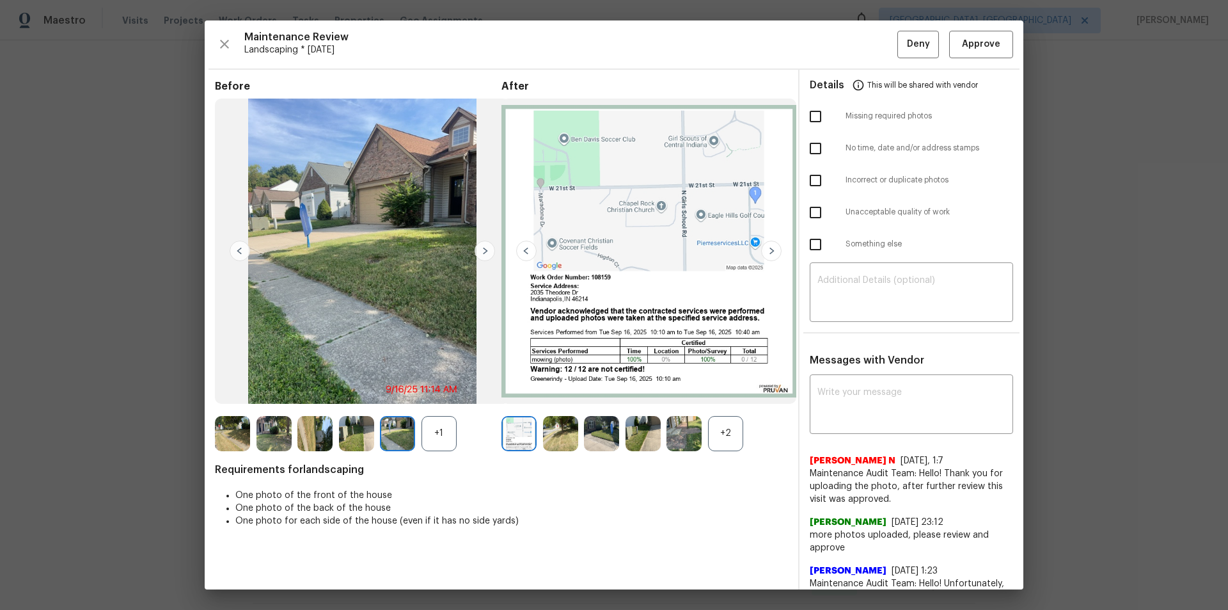
click at [480, 256] on img at bounding box center [485, 251] width 20 height 20
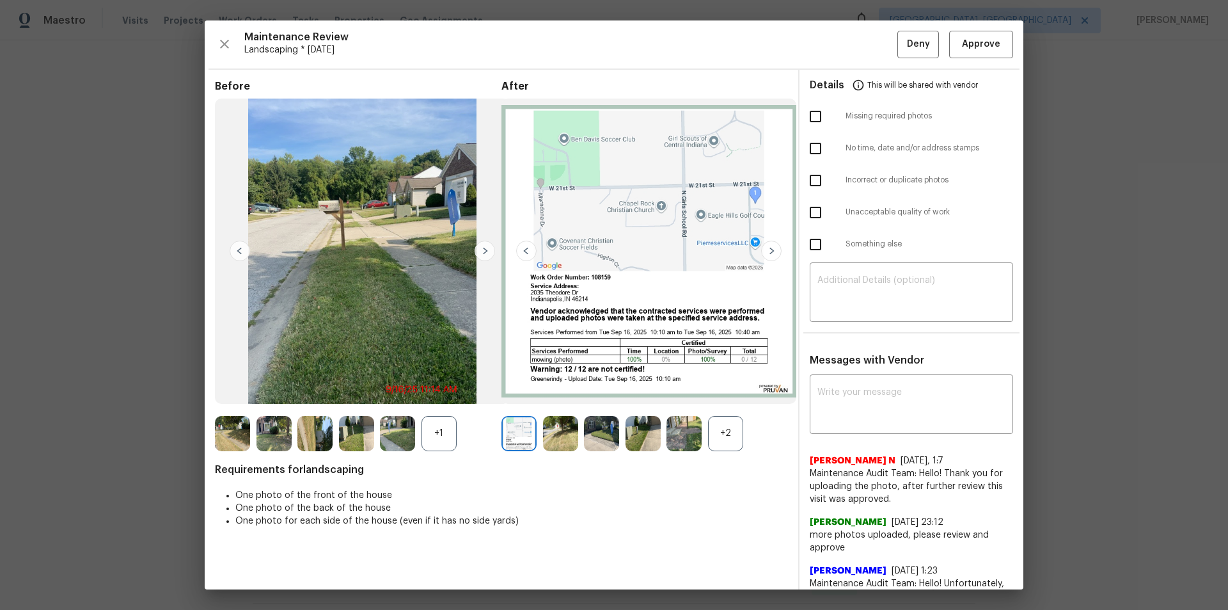
click at [480, 256] on img at bounding box center [485, 251] width 20 height 20
click at [246, 247] on img at bounding box center [240, 251] width 20 height 20
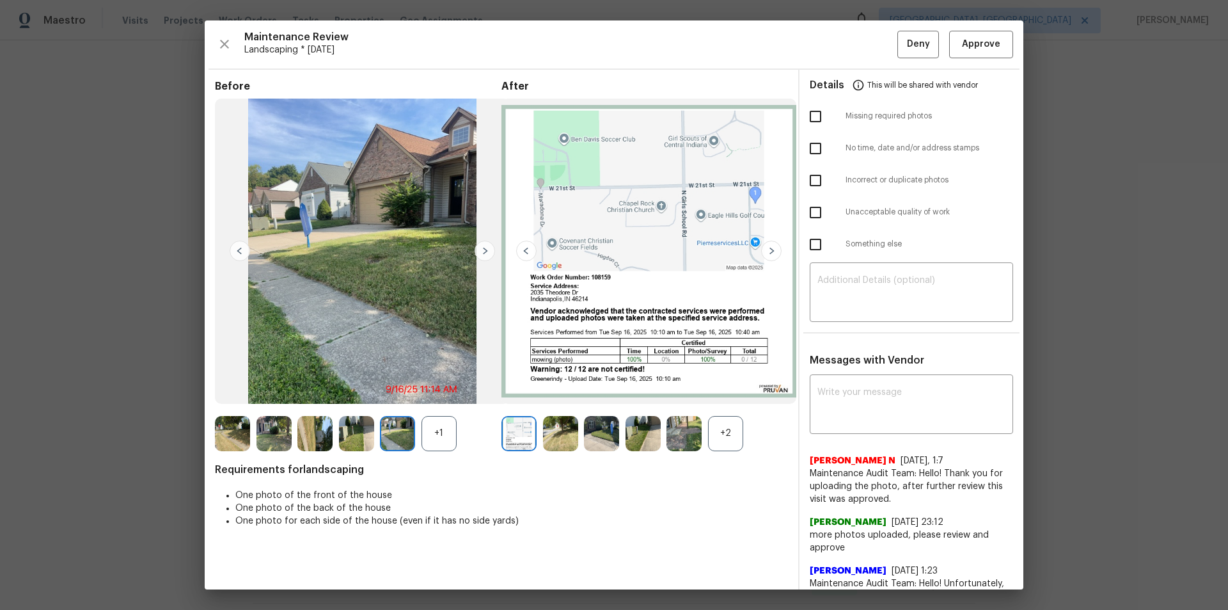
click at [241, 250] on img at bounding box center [240, 251] width 20 height 20
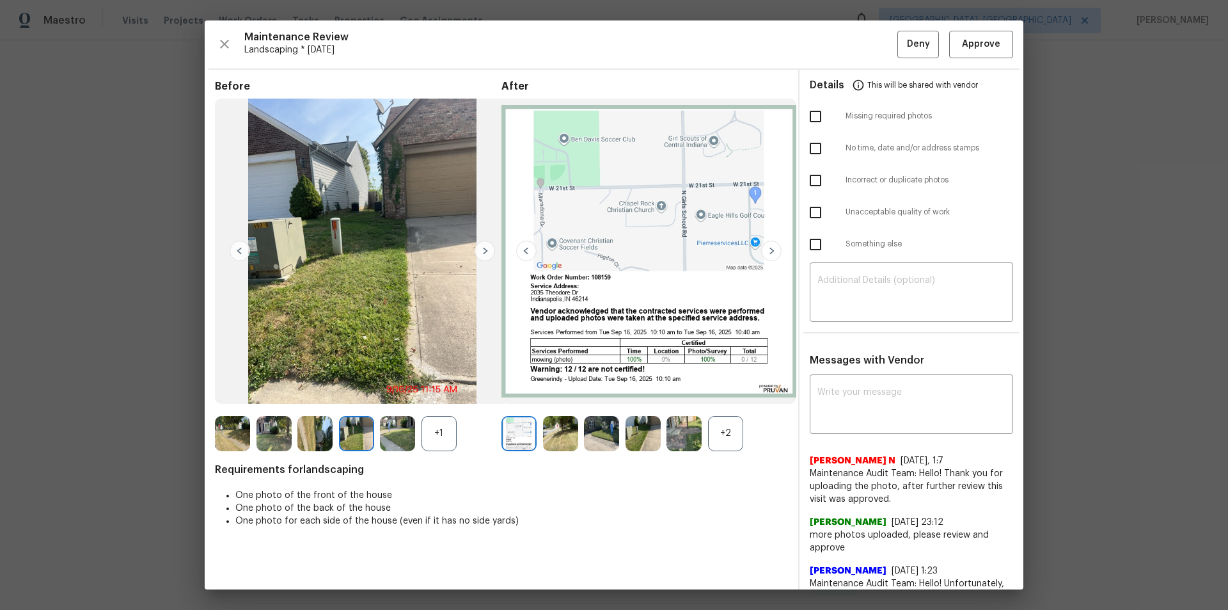
click at [240, 251] on img at bounding box center [240, 251] width 20 height 20
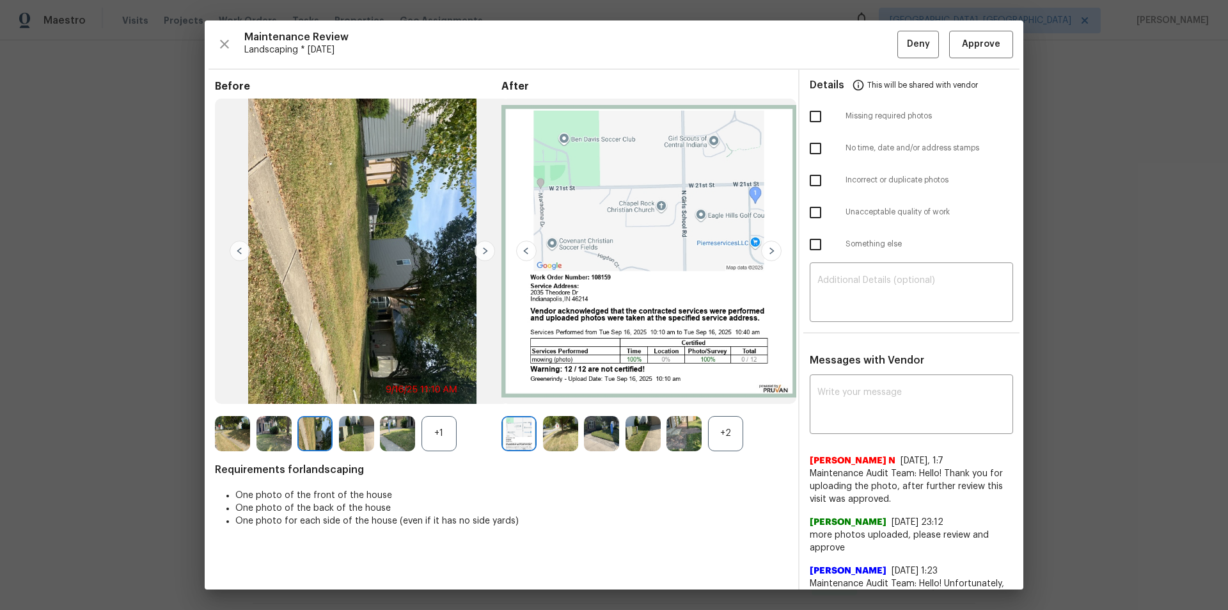
click at [240, 251] on img at bounding box center [240, 251] width 20 height 20
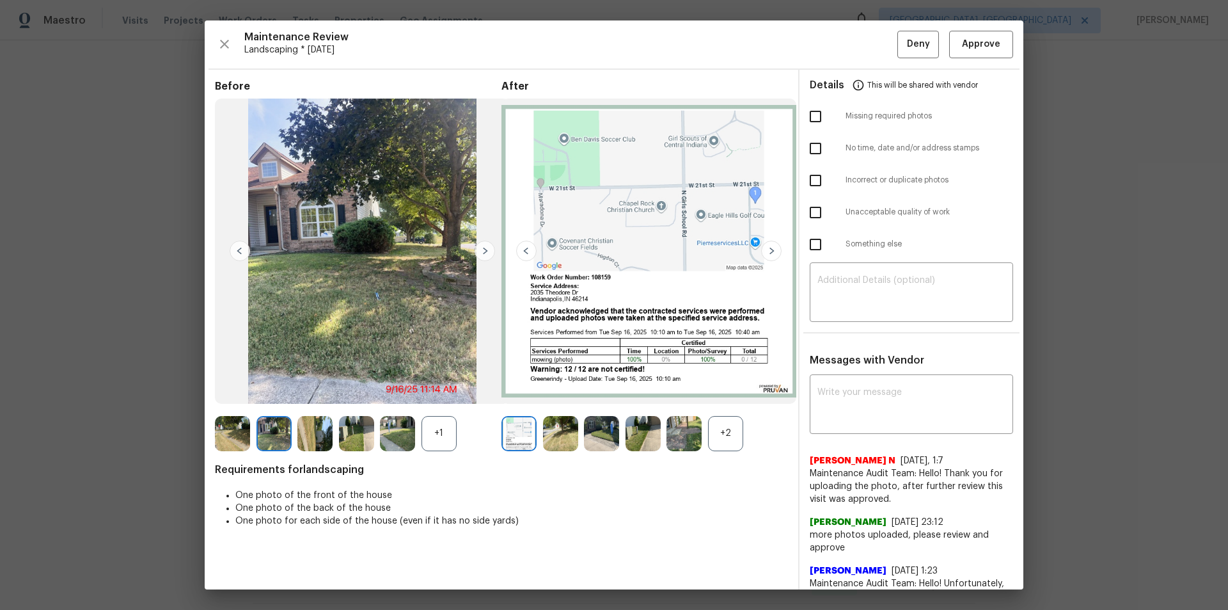
click at [240, 251] on img at bounding box center [240, 251] width 20 height 20
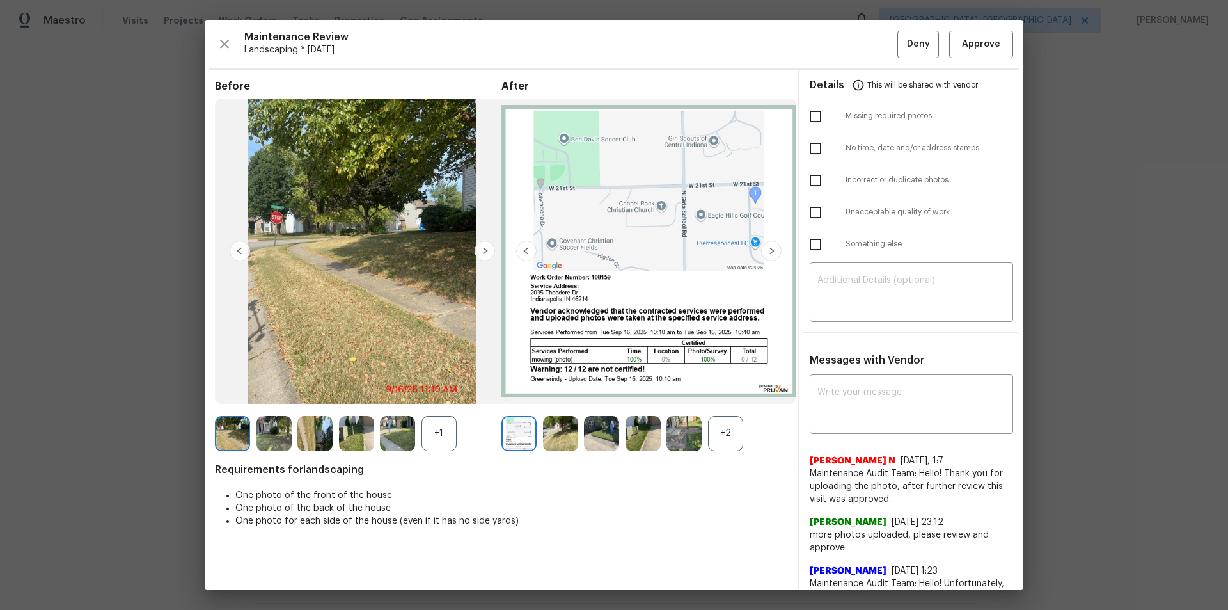
click at [240, 251] on img at bounding box center [240, 251] width 20 height 20
click at [770, 254] on img at bounding box center [771, 251] width 20 height 20
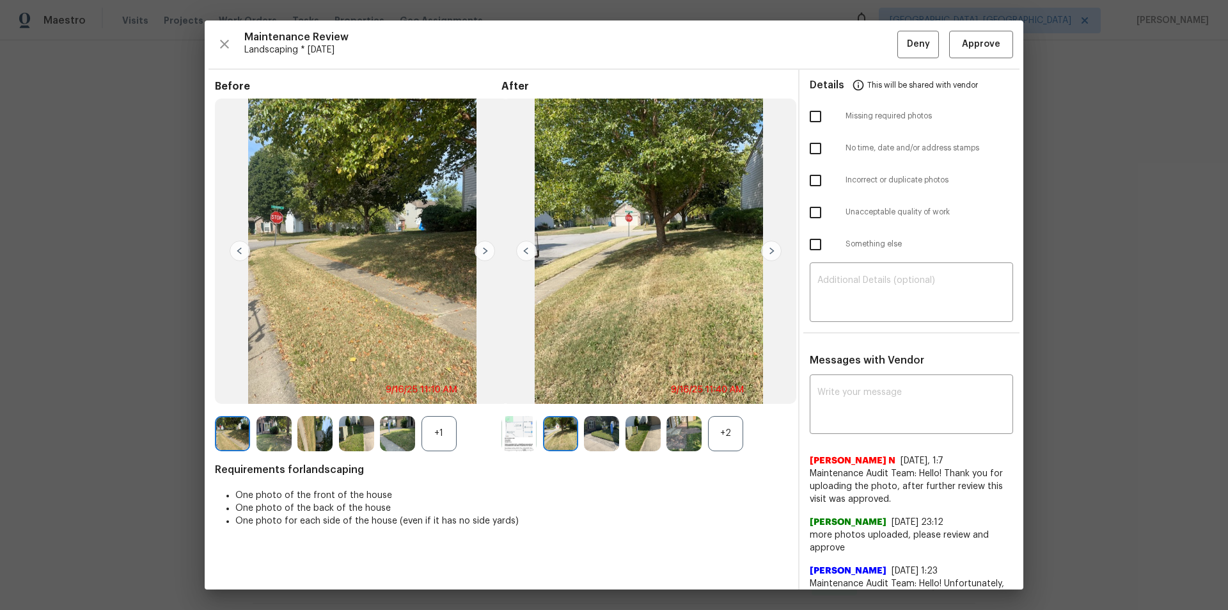
click at [770, 254] on img at bounding box center [771, 251] width 20 height 20
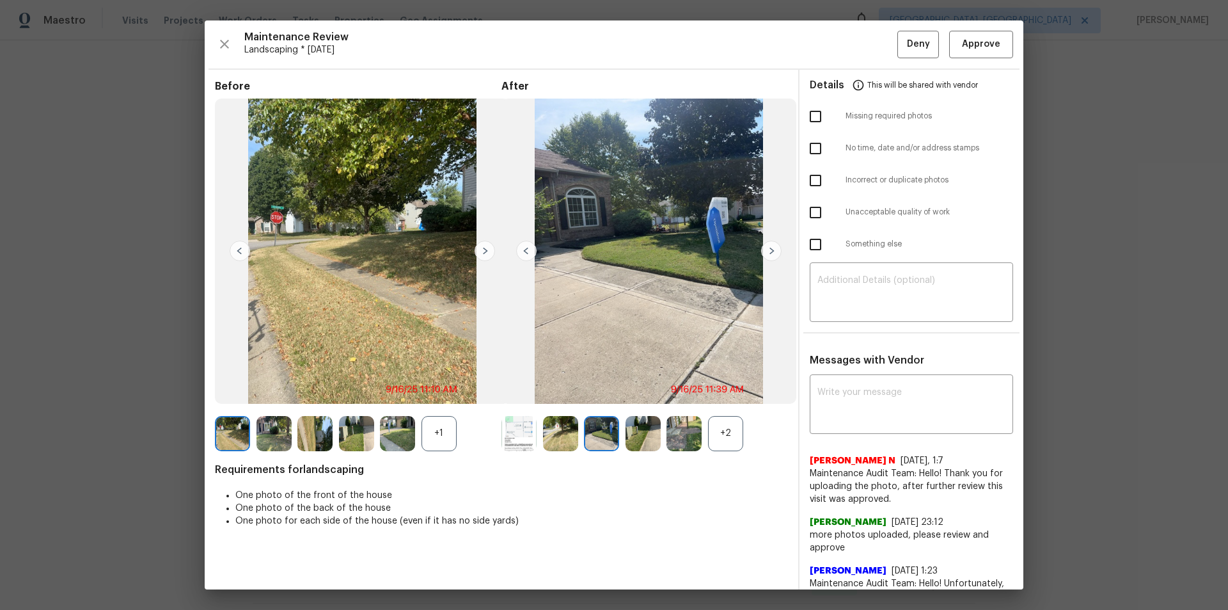
click at [770, 254] on img at bounding box center [771, 251] width 20 height 20
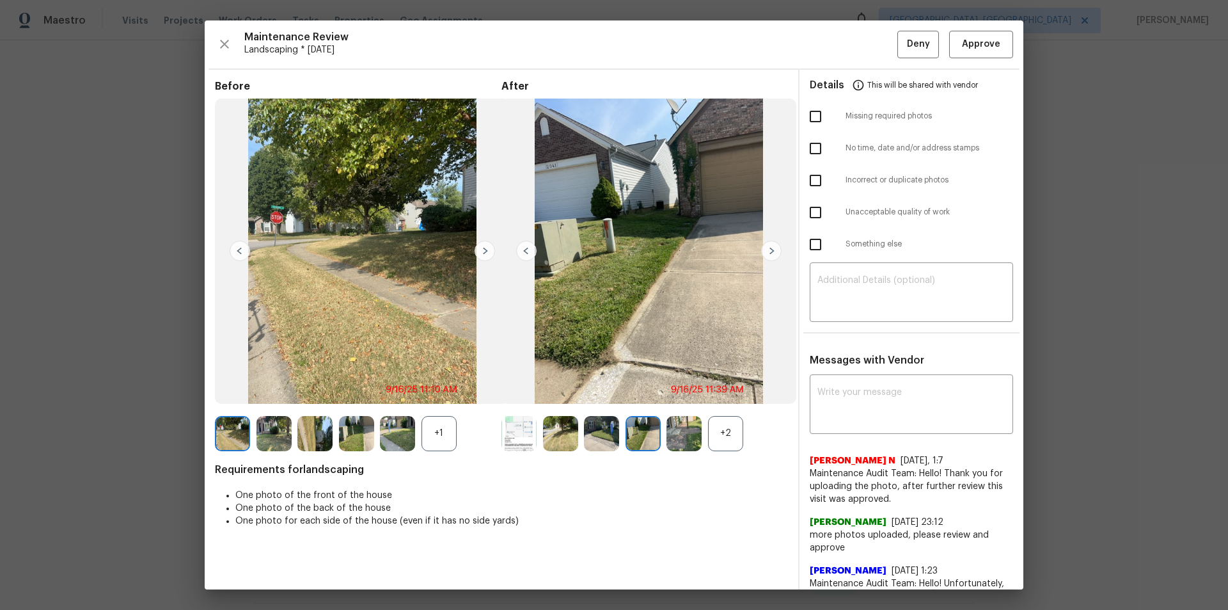
click at [770, 254] on img at bounding box center [771, 251] width 20 height 20
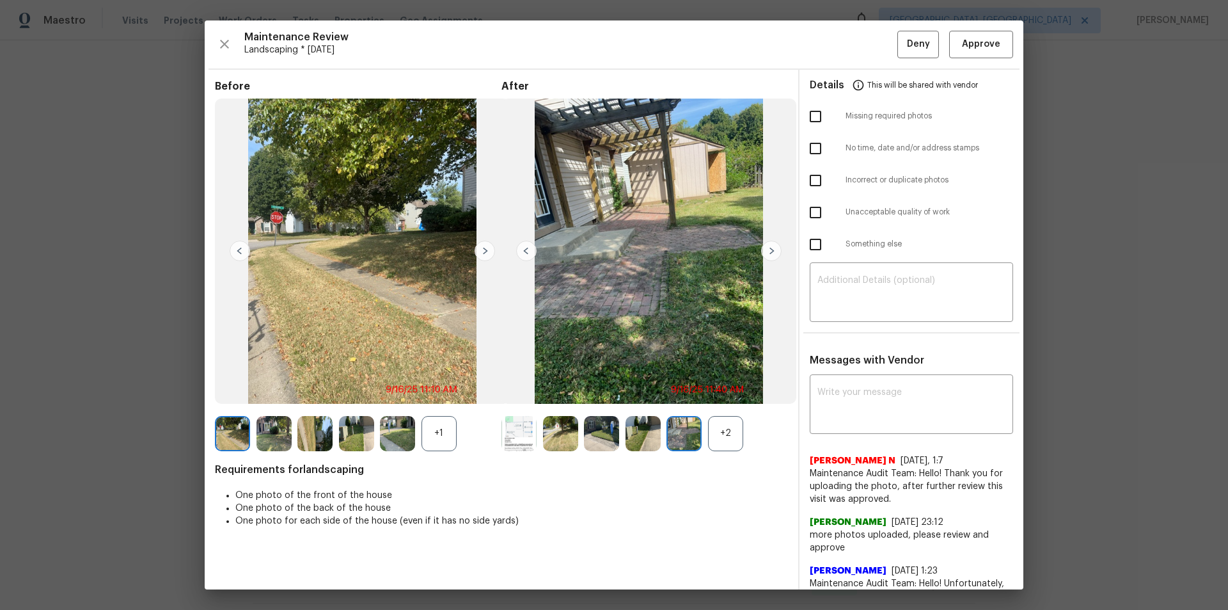
click at [770, 254] on img at bounding box center [771, 251] width 20 height 20
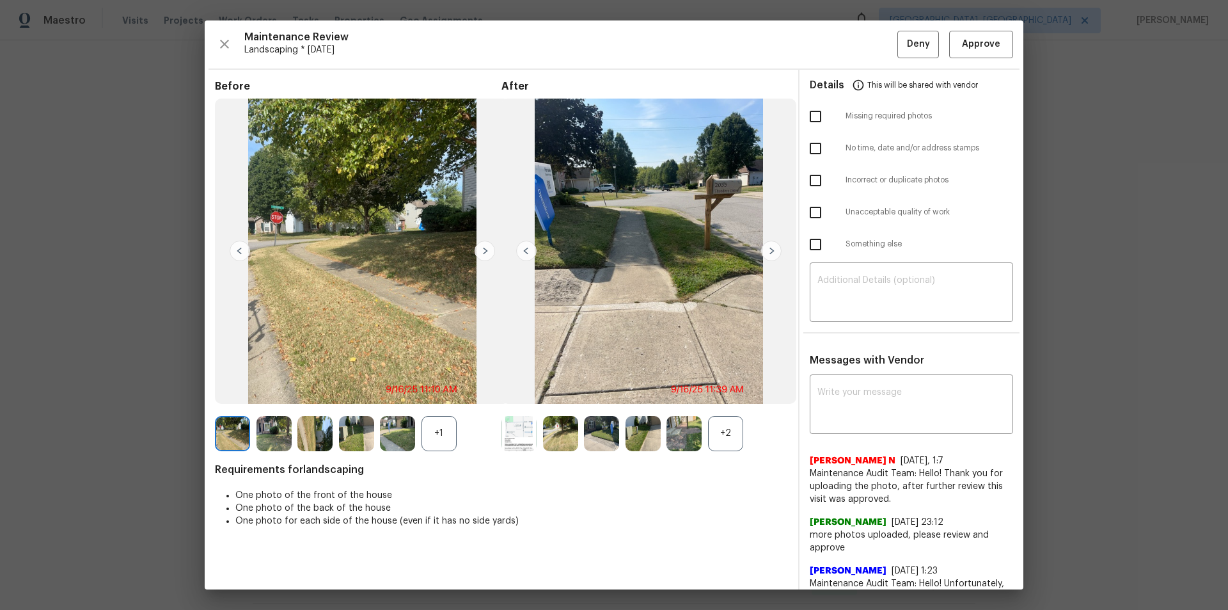
click at [770, 254] on img at bounding box center [771, 251] width 20 height 20
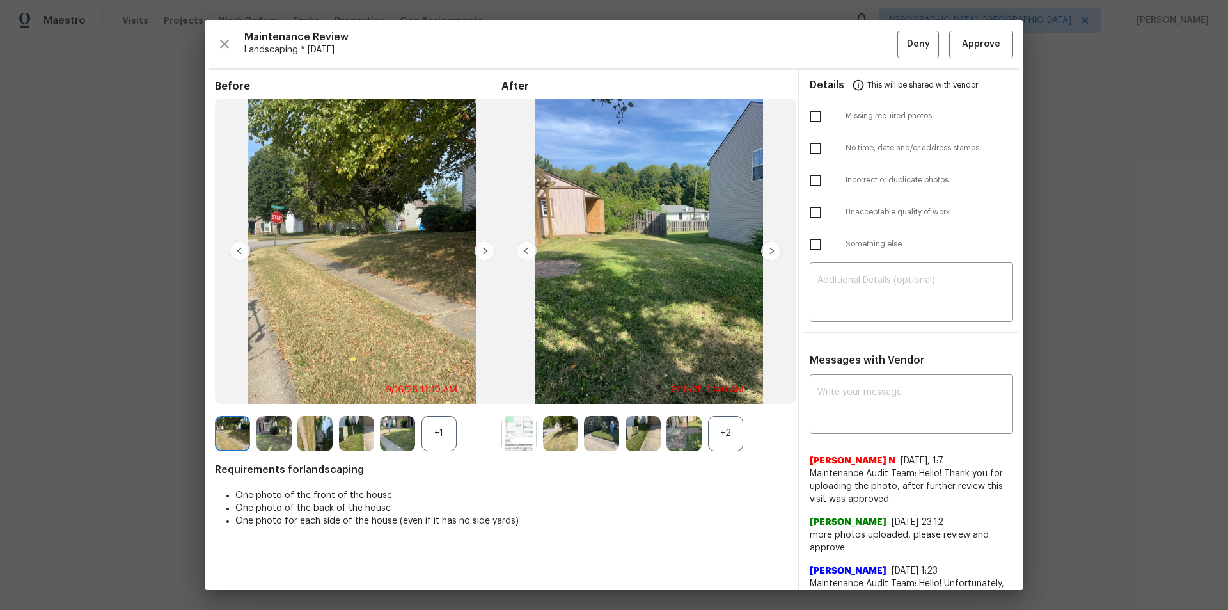
click at [770, 254] on img at bounding box center [771, 251] width 20 height 20
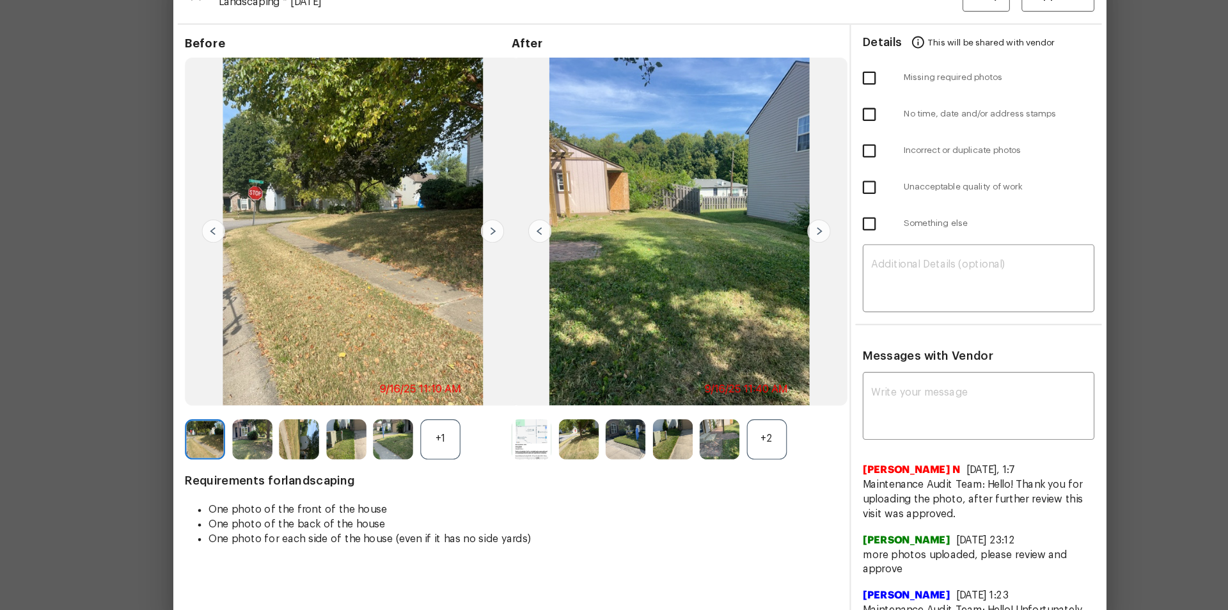
click at [764, 251] on img at bounding box center [771, 251] width 20 height 20
click at [768, 249] on img at bounding box center [771, 251] width 20 height 20
click at [720, 439] on div "+2" at bounding box center [725, 433] width 35 height 35
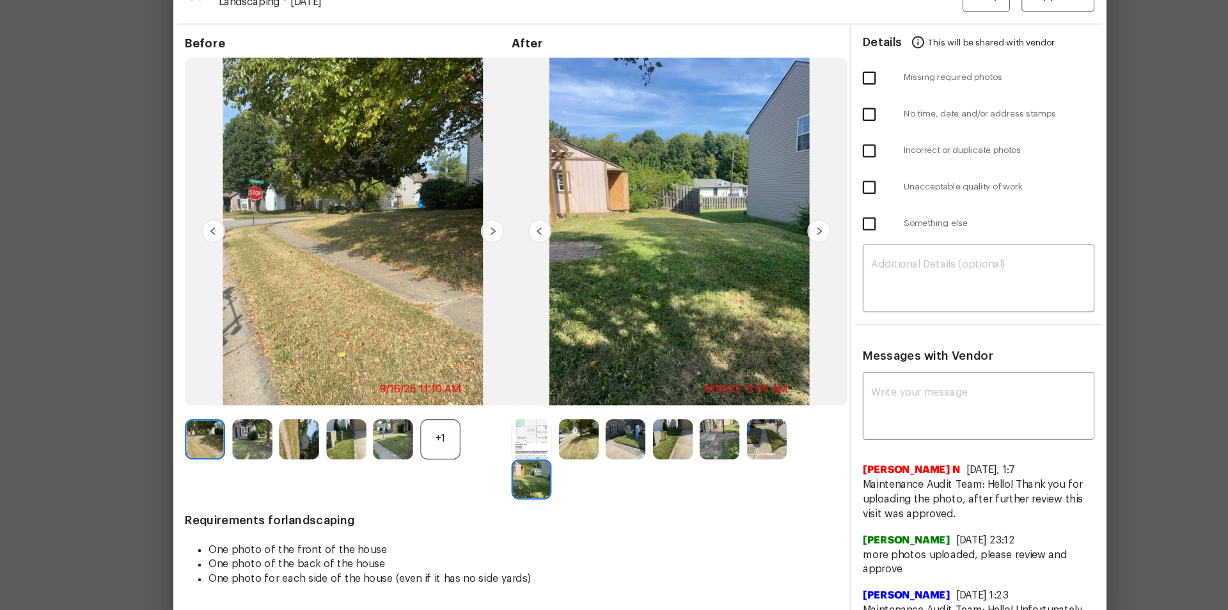
click at [519, 244] on img at bounding box center [526, 251] width 20 height 20
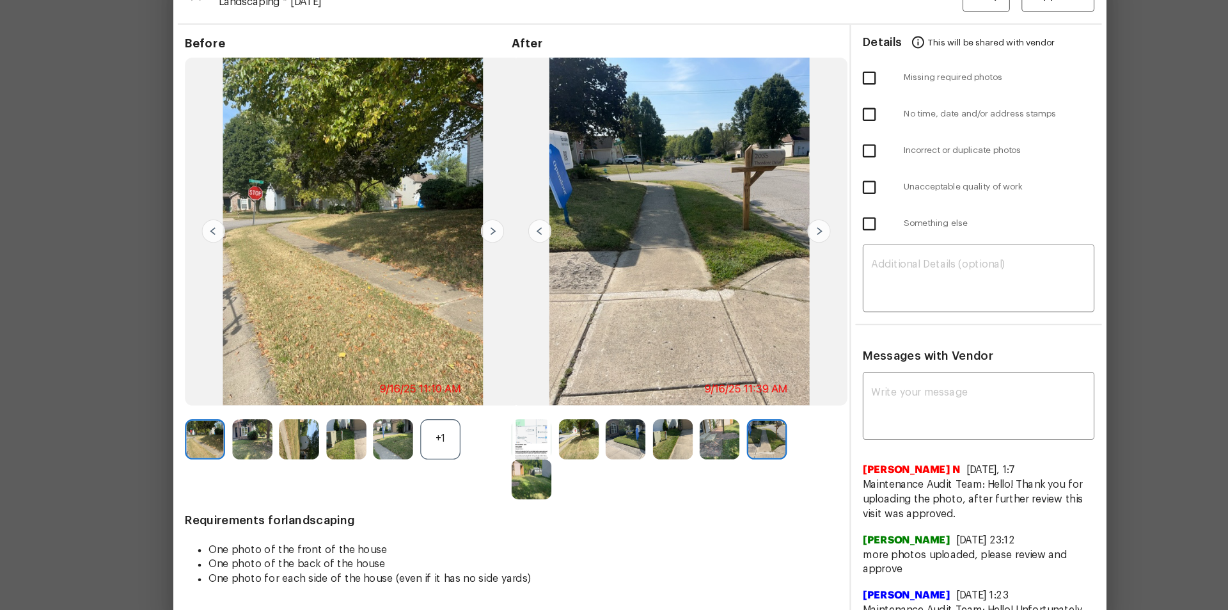
click at [519, 244] on img at bounding box center [526, 251] width 20 height 20
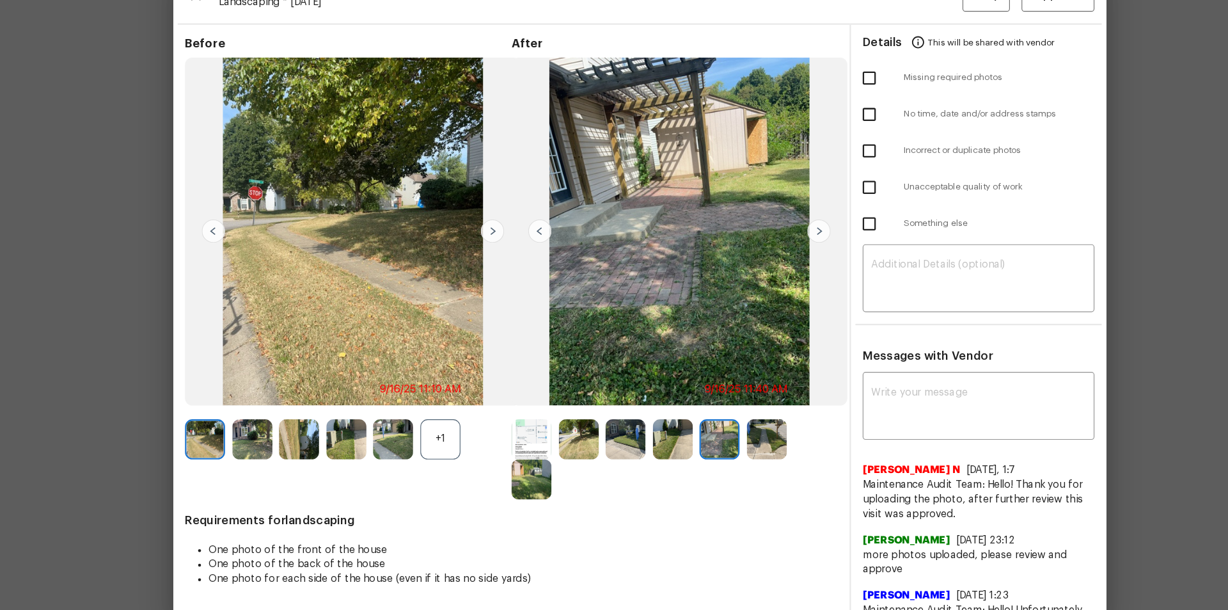
click at [519, 244] on img at bounding box center [526, 251] width 20 height 20
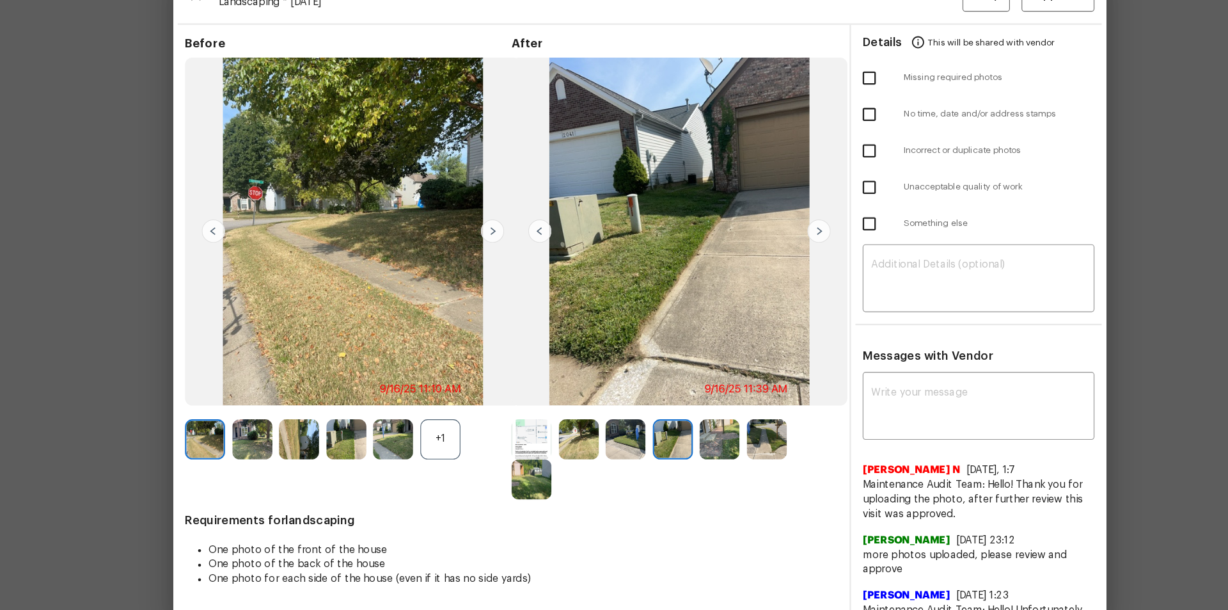
click at [519, 244] on img at bounding box center [526, 251] width 20 height 20
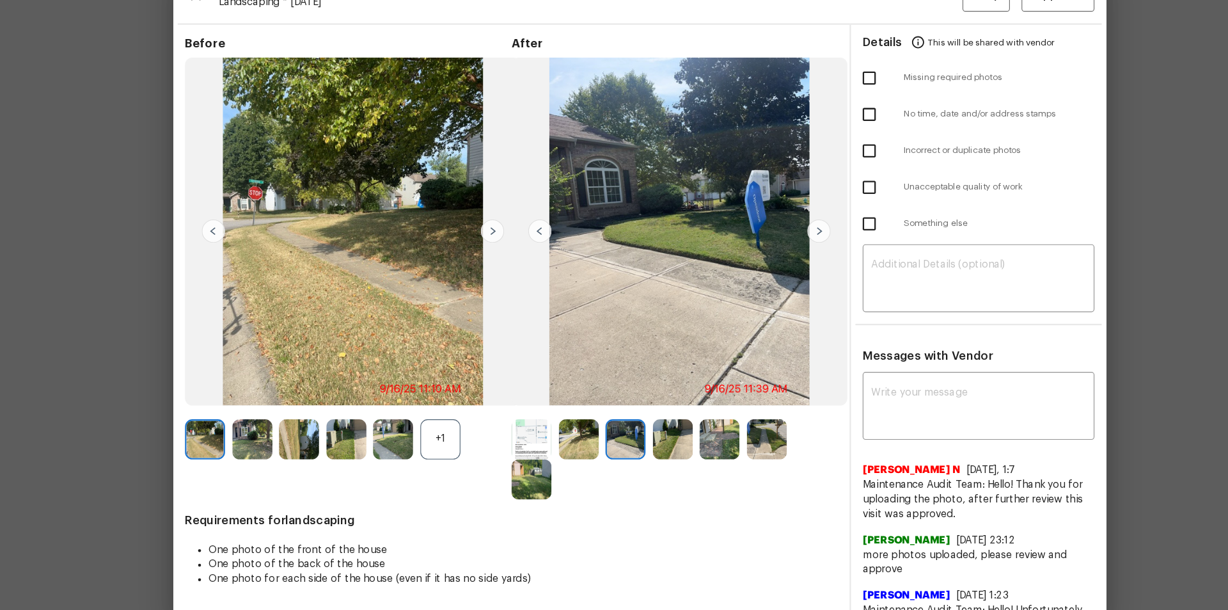
click at [519, 244] on img at bounding box center [526, 251] width 20 height 20
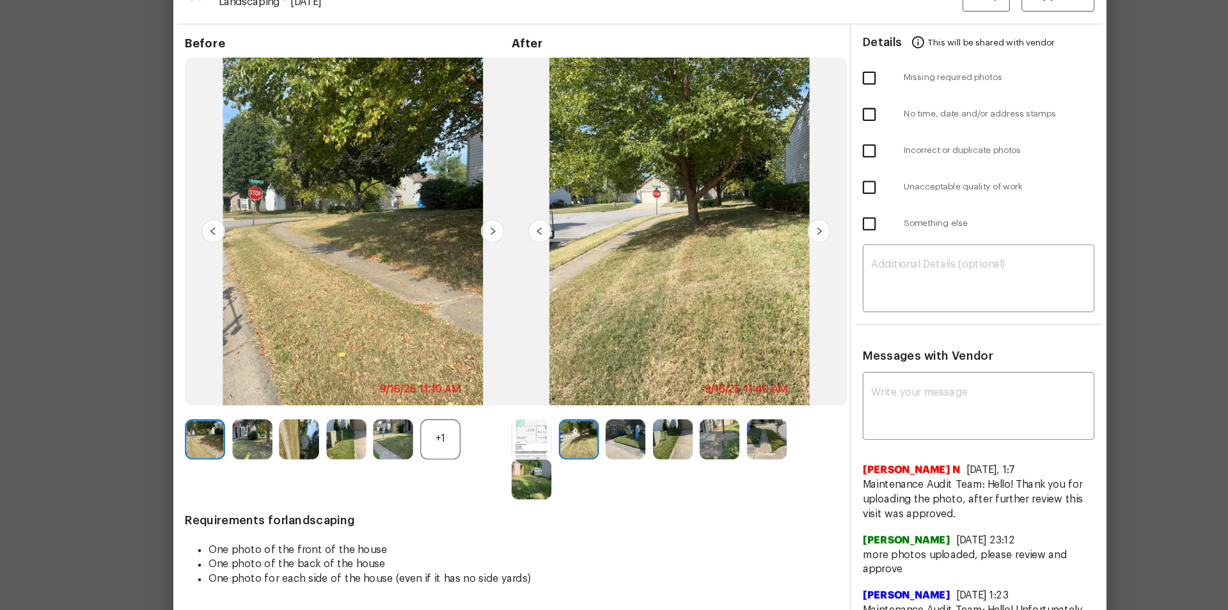
click at [519, 244] on img at bounding box center [526, 251] width 20 height 20
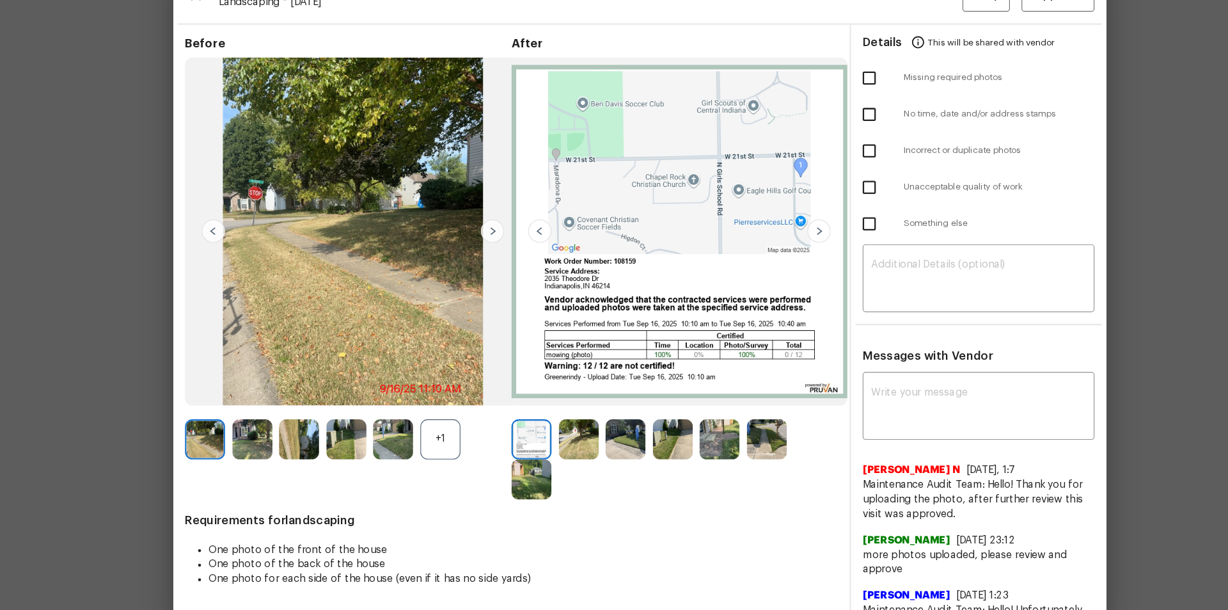
click at [519, 244] on img at bounding box center [526, 251] width 20 height 20
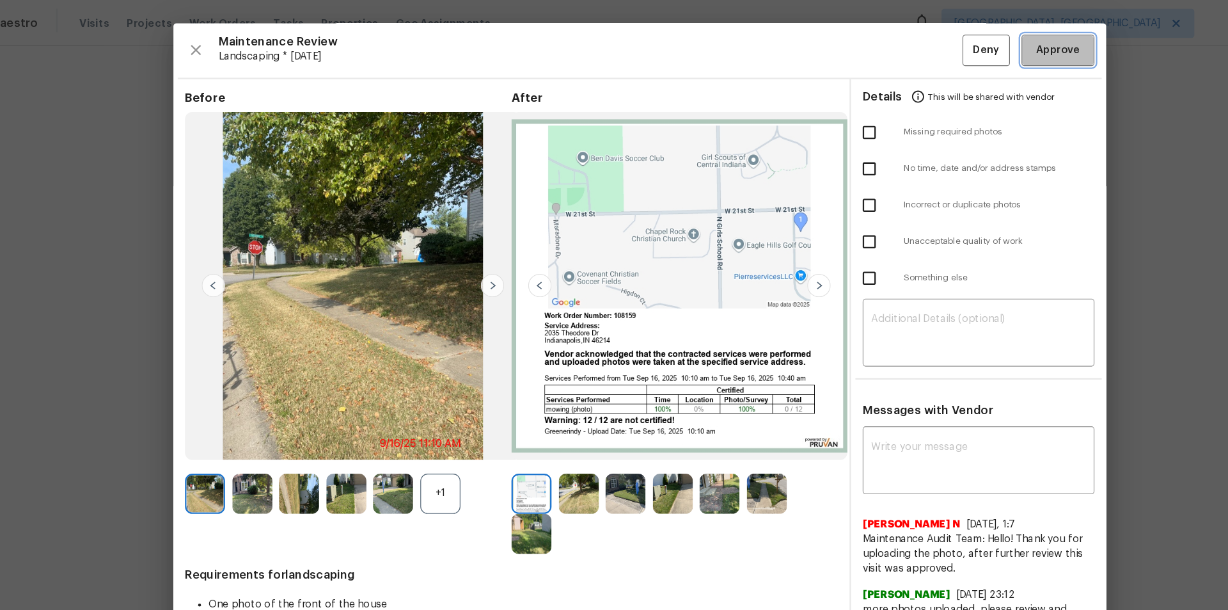
click at [961, 33] on button "Approve" at bounding box center [981, 45] width 64 height 28
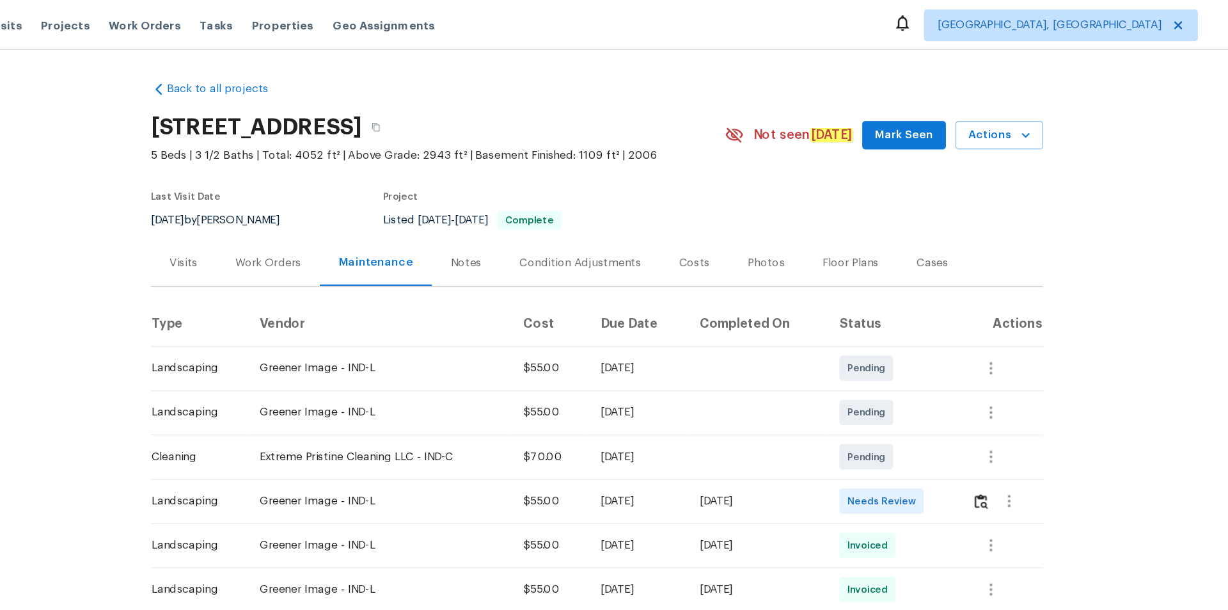
drag, startPoint x: 915, startPoint y: 405, endPoint x: 923, endPoint y: 406, distance: 7.8
click at [918, 406] on td at bounding box center [942, 406] width 68 height 36
click at [926, 406] on img "button" at bounding box center [925, 406] width 11 height 12
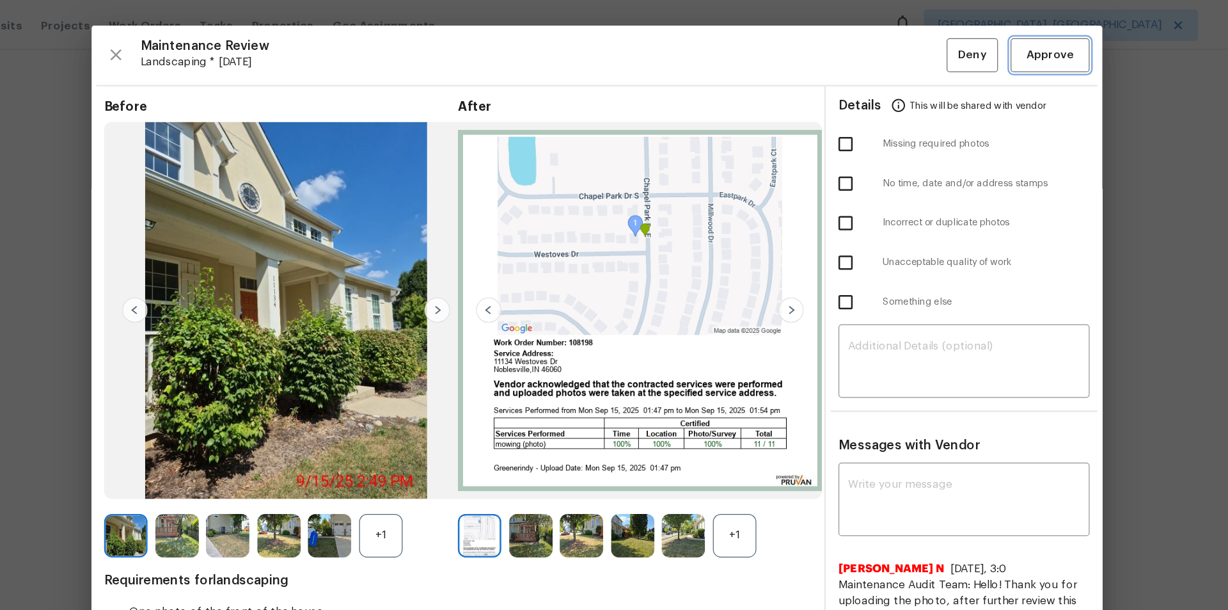
click at [991, 43] on span "Approve" at bounding box center [980, 44] width 43 height 16
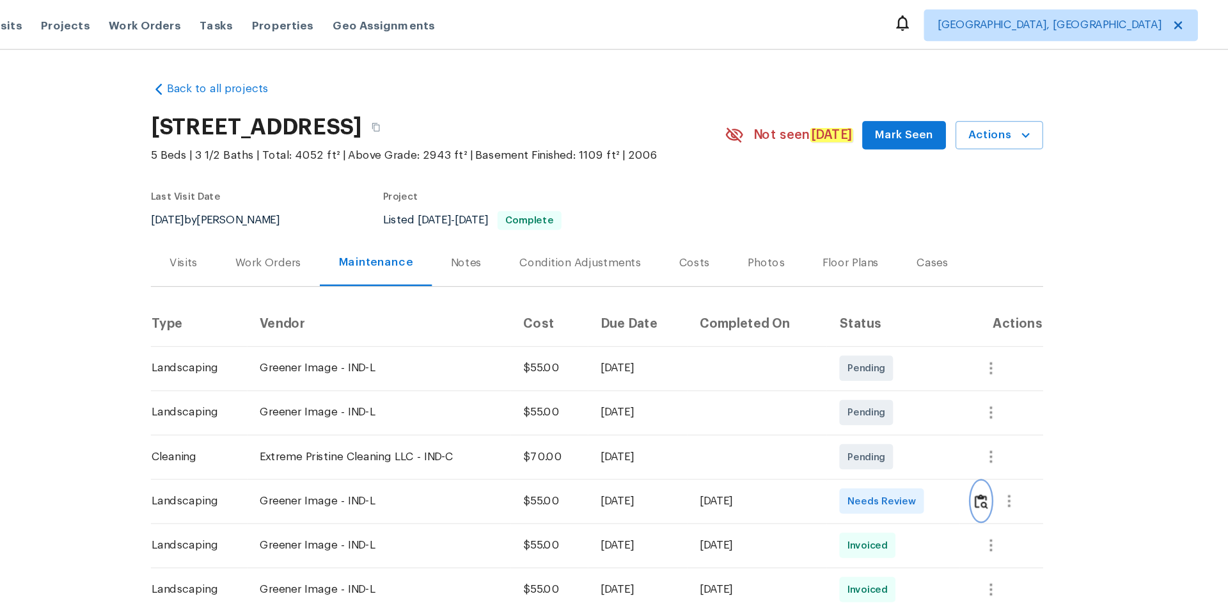
click at [920, 400] on img "button" at bounding box center [925, 406] width 11 height 12
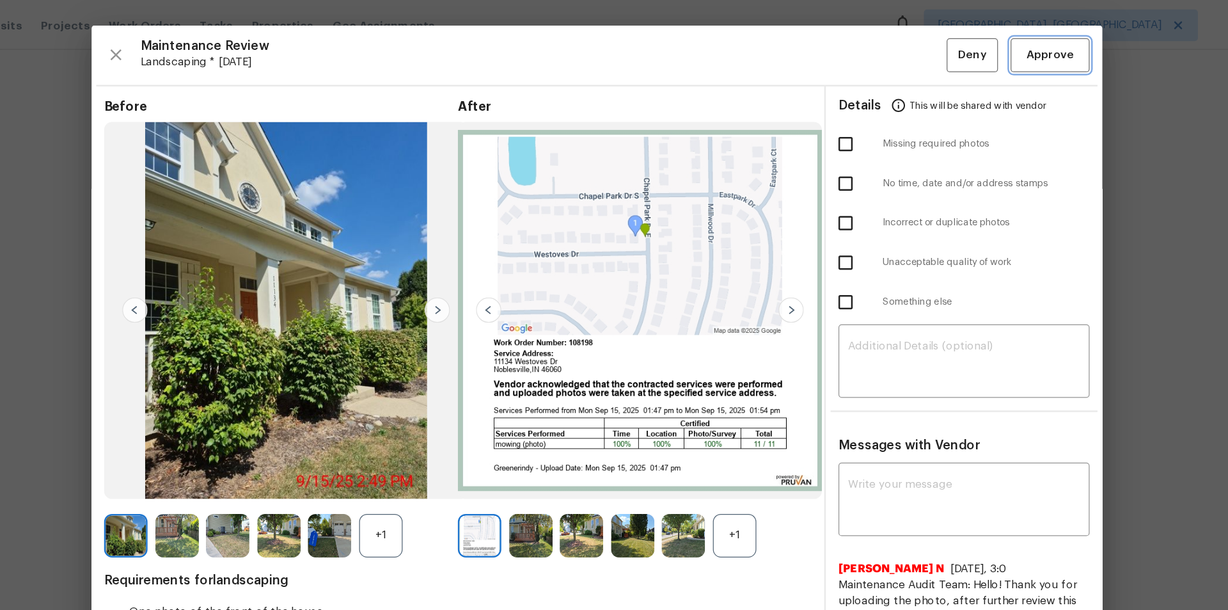
drag, startPoint x: 991, startPoint y: 45, endPoint x: 989, endPoint y: 56, distance: 11.0
click at [991, 46] on span "Approve" at bounding box center [980, 44] width 43 height 16
click at [986, 59] on div "Maintenance Review Landscaping * [DATE] Deny Approve Before +1 After +1 Require…" at bounding box center [614, 304] width 819 height 569
click at [986, 42] on span "Approve" at bounding box center [981, 44] width 38 height 16
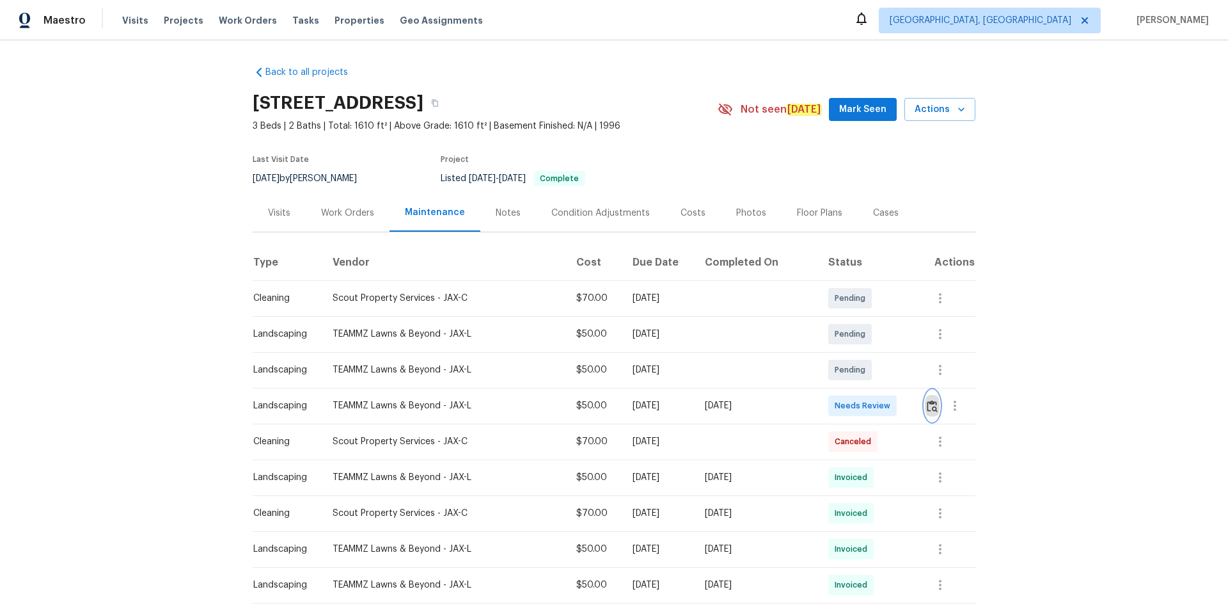
click at [929, 402] on img "button" at bounding box center [932, 406] width 11 height 12
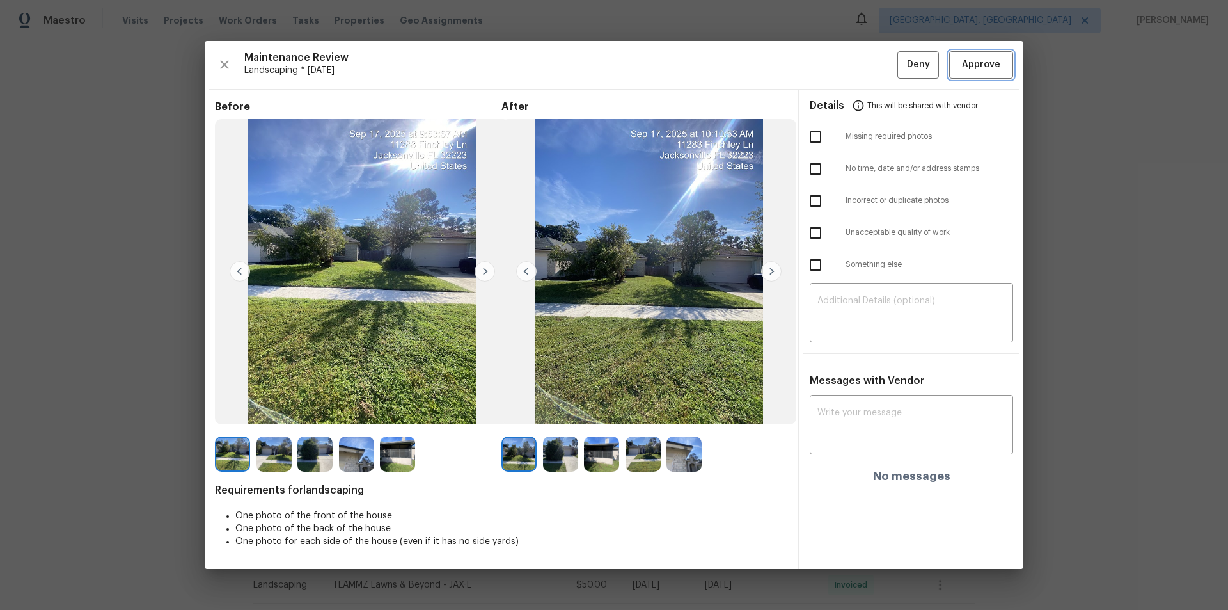
drag, startPoint x: 981, startPoint y: 59, endPoint x: 1058, endPoint y: 191, distance: 152.5
click at [982, 58] on span "Approve" at bounding box center [981, 65] width 38 height 16
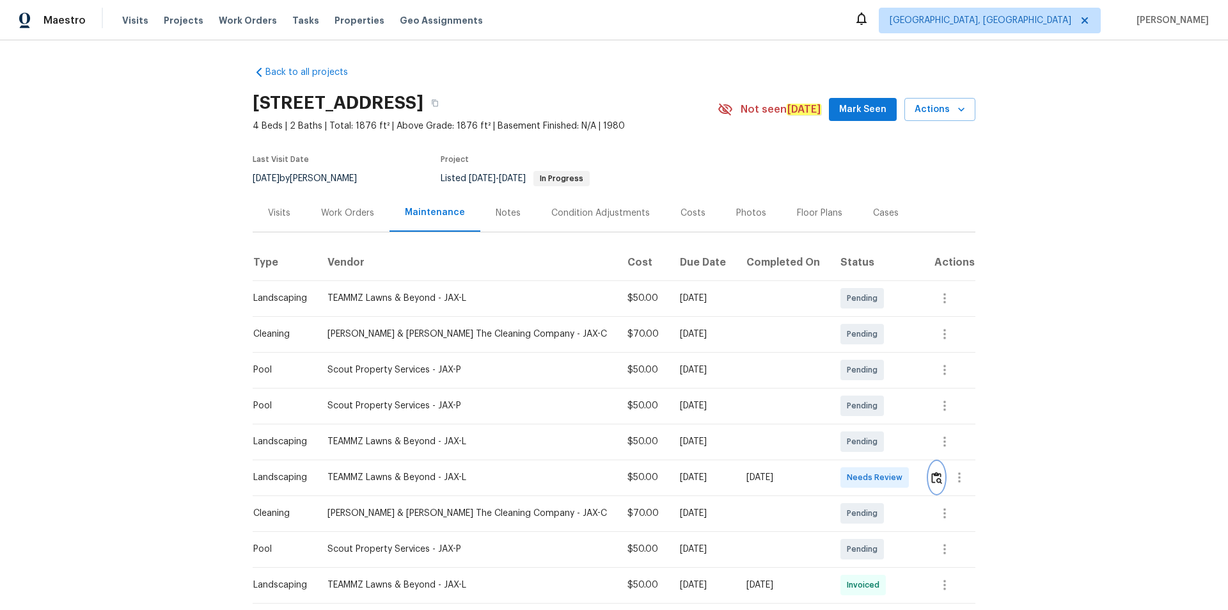
click at [873, 409] on img "button" at bounding box center [936, 477] width 11 height 12
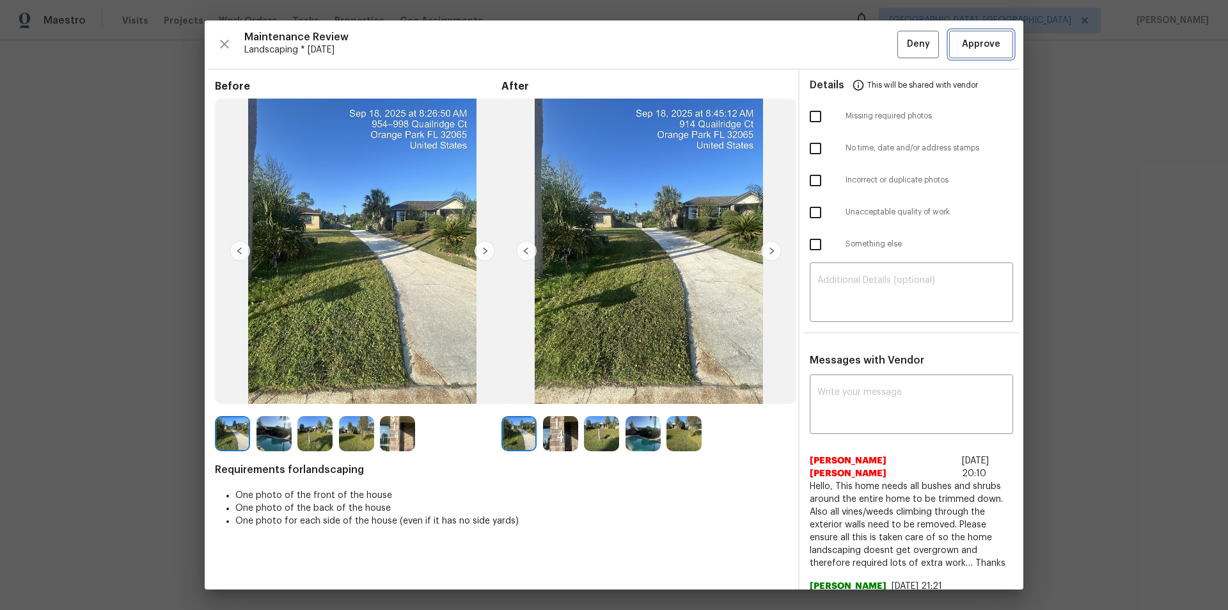
click at [873, 43] on button "Approve" at bounding box center [981, 45] width 64 height 28
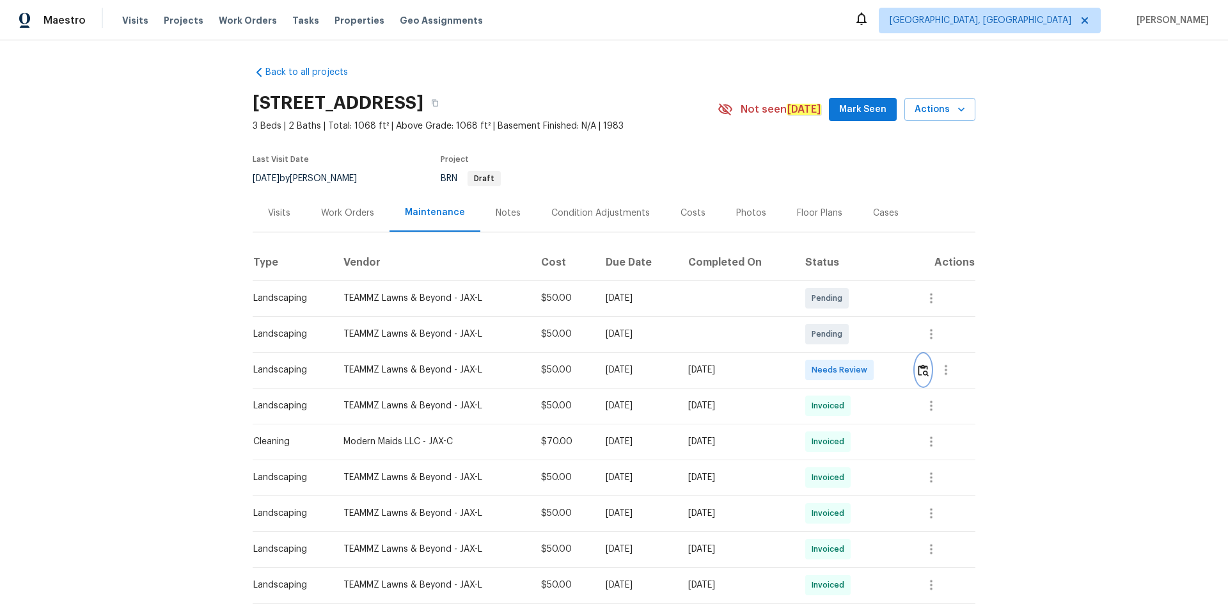
click at [873, 368] on button "button" at bounding box center [923, 369] width 15 height 31
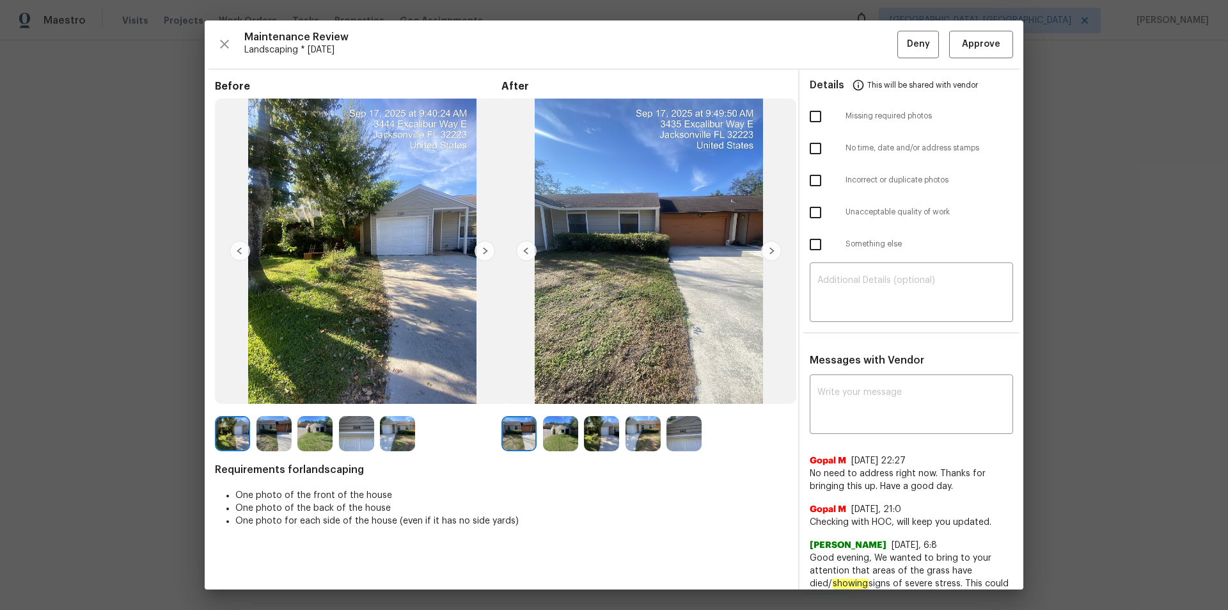
click at [771, 253] on img at bounding box center [771, 251] width 20 height 20
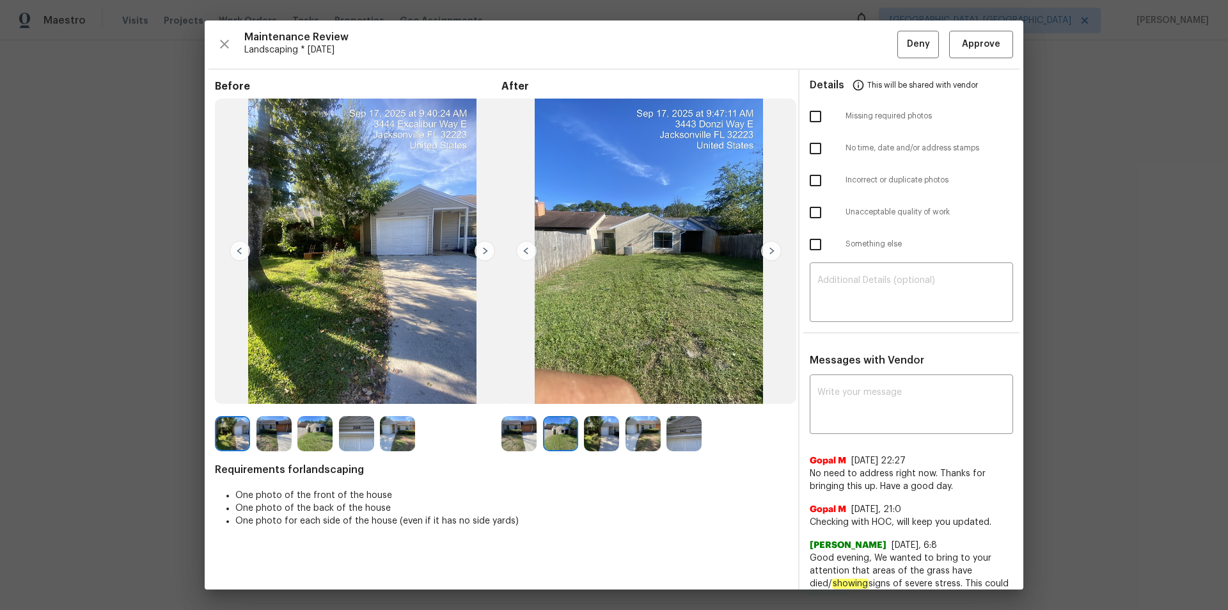
click at [771, 253] on img at bounding box center [771, 251] width 20 height 20
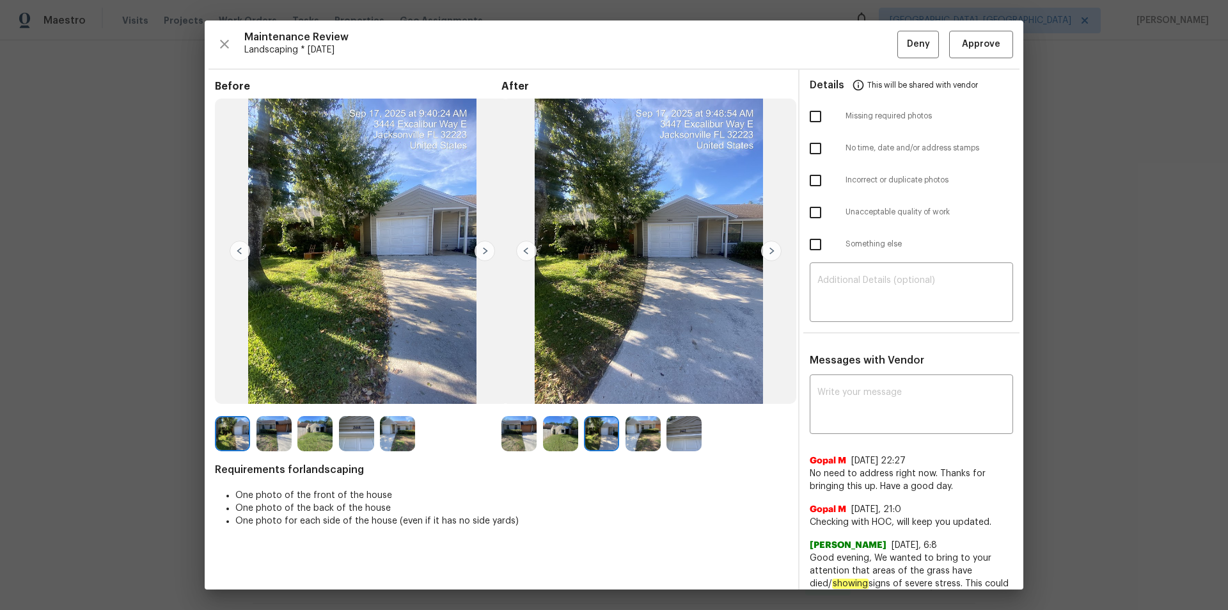
click at [771, 253] on img at bounding box center [771, 251] width 20 height 20
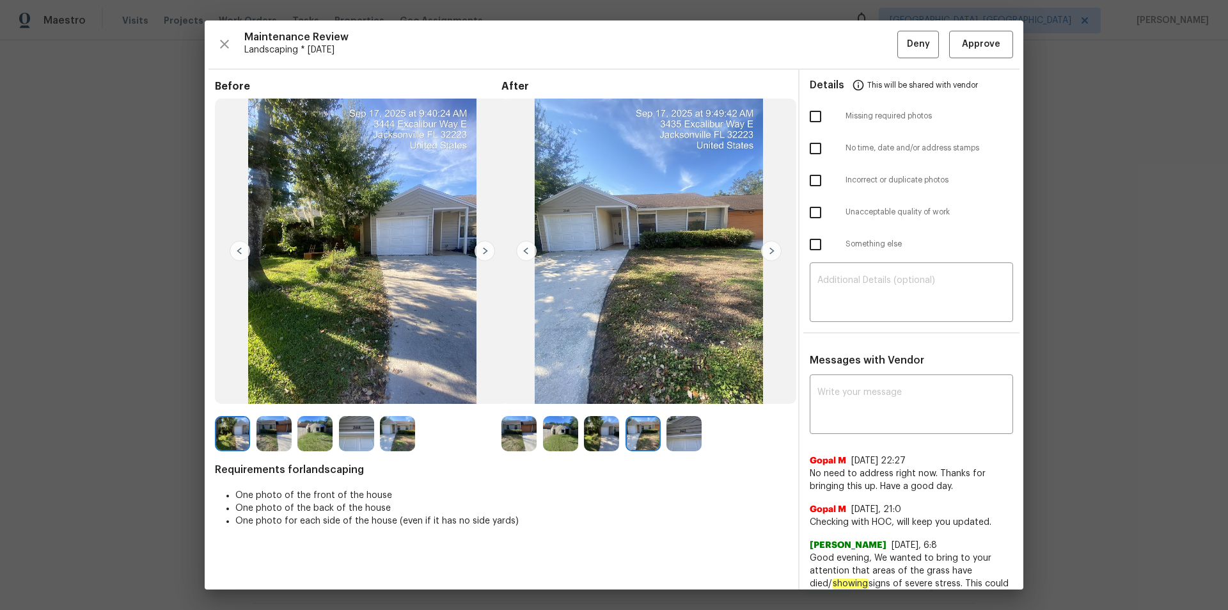
click at [771, 253] on img at bounding box center [771, 251] width 20 height 20
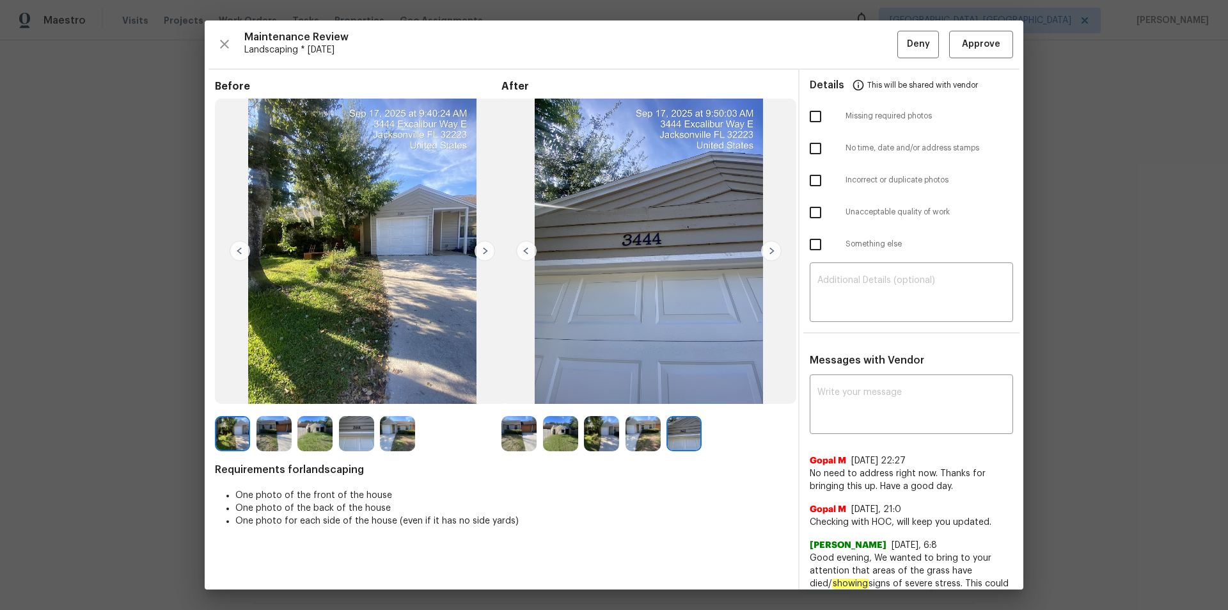
click at [771, 253] on img at bounding box center [771, 251] width 20 height 20
click at [771, 254] on img at bounding box center [771, 251] width 20 height 20
click at [772, 255] on img at bounding box center [771, 251] width 20 height 20
drag, startPoint x: 975, startPoint y: 52, endPoint x: 987, endPoint y: 59, distance: 13.2
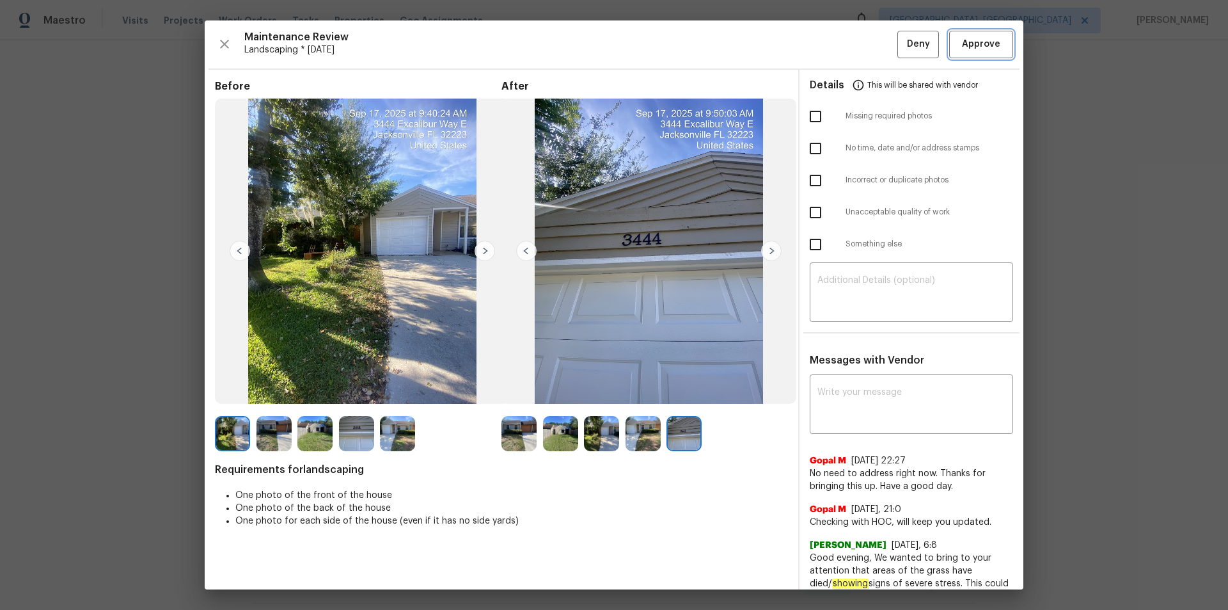
click at [873, 52] on button "Approve" at bounding box center [981, 45] width 64 height 28
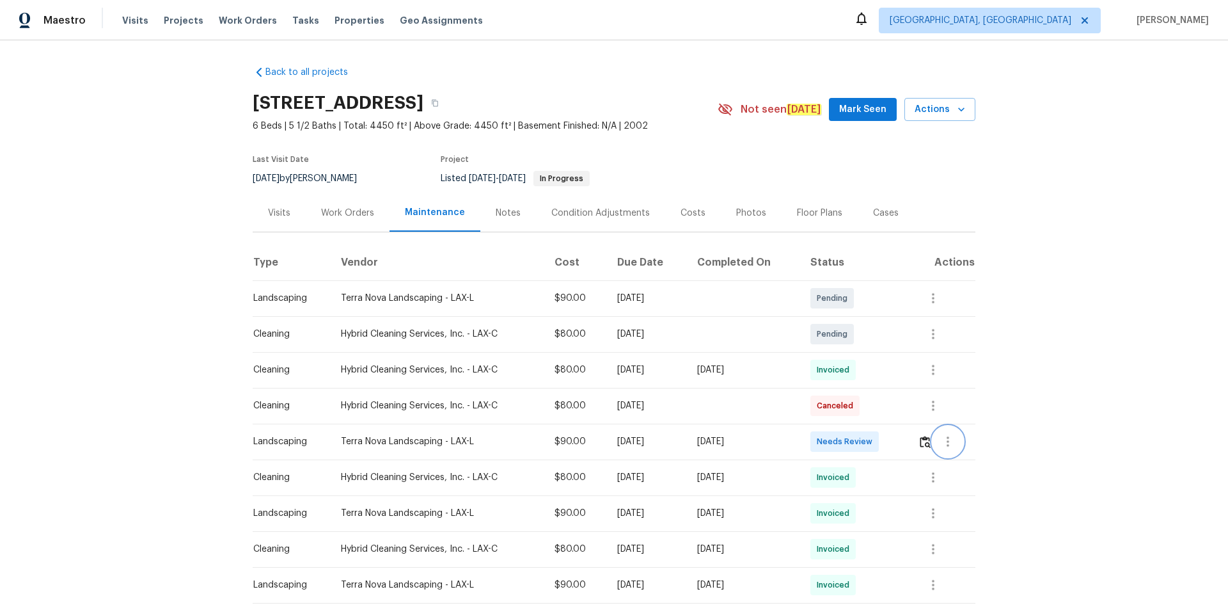
click at [873, 409] on button "button" at bounding box center [948, 441] width 31 height 31
click at [873, 375] on div at bounding box center [614, 305] width 1228 height 610
click at [873, 409] on img "button" at bounding box center [925, 442] width 11 height 12
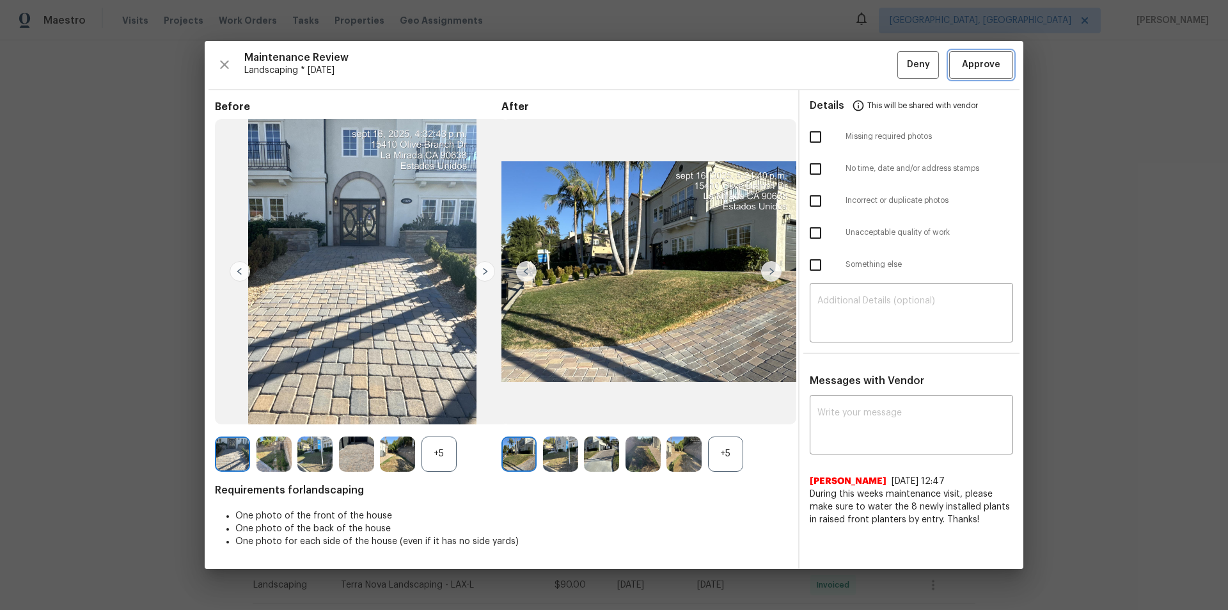
click at [873, 62] on span "Approve" at bounding box center [981, 65] width 38 height 16
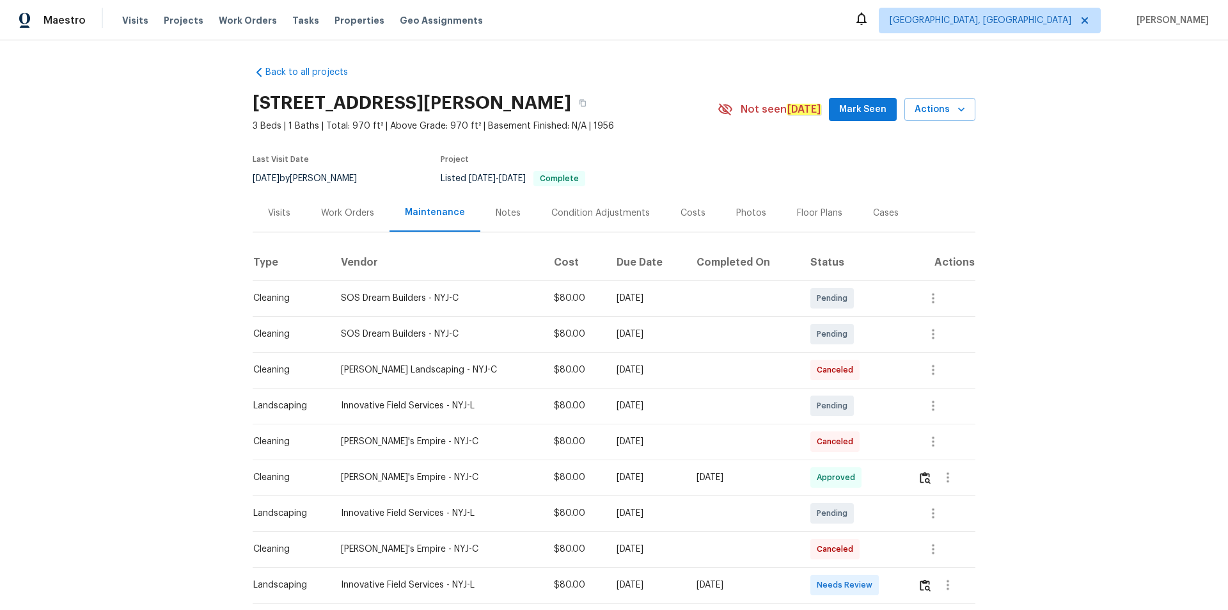
scroll to position [256, 0]
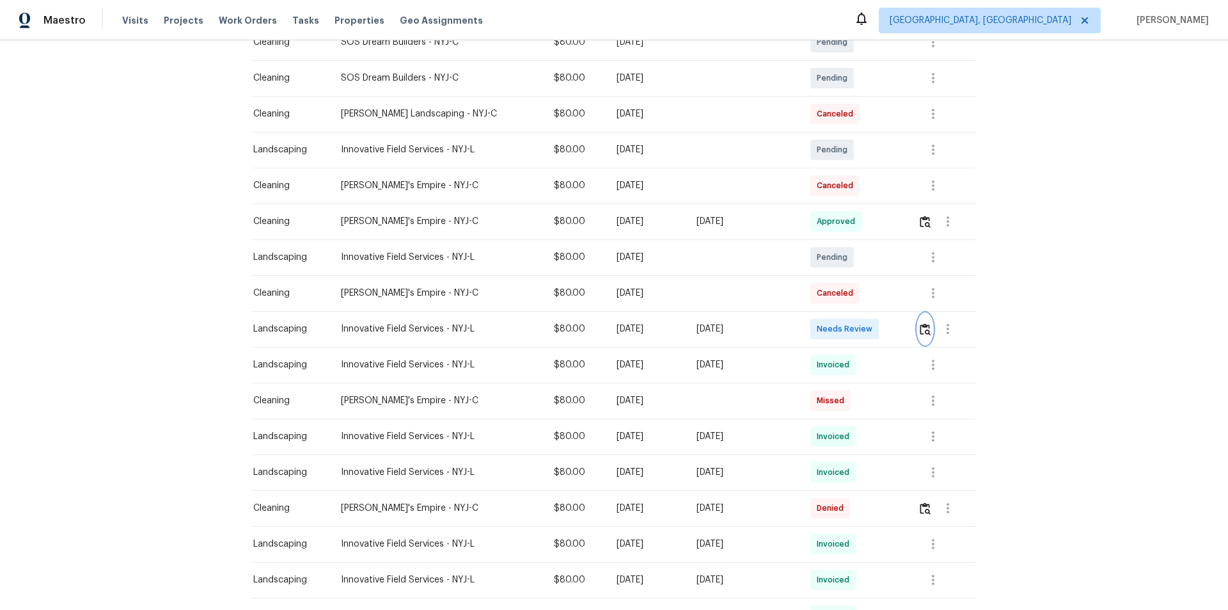
click at [873, 331] on img "button" at bounding box center [925, 329] width 11 height 12
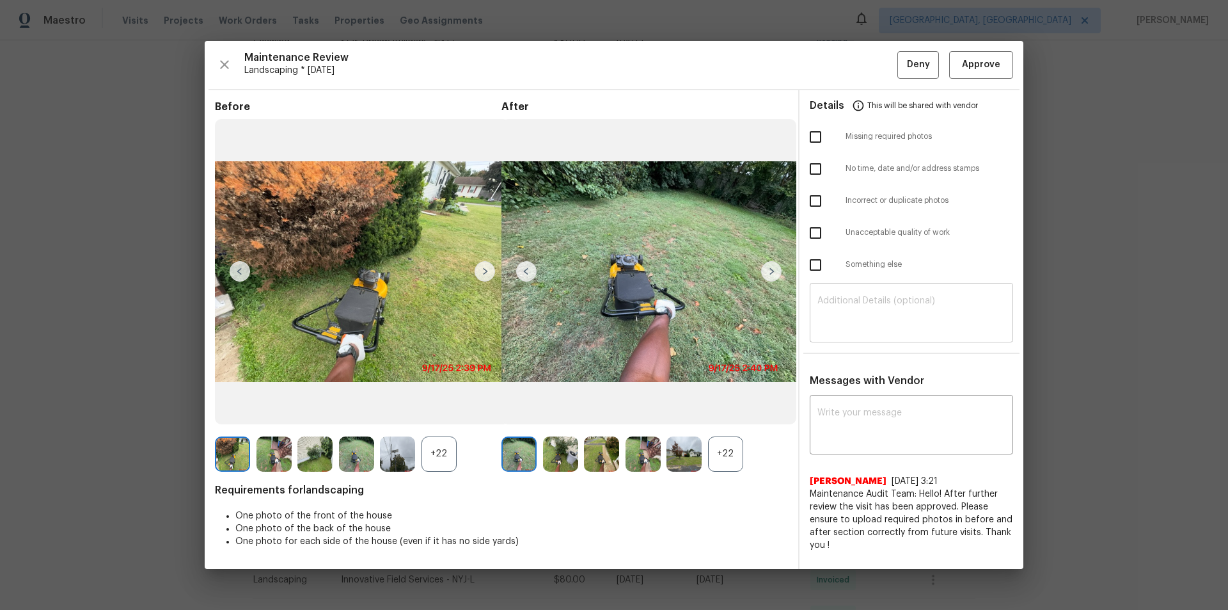
click at [873, 298] on textarea at bounding box center [911, 314] width 188 height 36
paste textarea "Maintenance Audit Team: Hello! Unfortunately, this landscaping visit completed …"
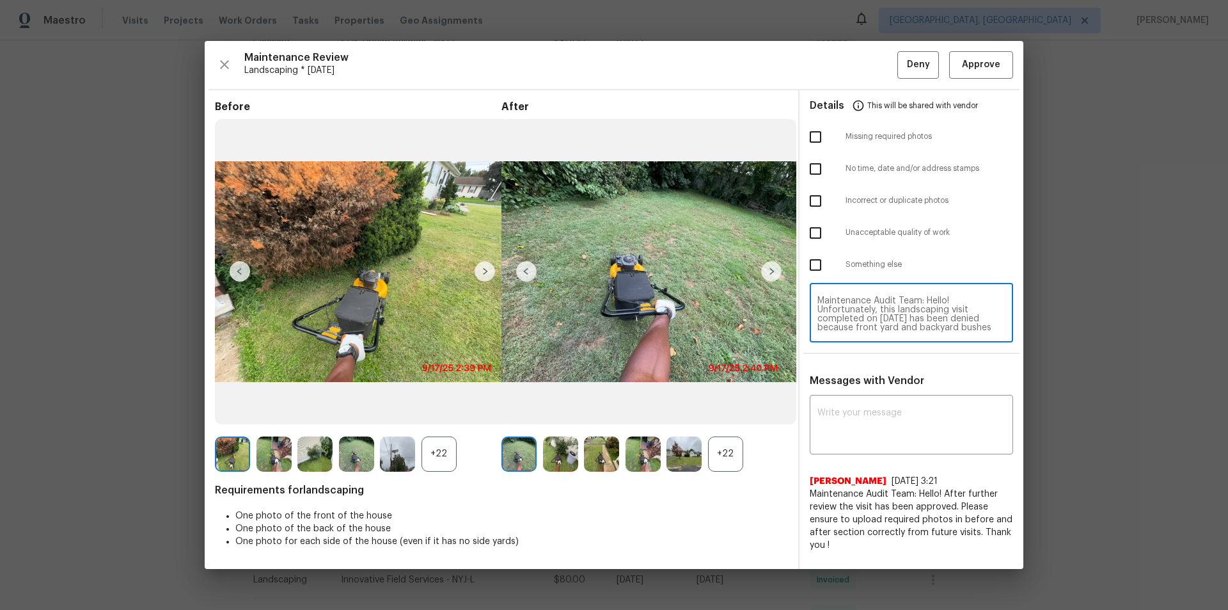
scroll to position [116, 0]
type textarea "Maintenance Audit Team: Hello! Unfortunately, this landscaping visit completed …"
click at [873, 409] on textarea at bounding box center [911, 426] width 188 height 36
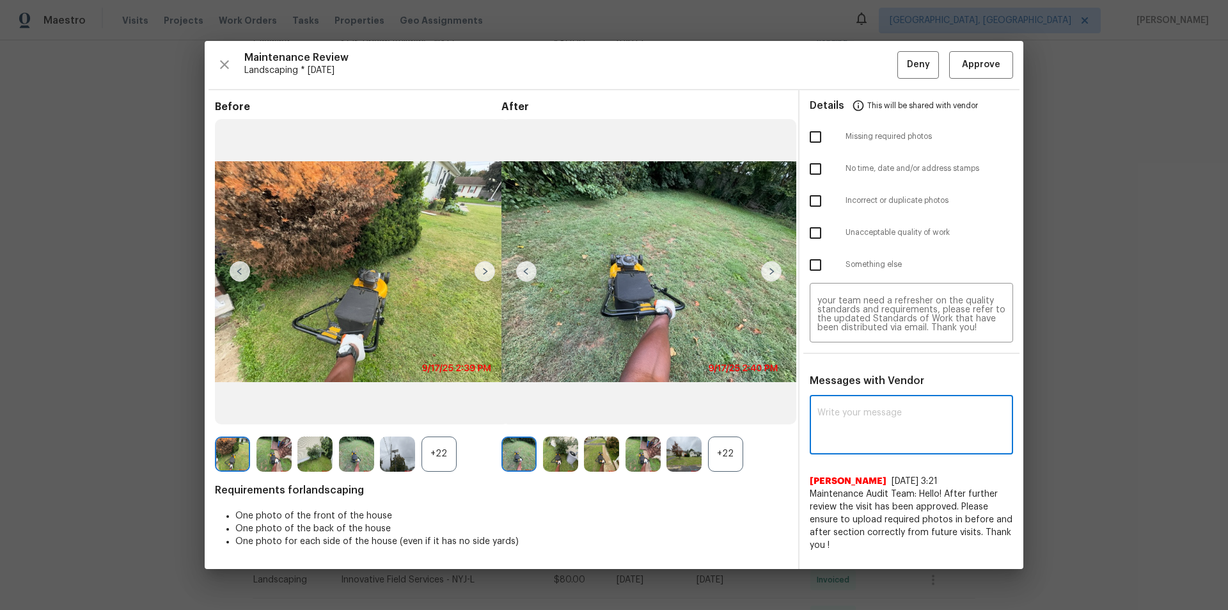
paste textarea "Maintenance Audit Team: Hello! Unfortunately, this landscaping visit completed …"
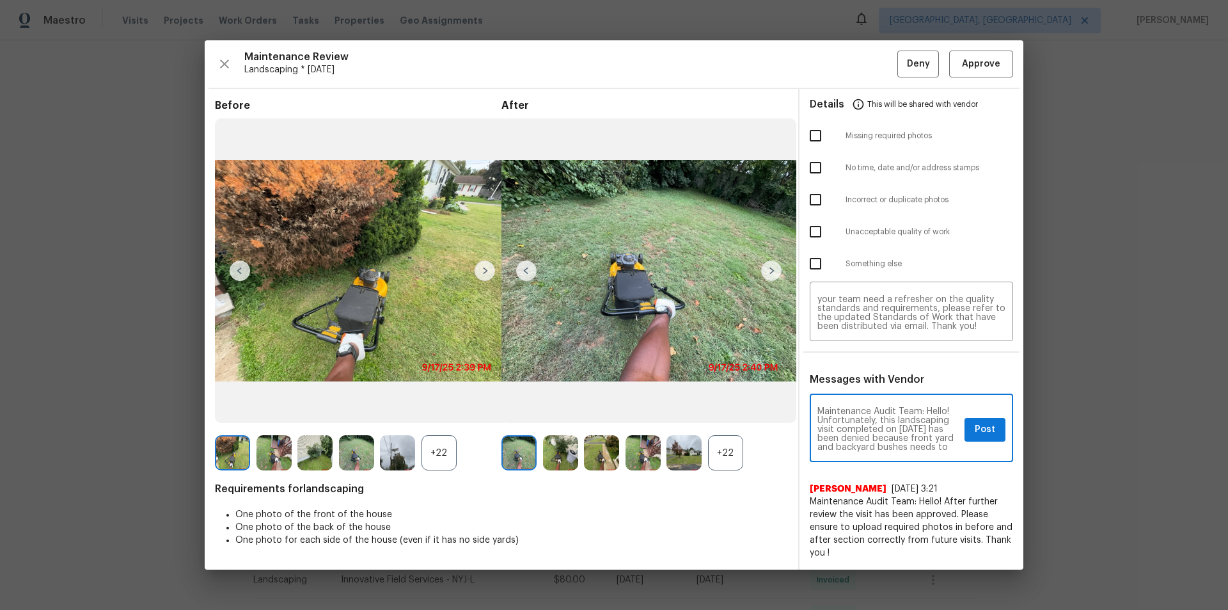
scroll to position [26, 0]
type textarea "Maintenance Audit Team: Hello! Unfortunately, this landscaping visit completed …"
drag, startPoint x: 805, startPoint y: 232, endPoint x: 829, endPoint y: 240, distance: 25.1
click at [807, 232] on input "checkbox" at bounding box center [815, 231] width 27 height 27
checkbox input "true"
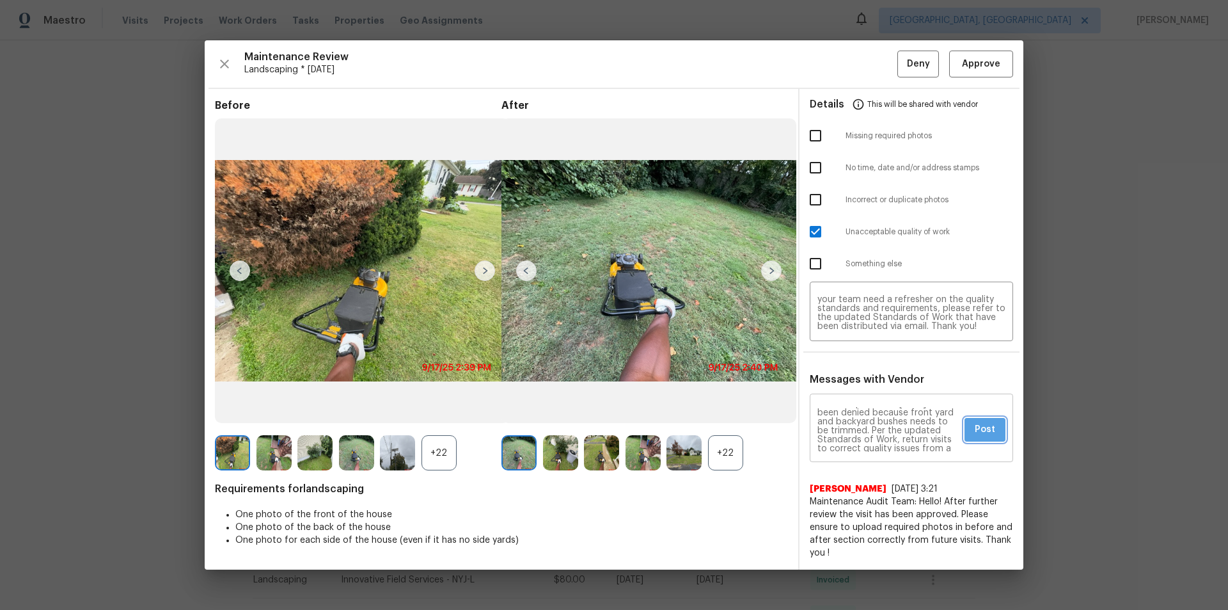
drag, startPoint x: 996, startPoint y: 422, endPoint x: 1004, endPoint y: 429, distance: 10.9
click at [873, 409] on button "Post" at bounding box center [985, 430] width 41 height 24
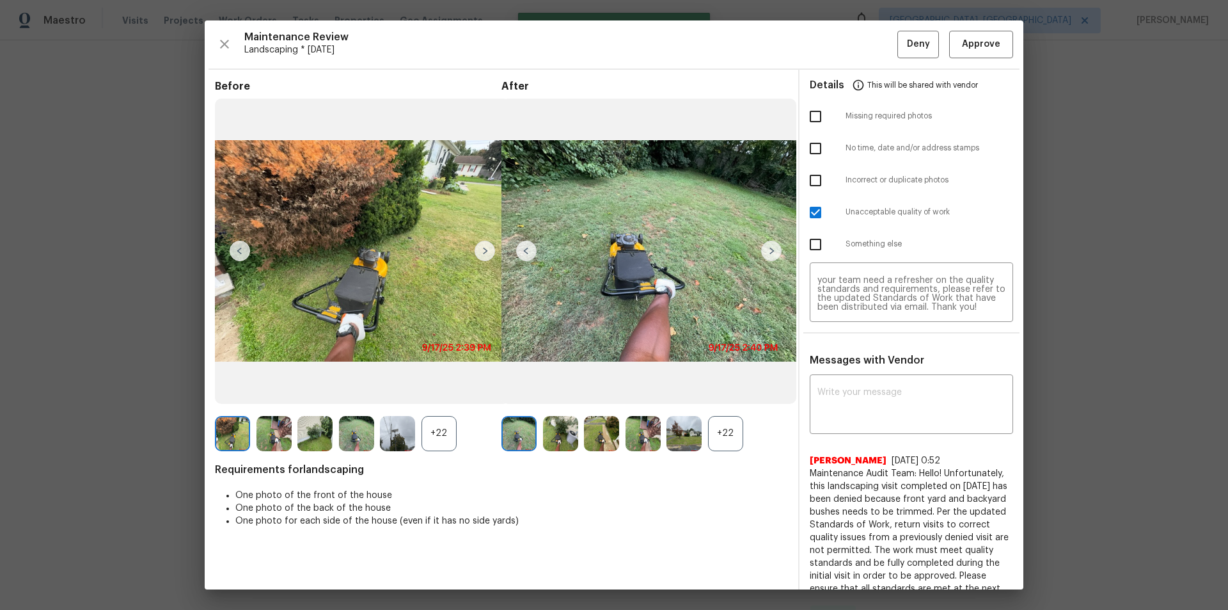
scroll to position [0, 0]
click at [873, 47] on button "Deny" at bounding box center [918, 45] width 42 height 28
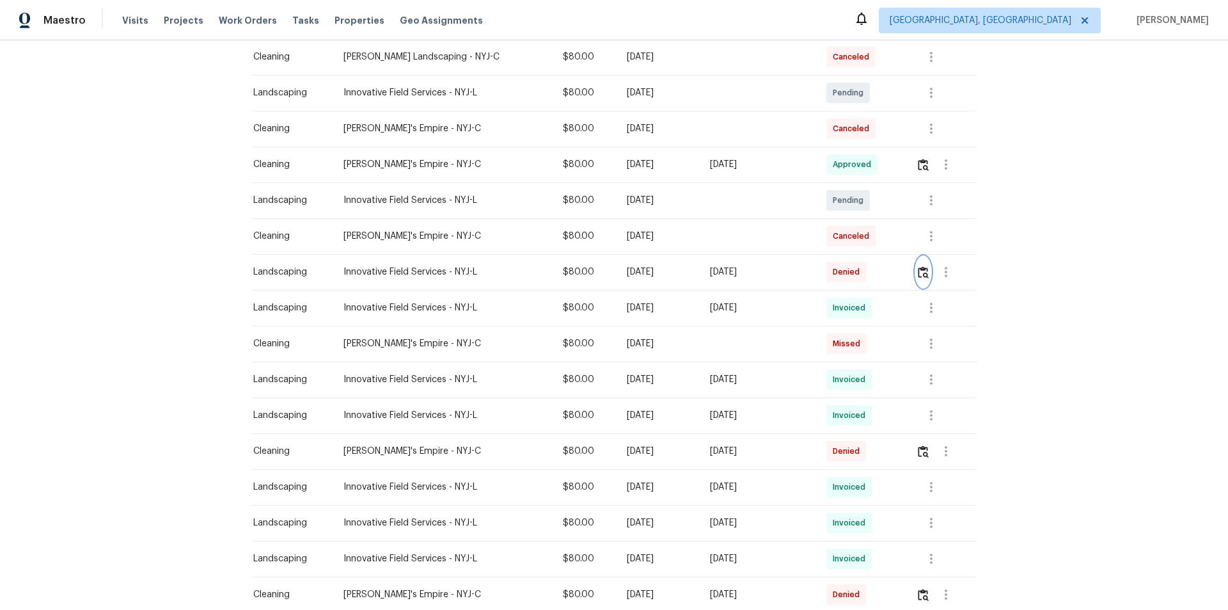
scroll to position [448, 0]
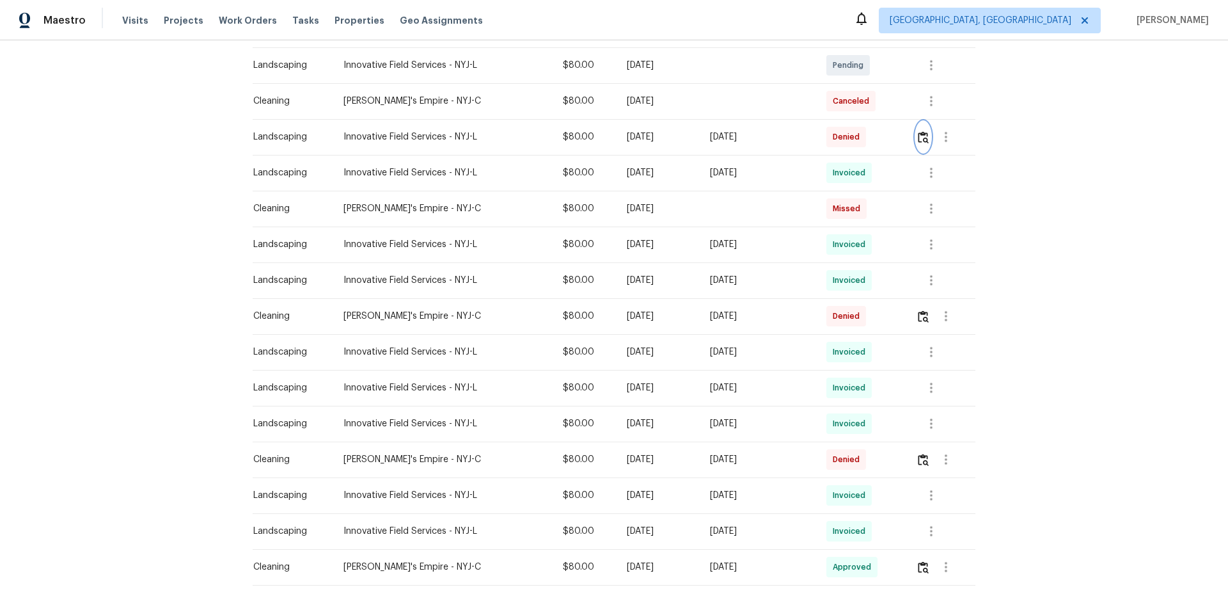
click at [873, 142] on img "button" at bounding box center [923, 137] width 11 height 12
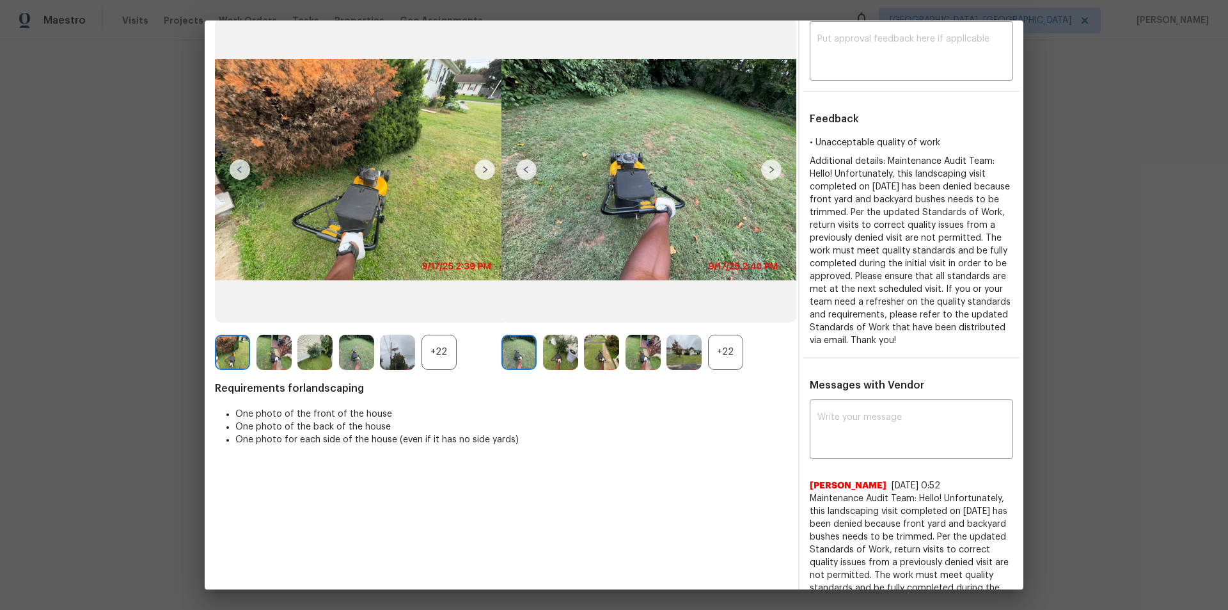
scroll to position [17, 0]
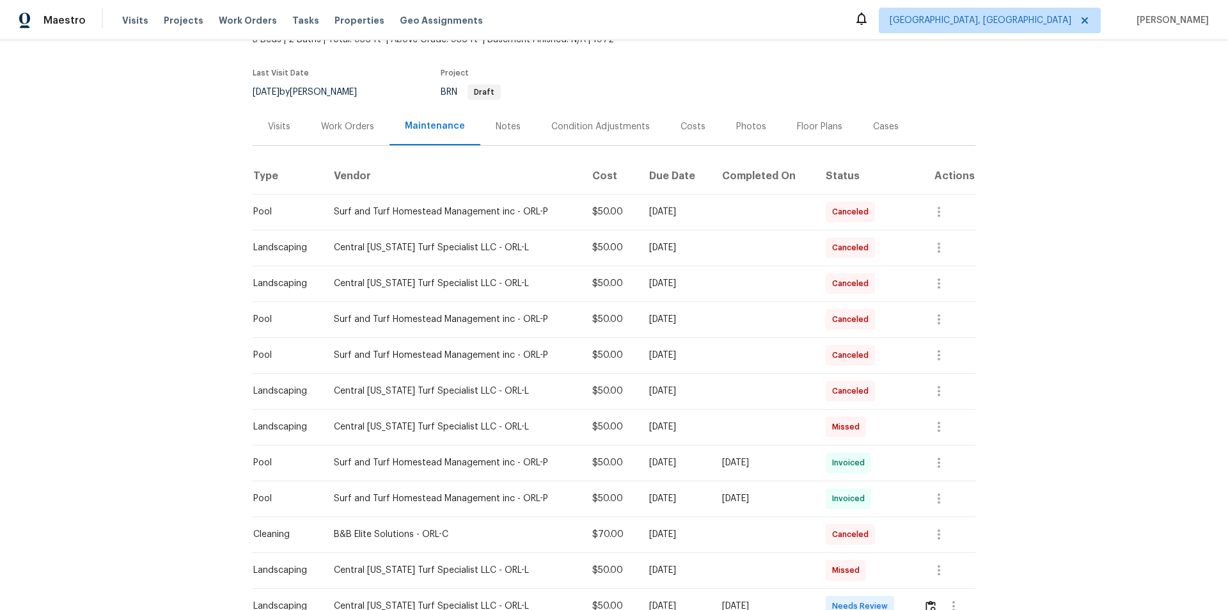
scroll to position [128, 0]
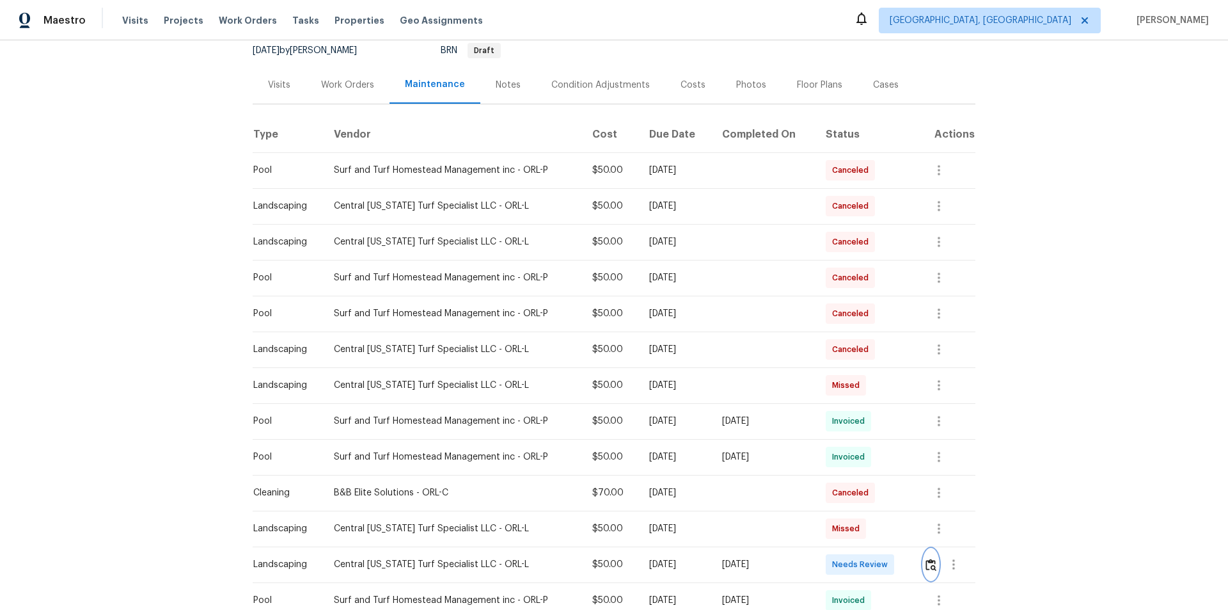
click at [873, 409] on img "button" at bounding box center [931, 564] width 11 height 12
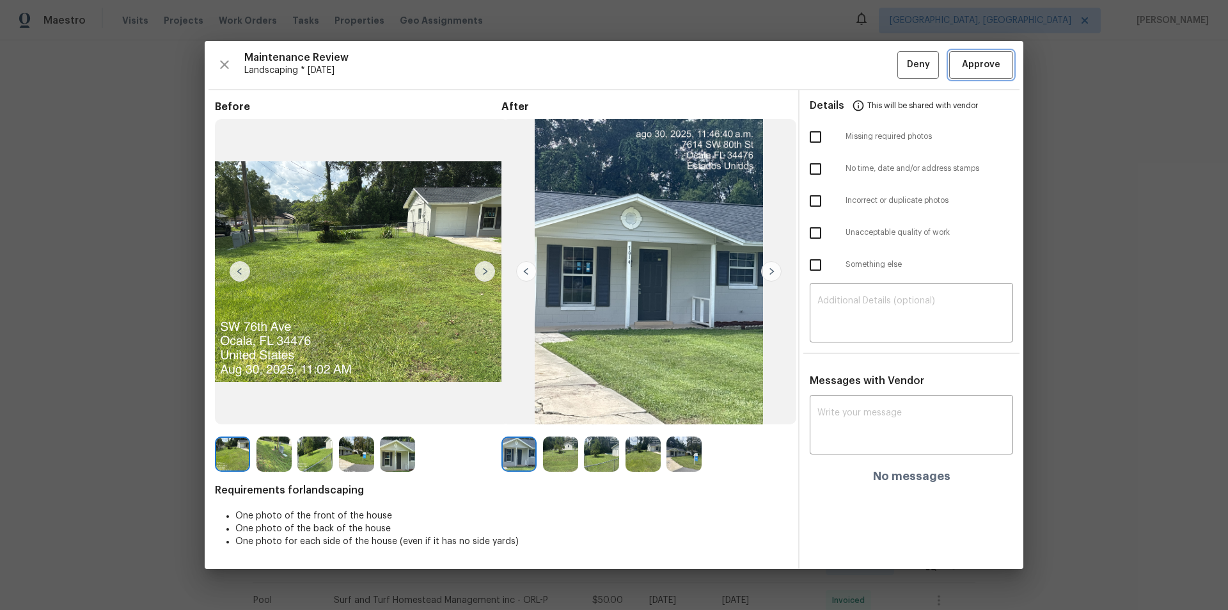
click at [873, 69] on span "Approve" at bounding box center [981, 65] width 38 height 16
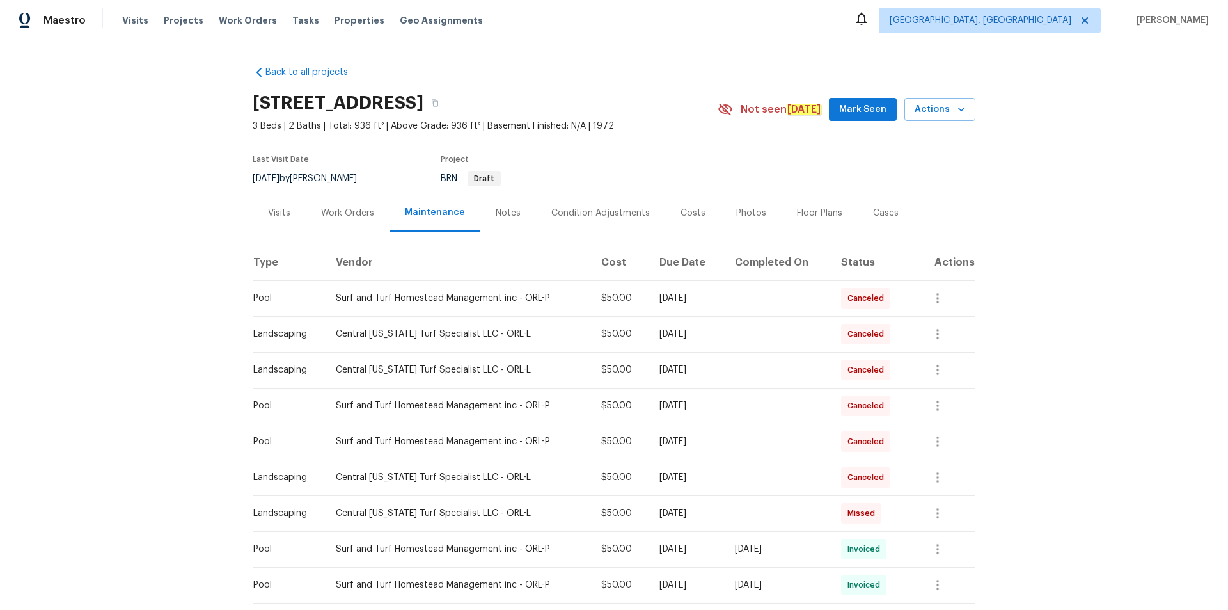
scroll to position [192, 0]
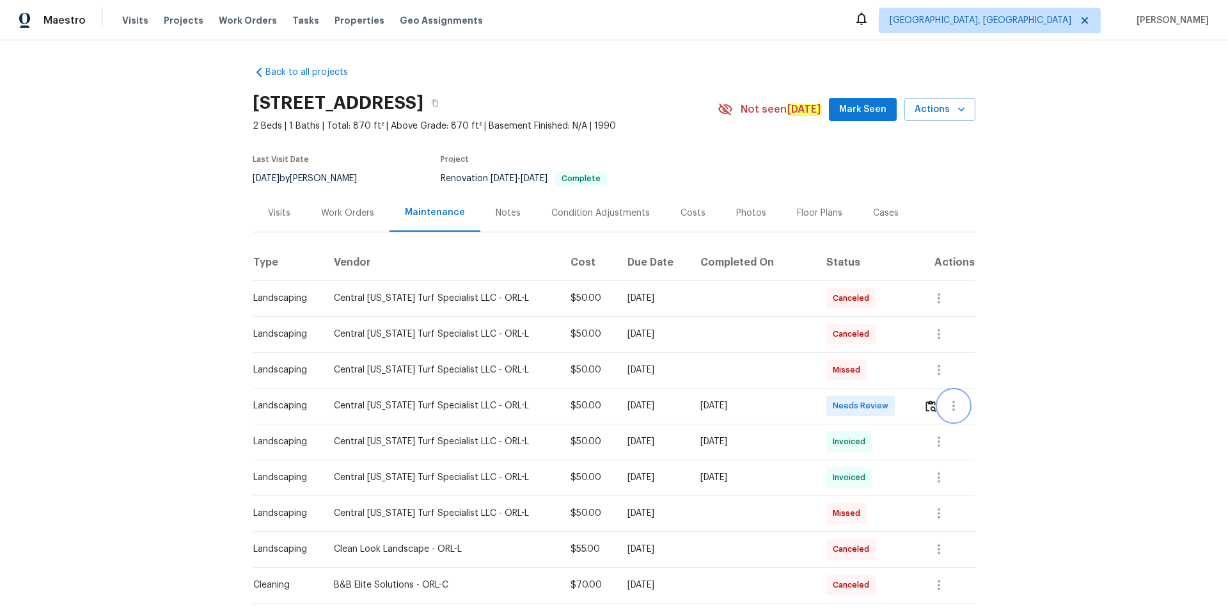
click at [873, 408] on button "button" at bounding box center [953, 405] width 31 height 31
click at [873, 403] on div at bounding box center [614, 305] width 1228 height 610
click at [873, 407] on img "button" at bounding box center [931, 406] width 11 height 12
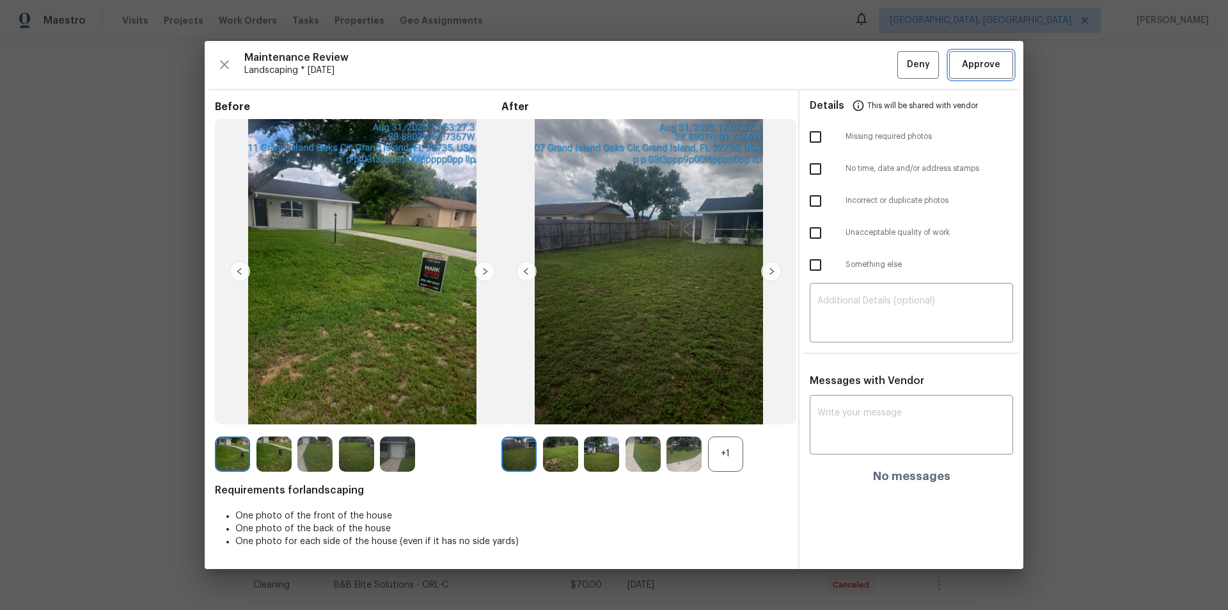
click at [873, 63] on span "Approve" at bounding box center [980, 65] width 43 height 16
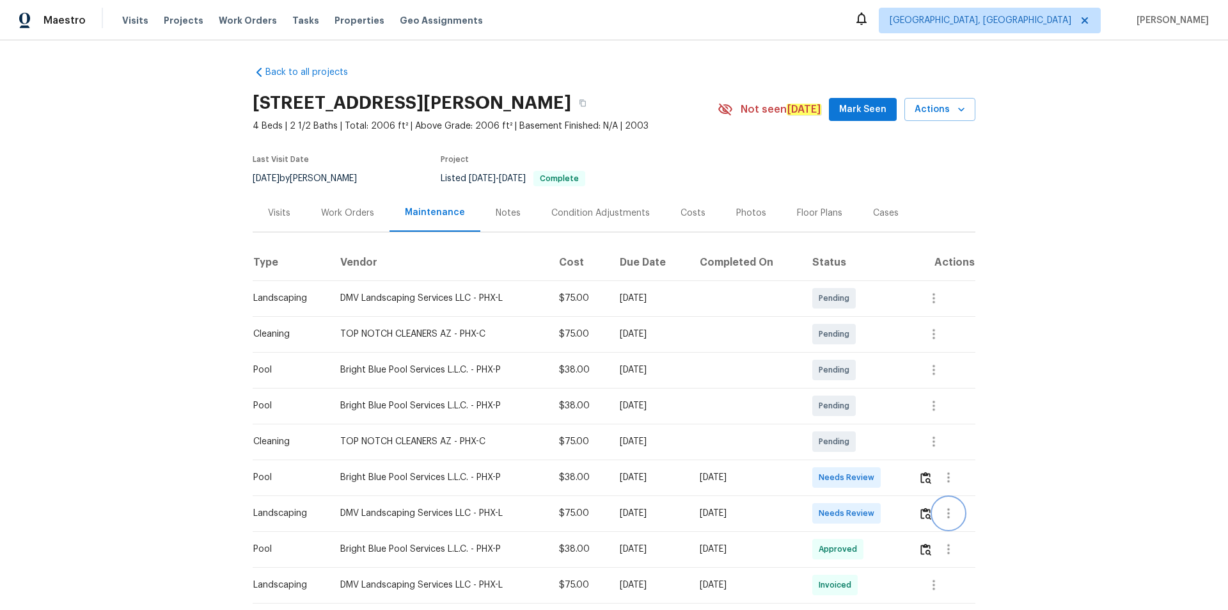
click at [873, 409] on button "button" at bounding box center [948, 513] width 31 height 31
click at [873, 409] on div at bounding box center [614, 305] width 1228 height 610
click at [873, 409] on img "button" at bounding box center [925, 513] width 11 height 12
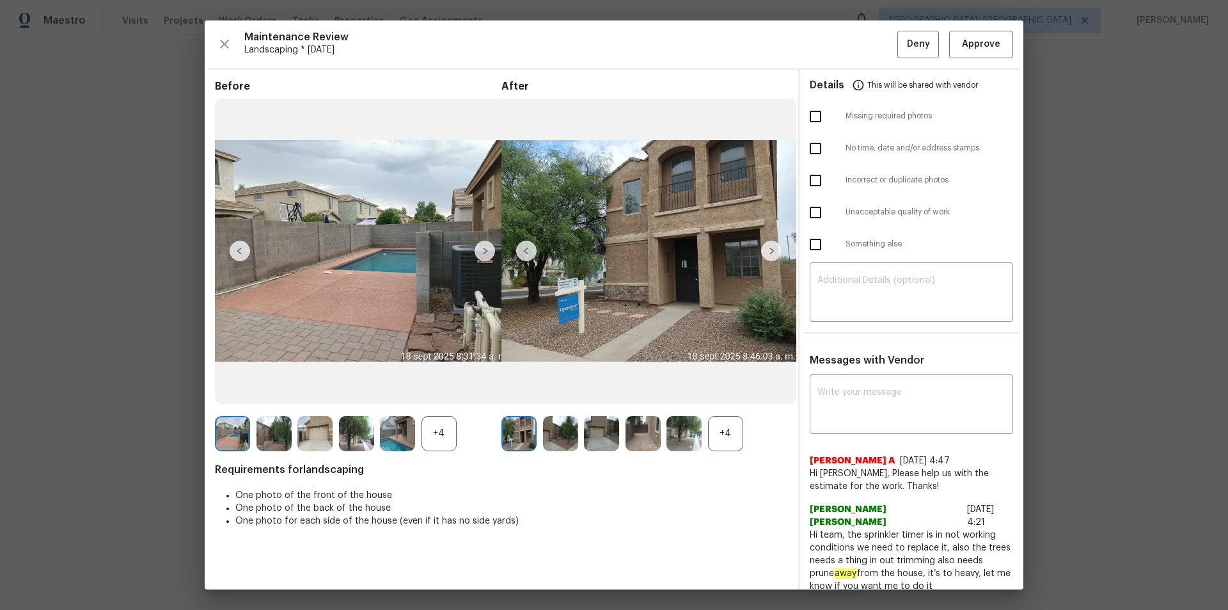
click at [873, 29] on div "Maintenance Review Landscaping * [DATE] Deny Approve Before +4 After +4 Require…" at bounding box center [614, 304] width 819 height 569
click at [873, 57] on button "Approve" at bounding box center [981, 45] width 64 height 28
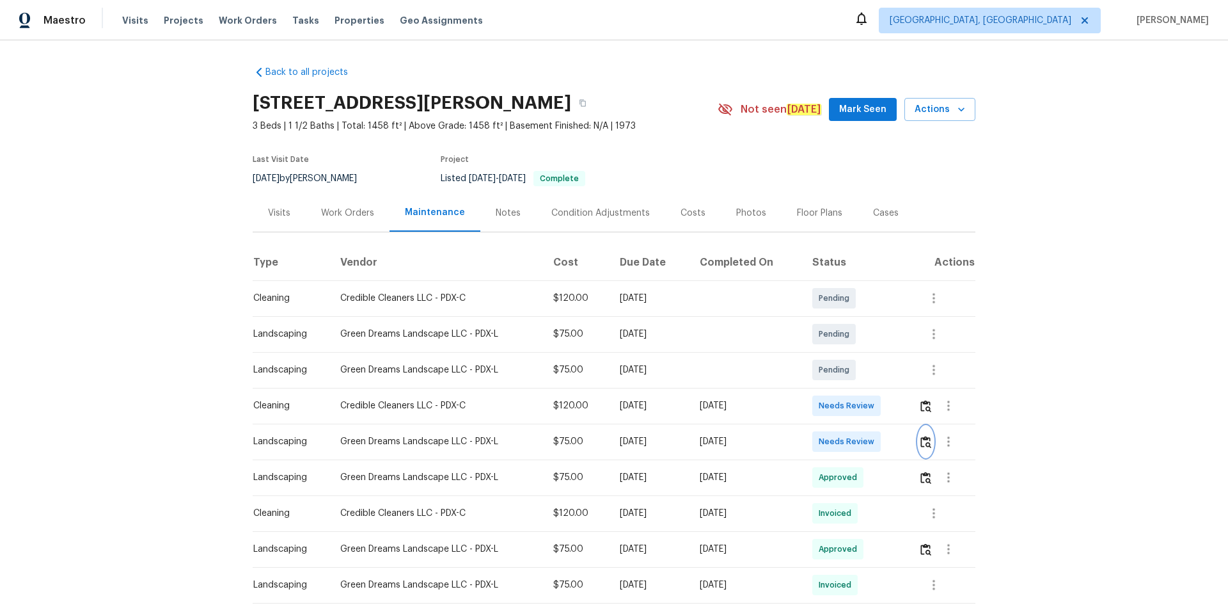
click at [873, 409] on img "button" at bounding box center [925, 442] width 11 height 12
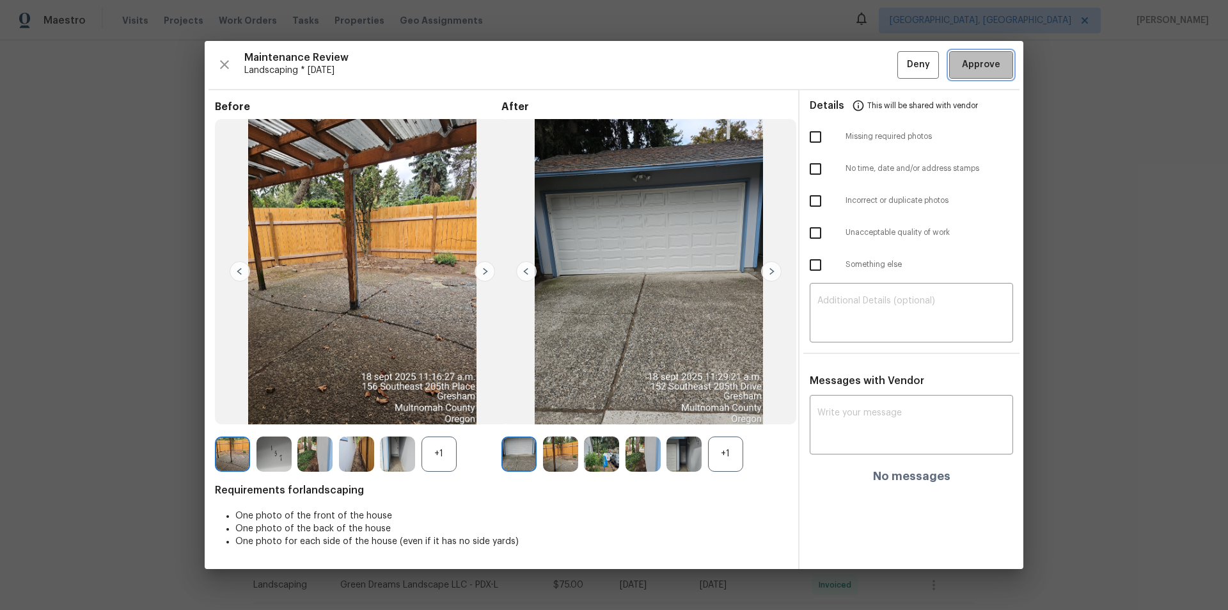
click at [873, 58] on span "Approve" at bounding box center [981, 65] width 38 height 16
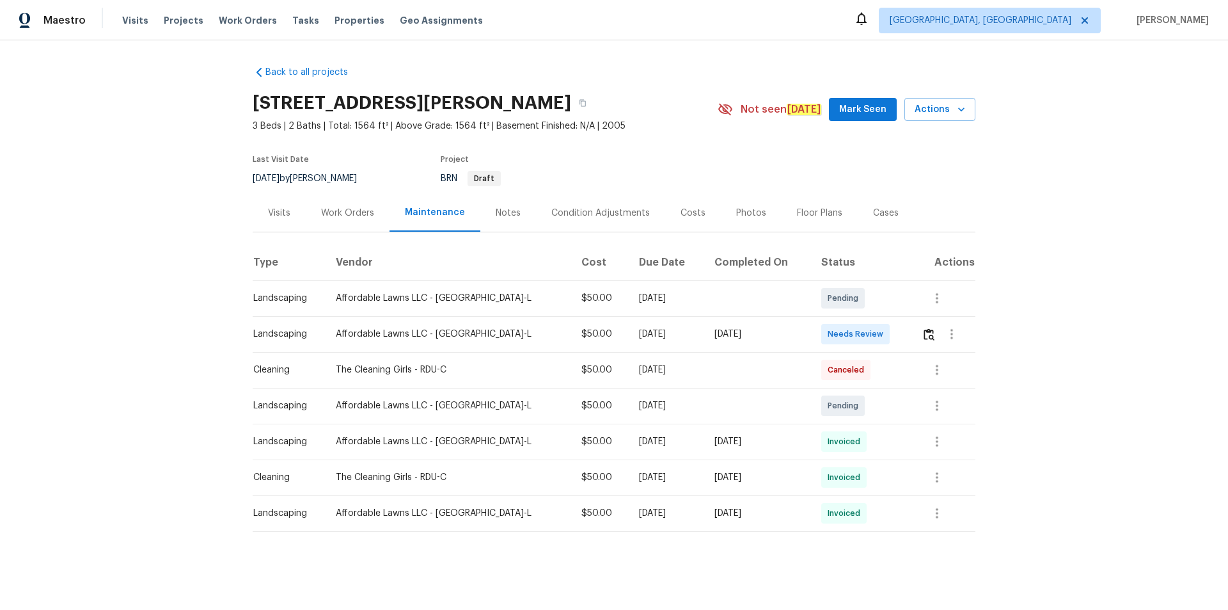
click at [873, 323] on div at bounding box center [948, 334] width 53 height 31
click at [873, 332] on img "button" at bounding box center [929, 334] width 11 height 12
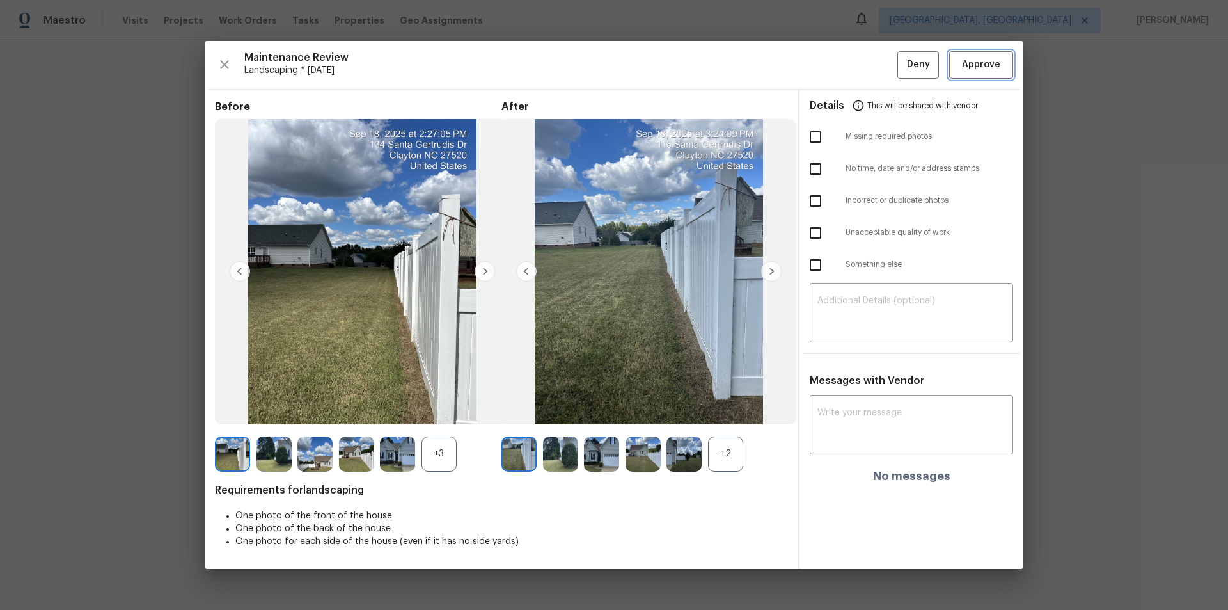
drag, startPoint x: 979, startPoint y: 68, endPoint x: 1030, endPoint y: 156, distance: 101.8
click at [873, 72] on span "Approve" at bounding box center [981, 65] width 38 height 16
